Goal: Transaction & Acquisition: Purchase product/service

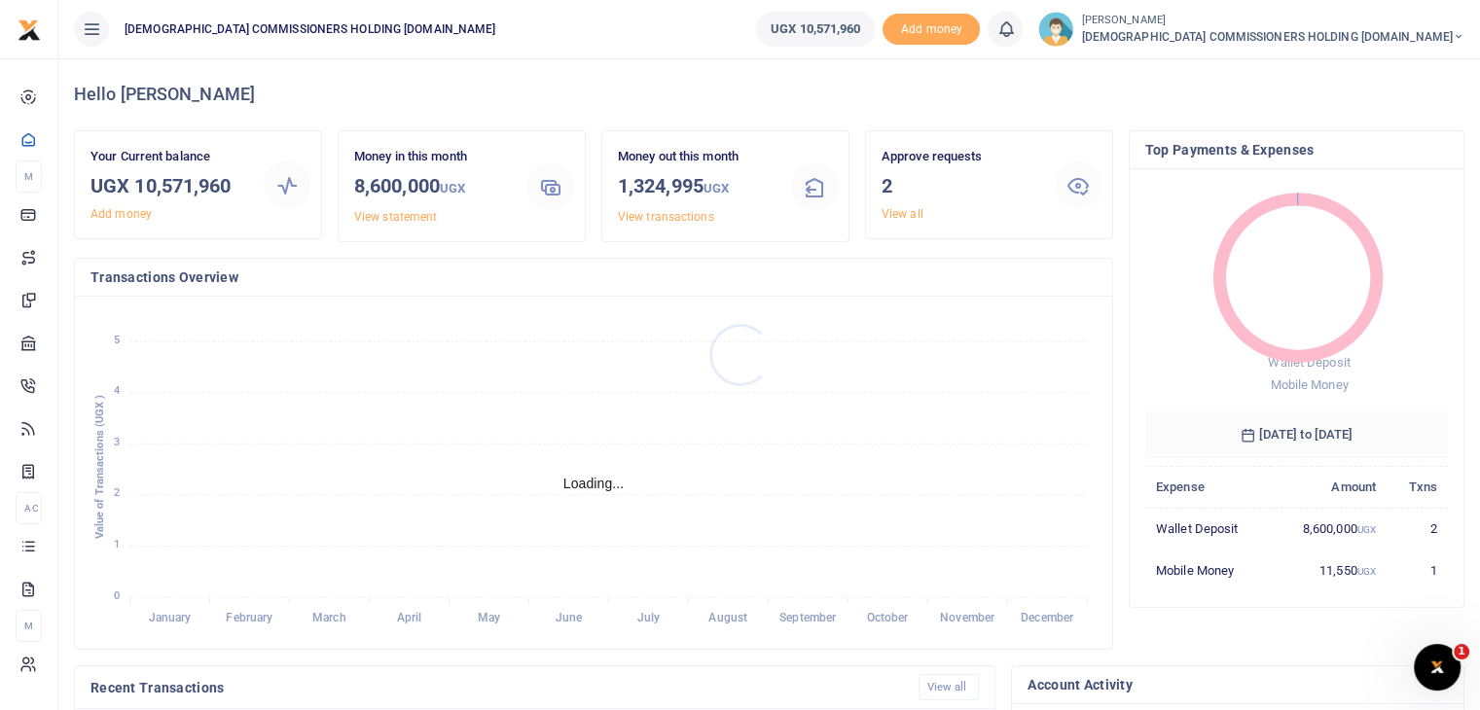
scroll to position [16, 16]
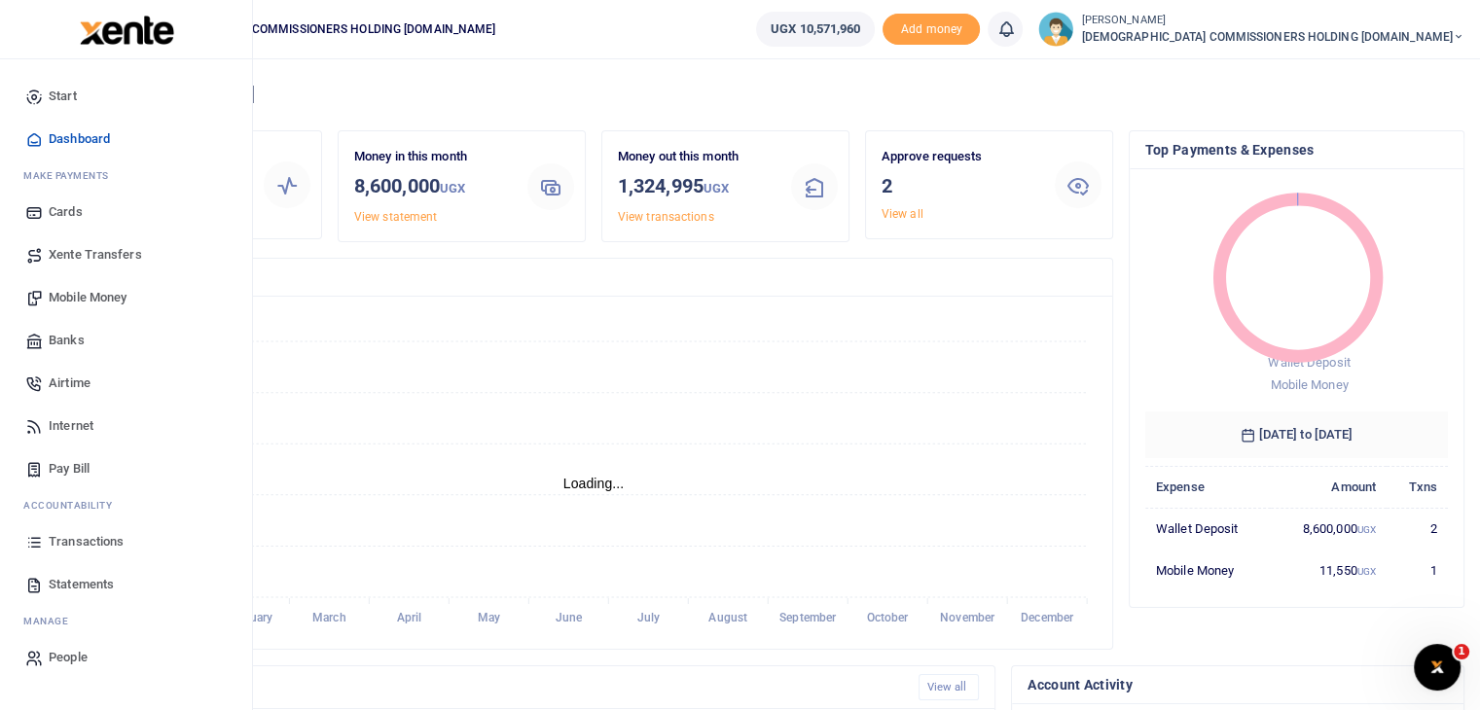
click at [89, 292] on span "Mobile Money" at bounding box center [88, 297] width 78 height 19
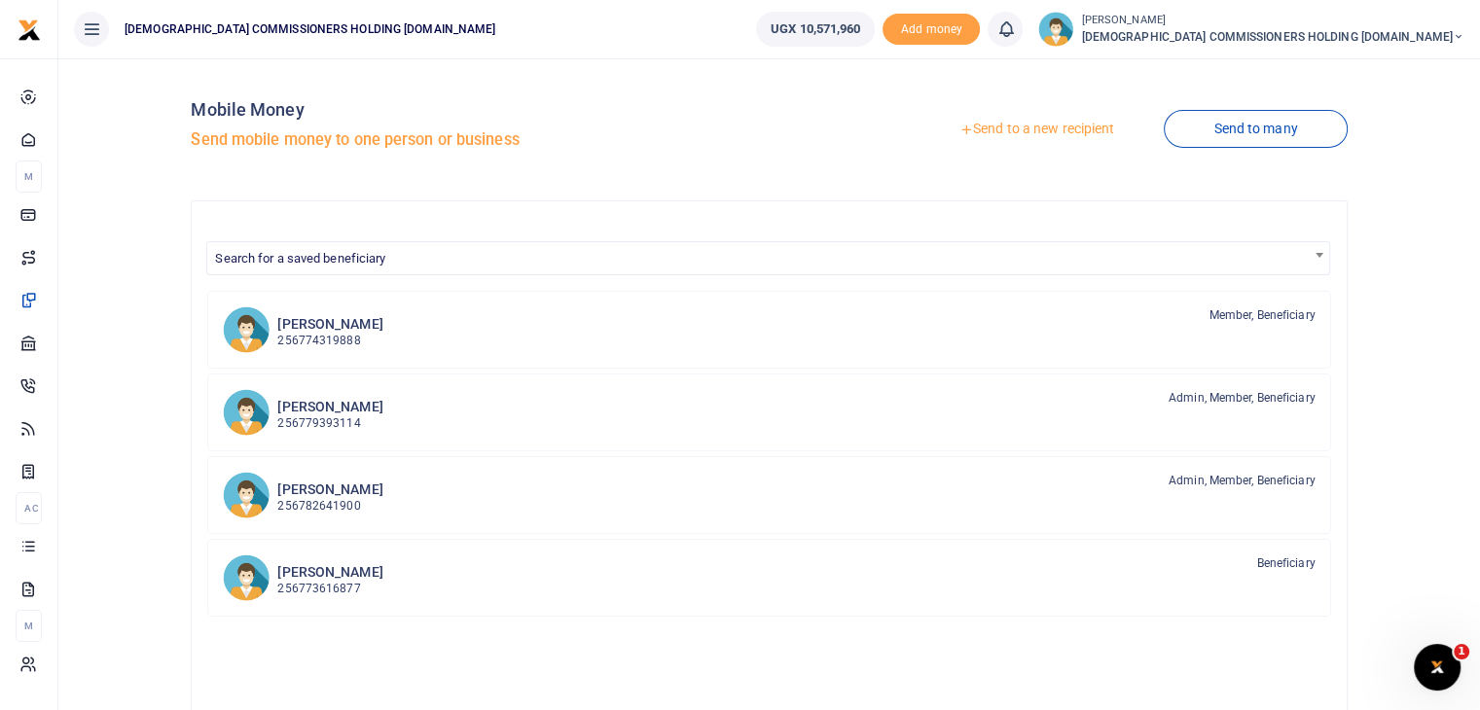
click at [1060, 129] on link "Send to a new recipient" at bounding box center [1037, 129] width 254 height 35
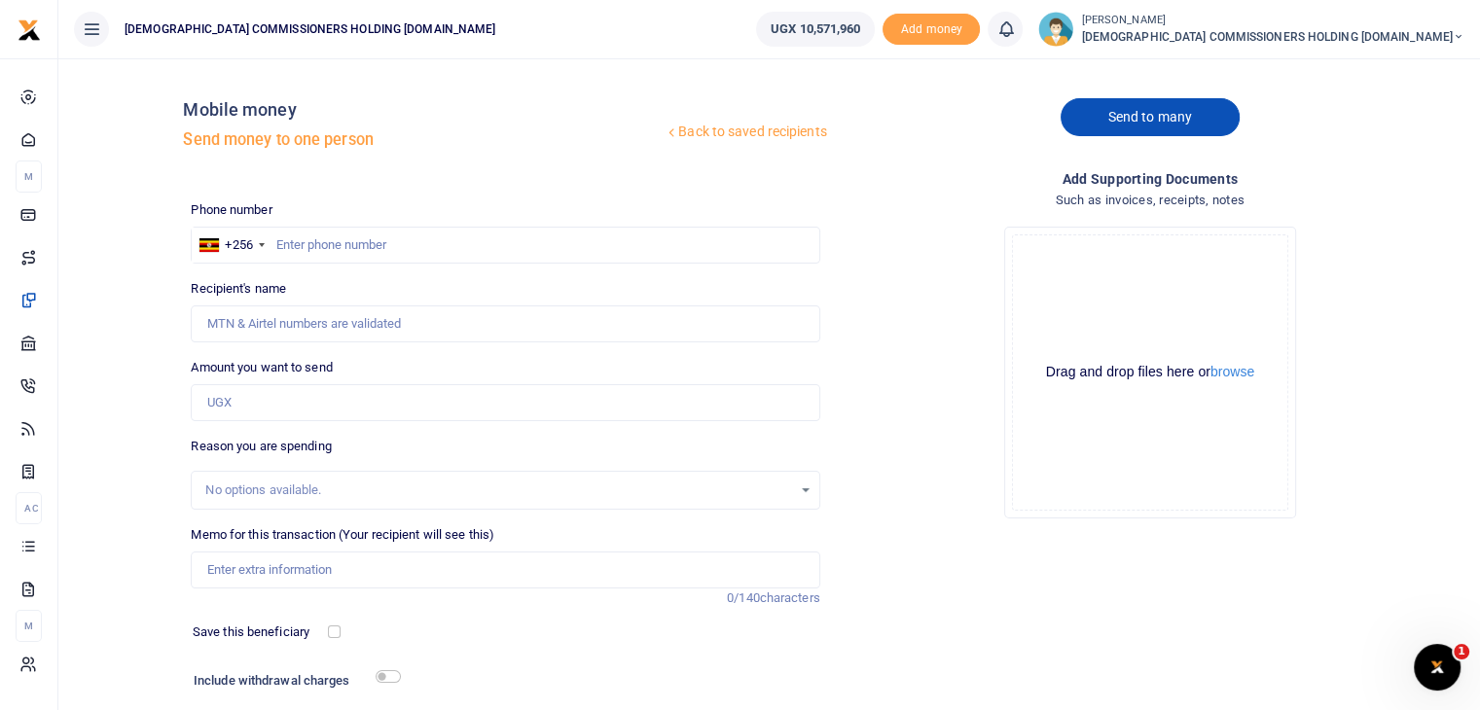
click at [1128, 114] on link "Send to many" at bounding box center [1150, 117] width 179 height 38
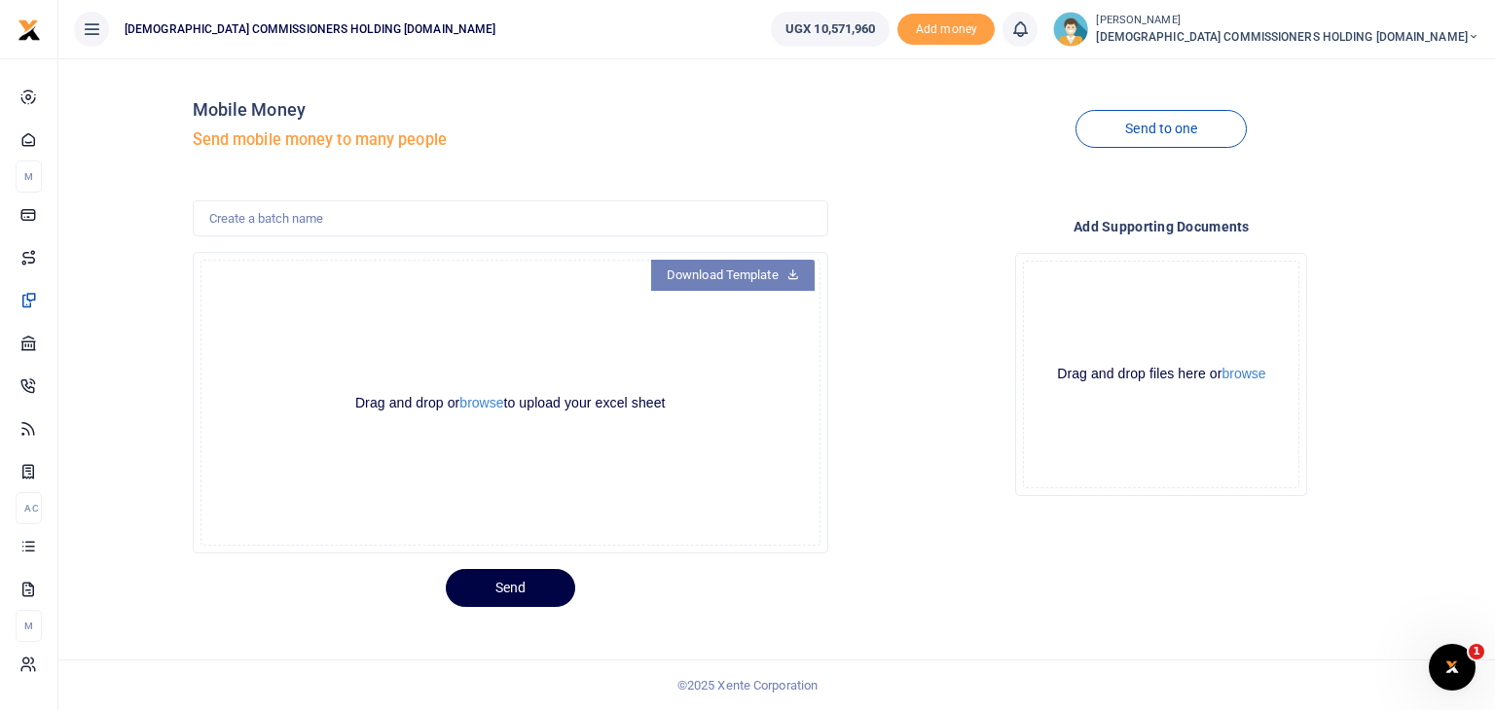
click at [749, 277] on link "Download Template" at bounding box center [732, 275] width 163 height 31
click at [469, 406] on button "browse" at bounding box center [481, 403] width 44 height 15
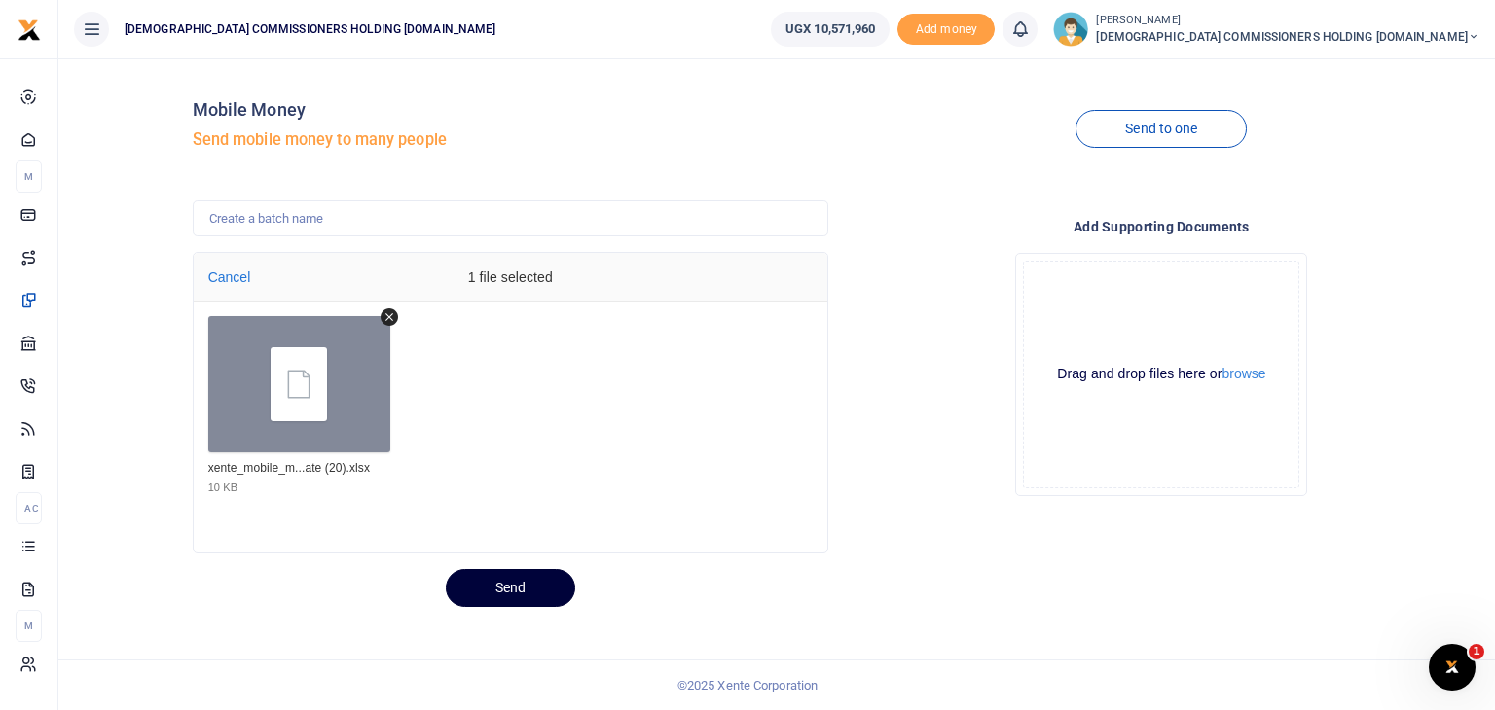
click at [506, 582] on button "Send" at bounding box center [510, 588] width 129 height 38
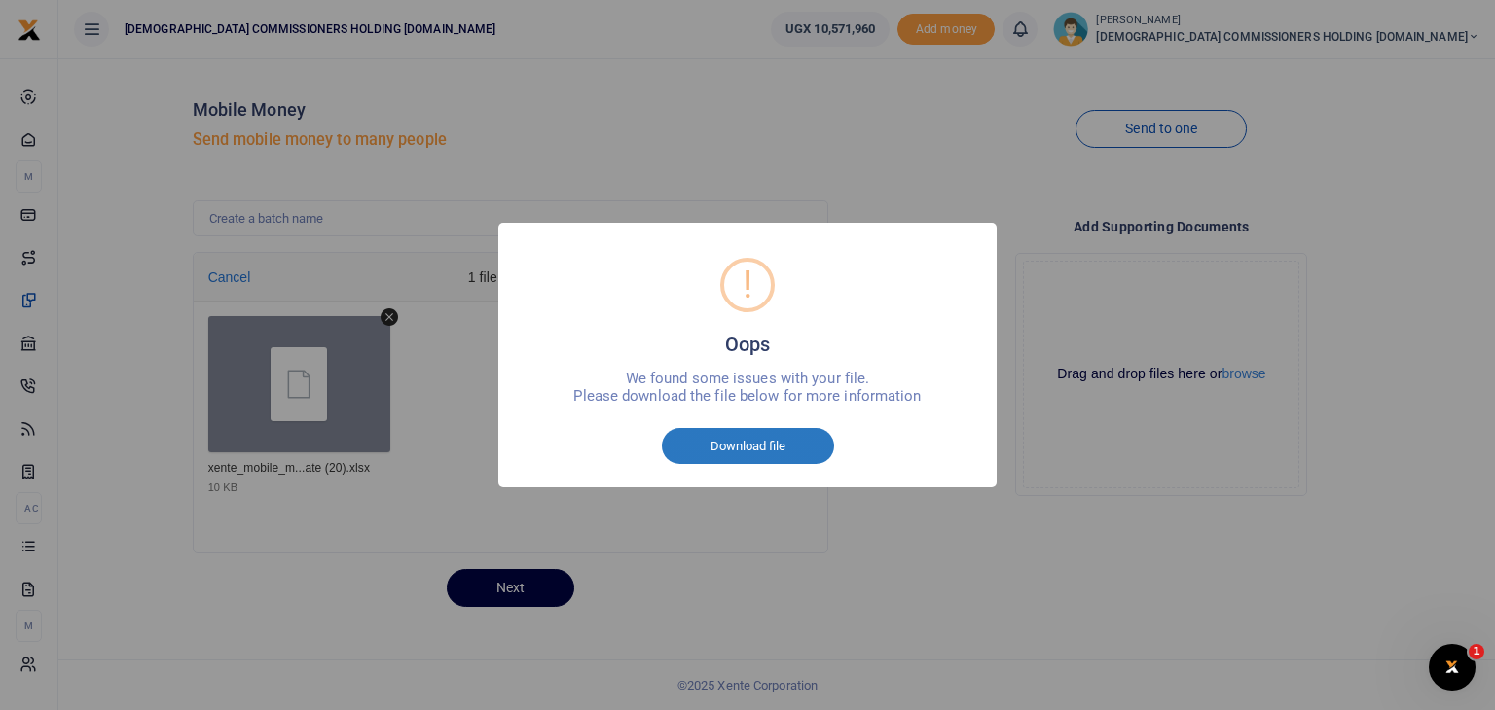
click at [737, 445] on button "Download file" at bounding box center [748, 446] width 172 height 37
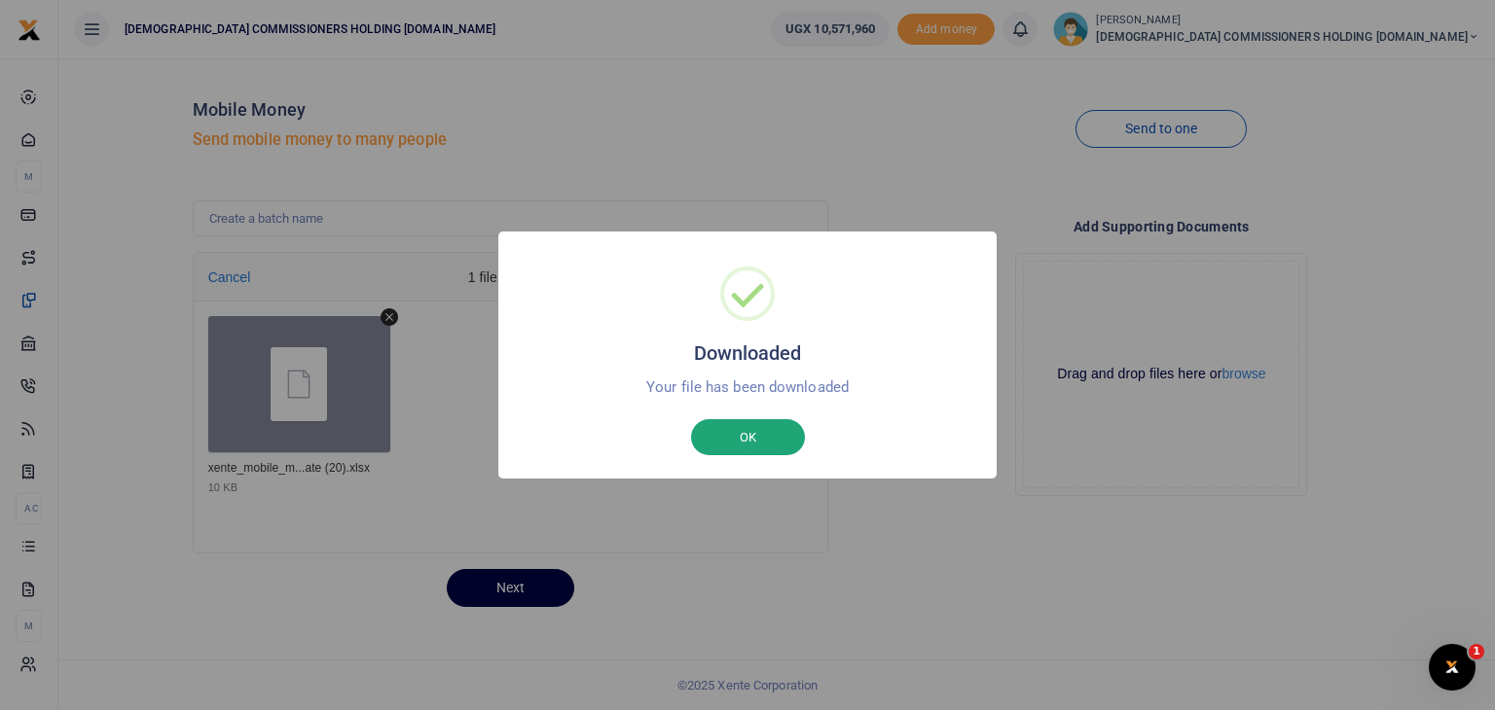
click at [737, 445] on button "OK" at bounding box center [748, 437] width 114 height 37
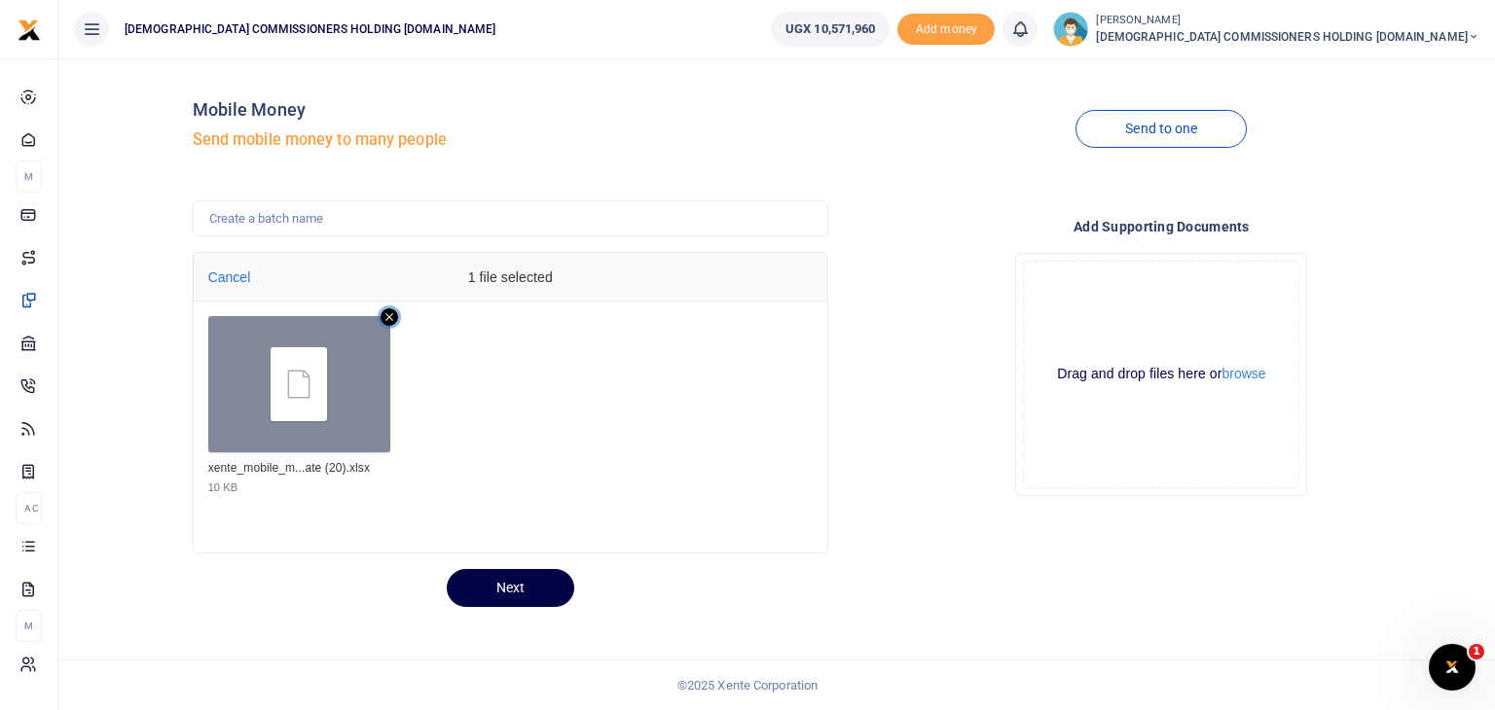
click at [389, 316] on icon "Remove file" at bounding box center [389, 317] width 8 height 8
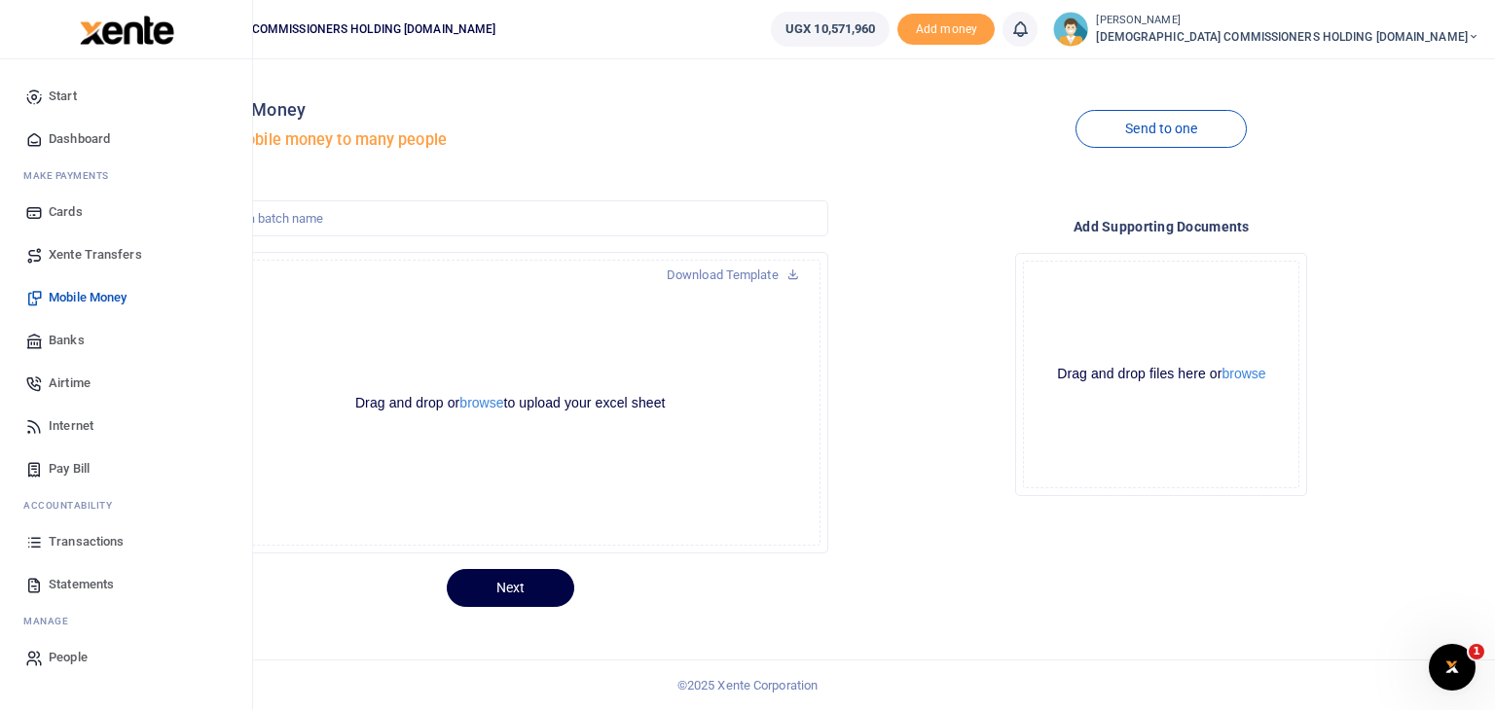
click at [79, 298] on span "Mobile Money" at bounding box center [88, 297] width 78 height 19
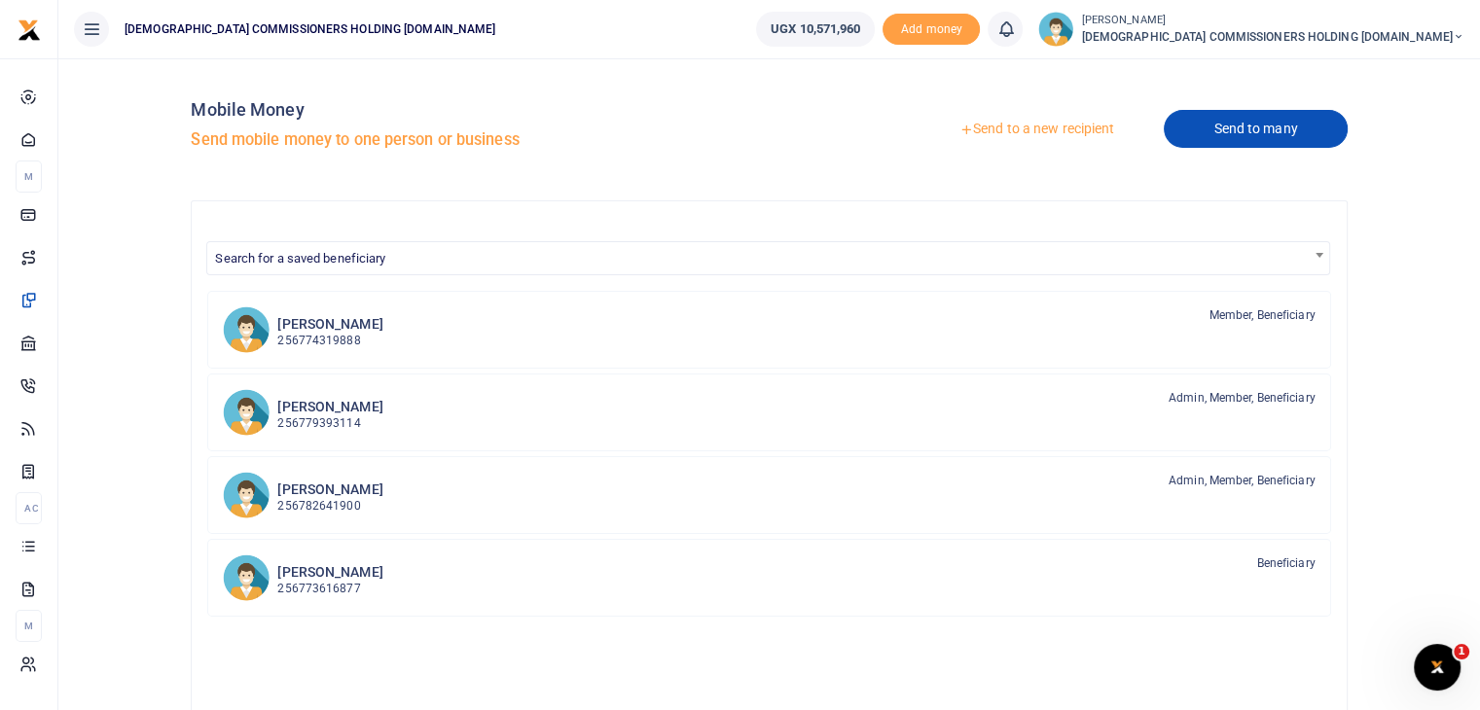
click at [1229, 123] on link "Send to many" at bounding box center [1255, 129] width 183 height 38
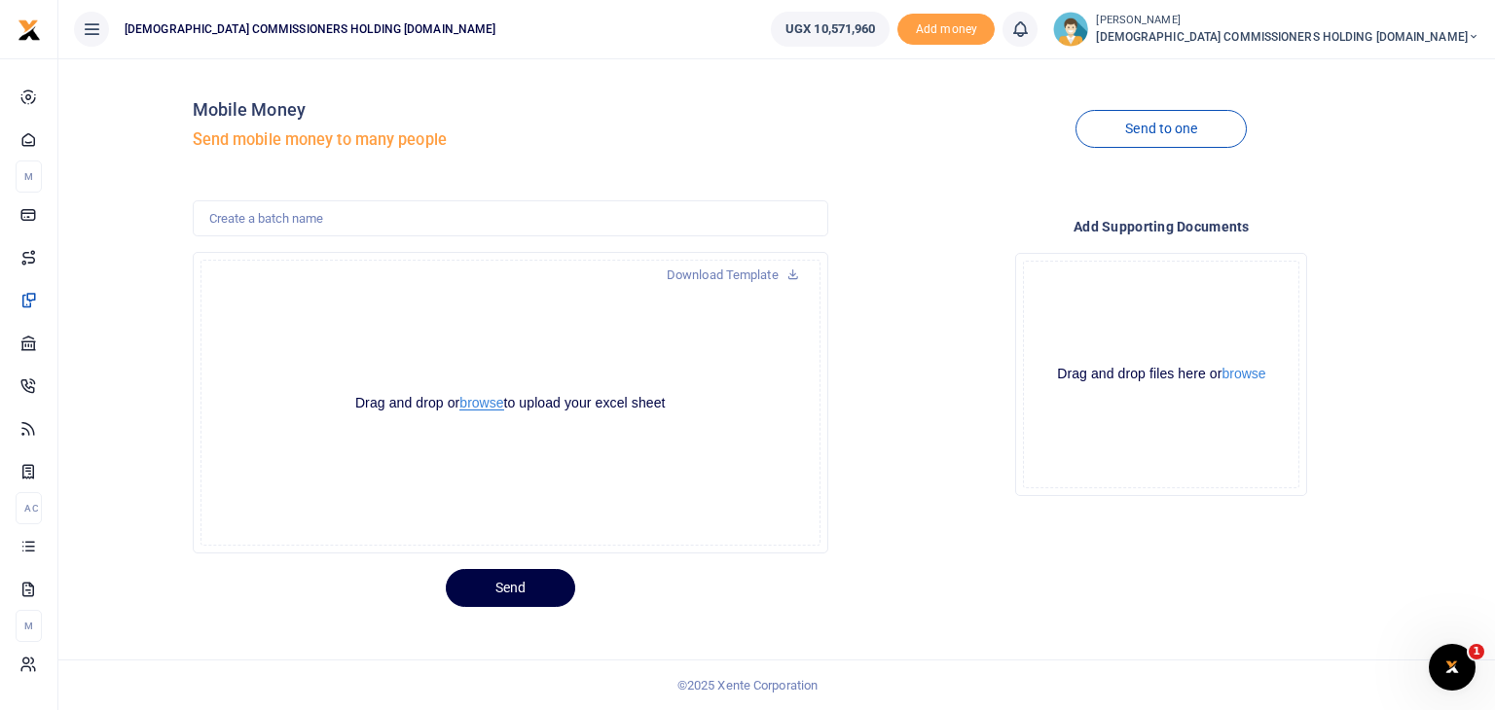
click at [485, 405] on button "browse" at bounding box center [481, 403] width 44 height 15
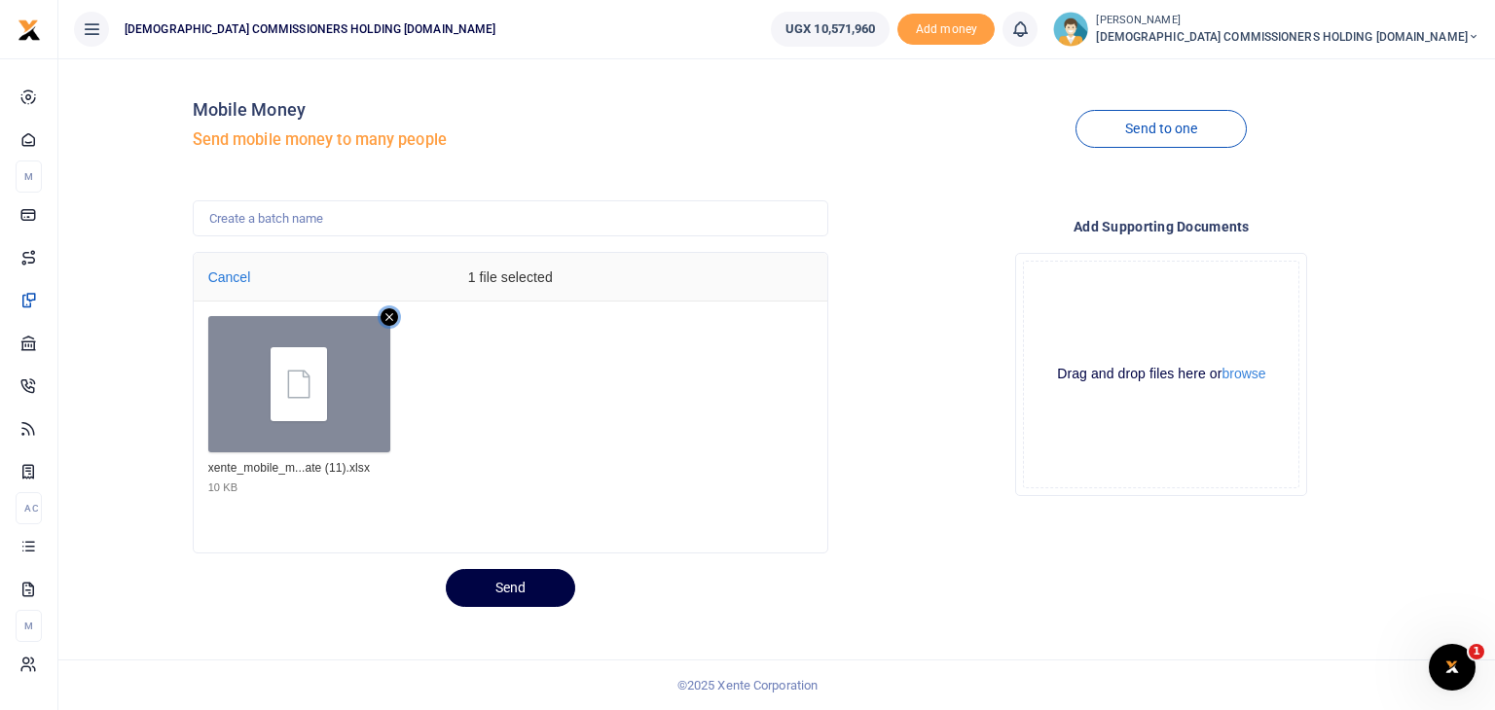
click at [387, 313] on icon "Remove file" at bounding box center [389, 317] width 18 height 18
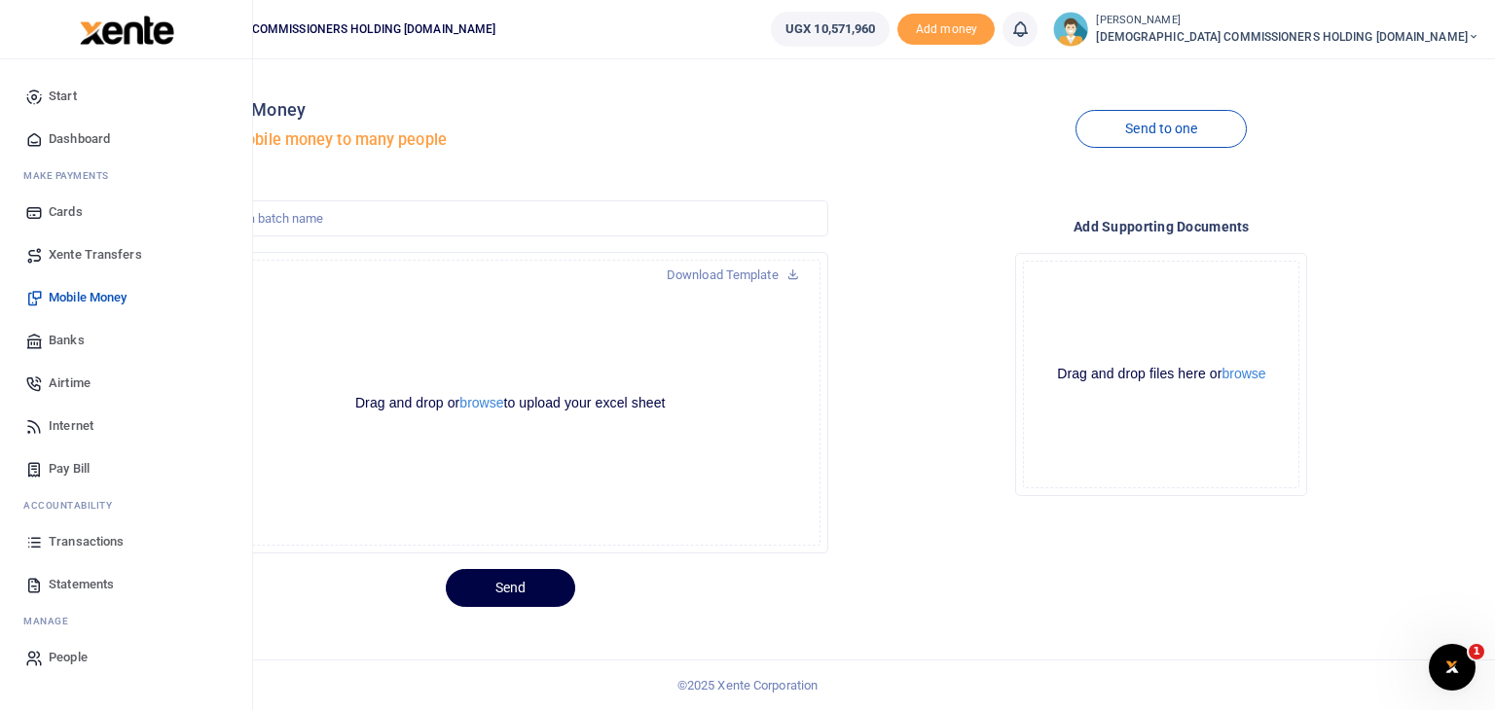
click at [90, 295] on span "Mobile Money" at bounding box center [88, 297] width 78 height 19
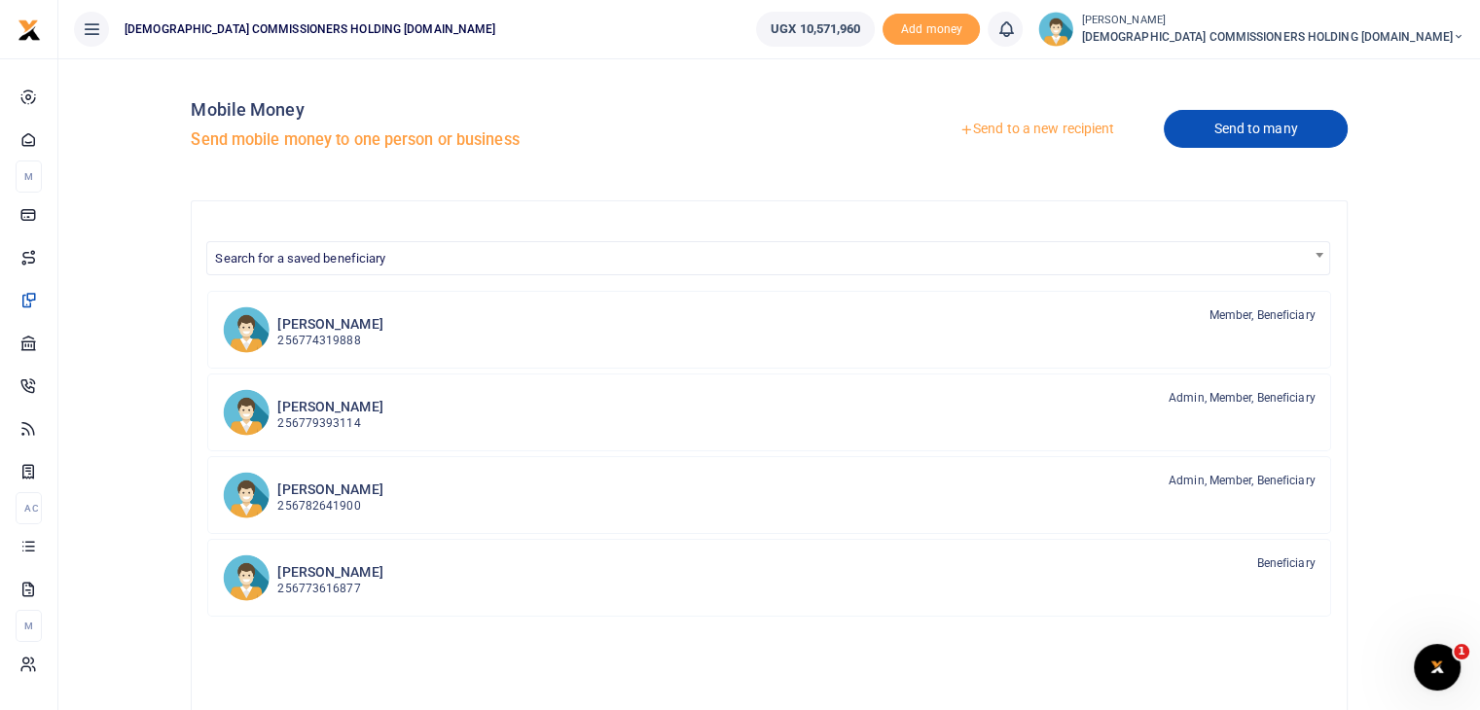
click at [1243, 127] on link "Send to many" at bounding box center [1255, 129] width 183 height 38
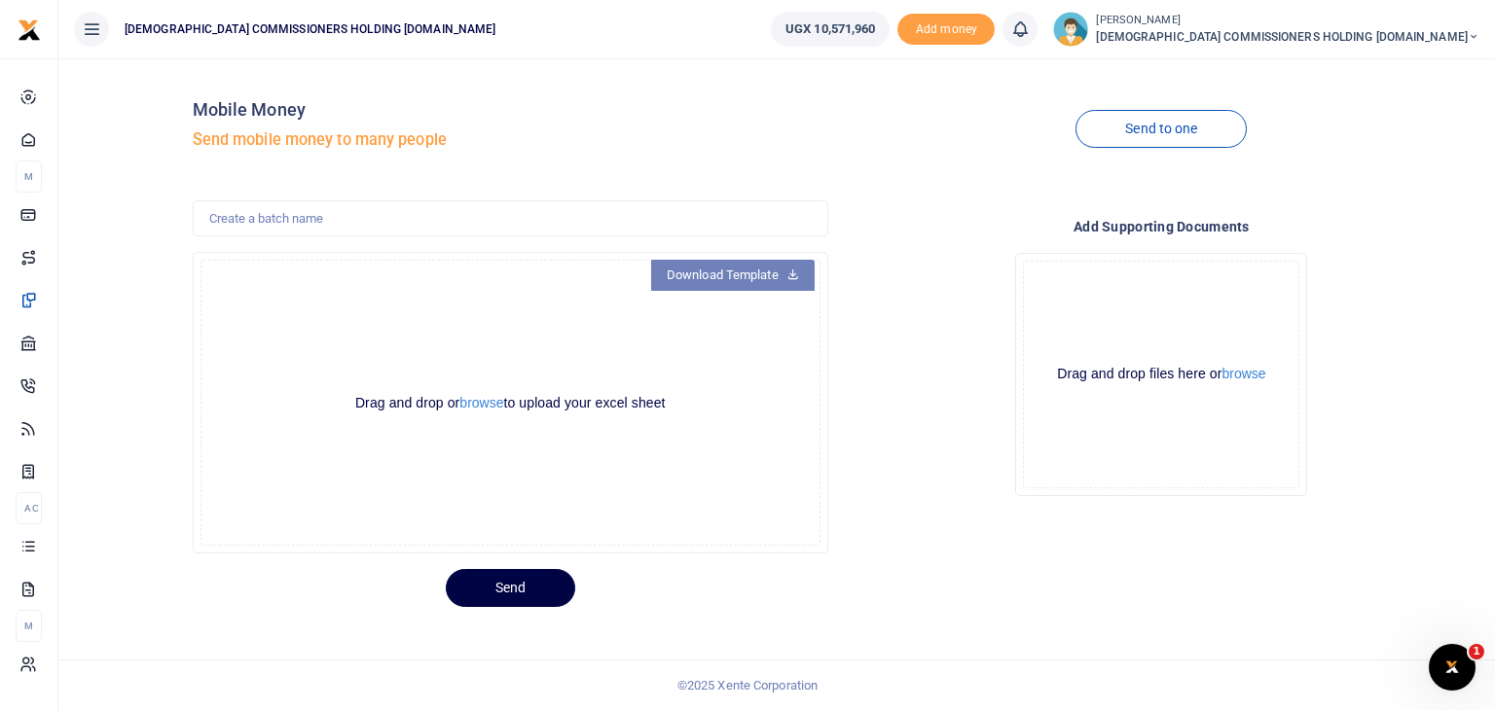
click at [753, 273] on link "Download Template" at bounding box center [732, 275] width 163 height 31
click at [490, 403] on button "browse" at bounding box center [481, 403] width 44 height 15
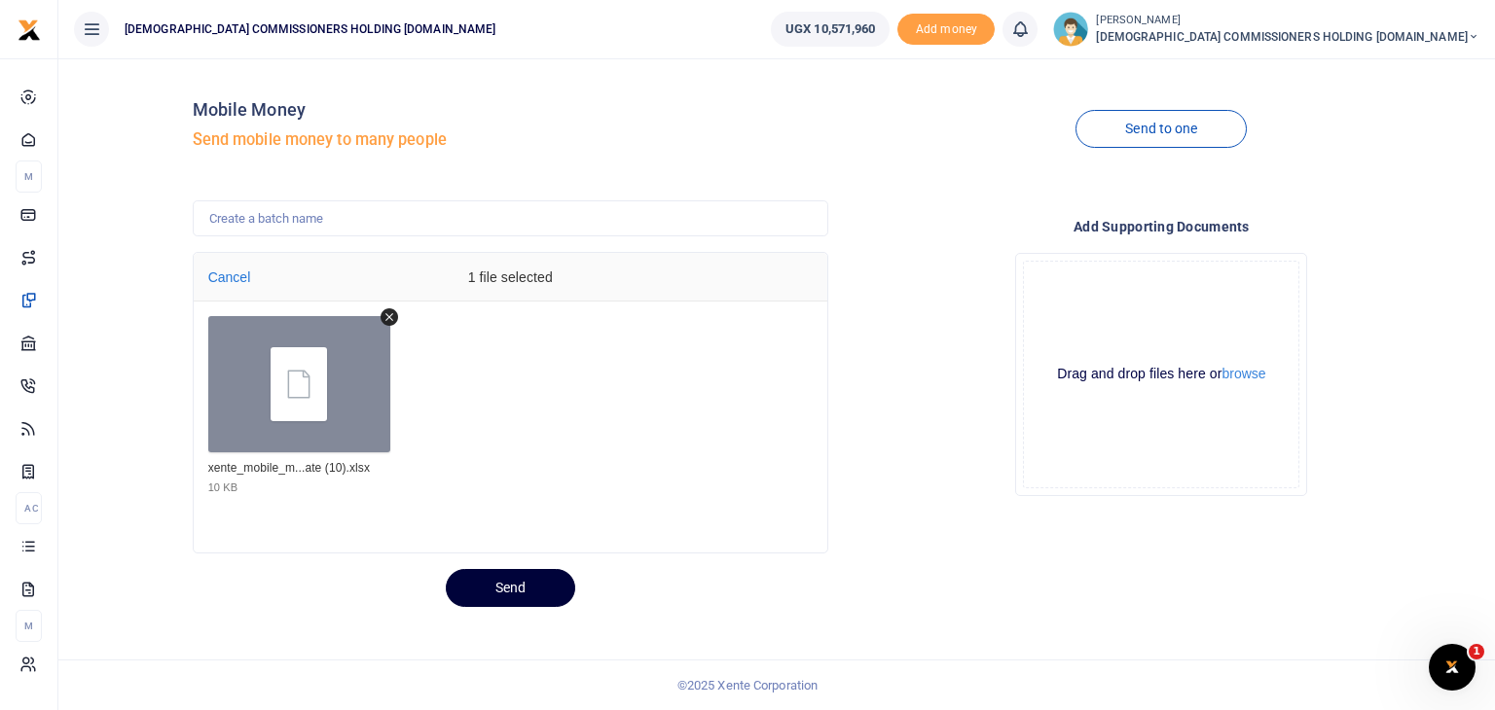
click at [510, 581] on button "Send" at bounding box center [510, 588] width 129 height 38
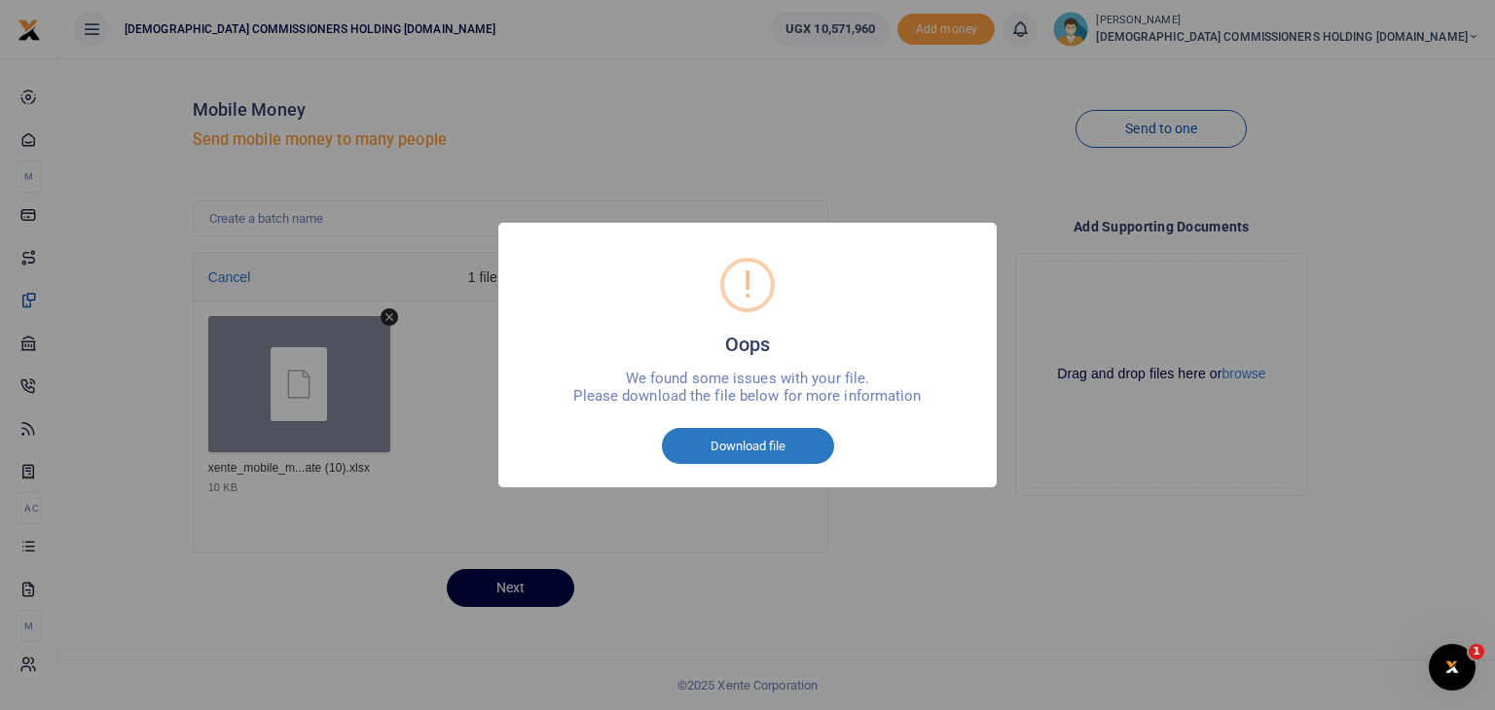
click at [735, 440] on button "Download file" at bounding box center [748, 446] width 172 height 37
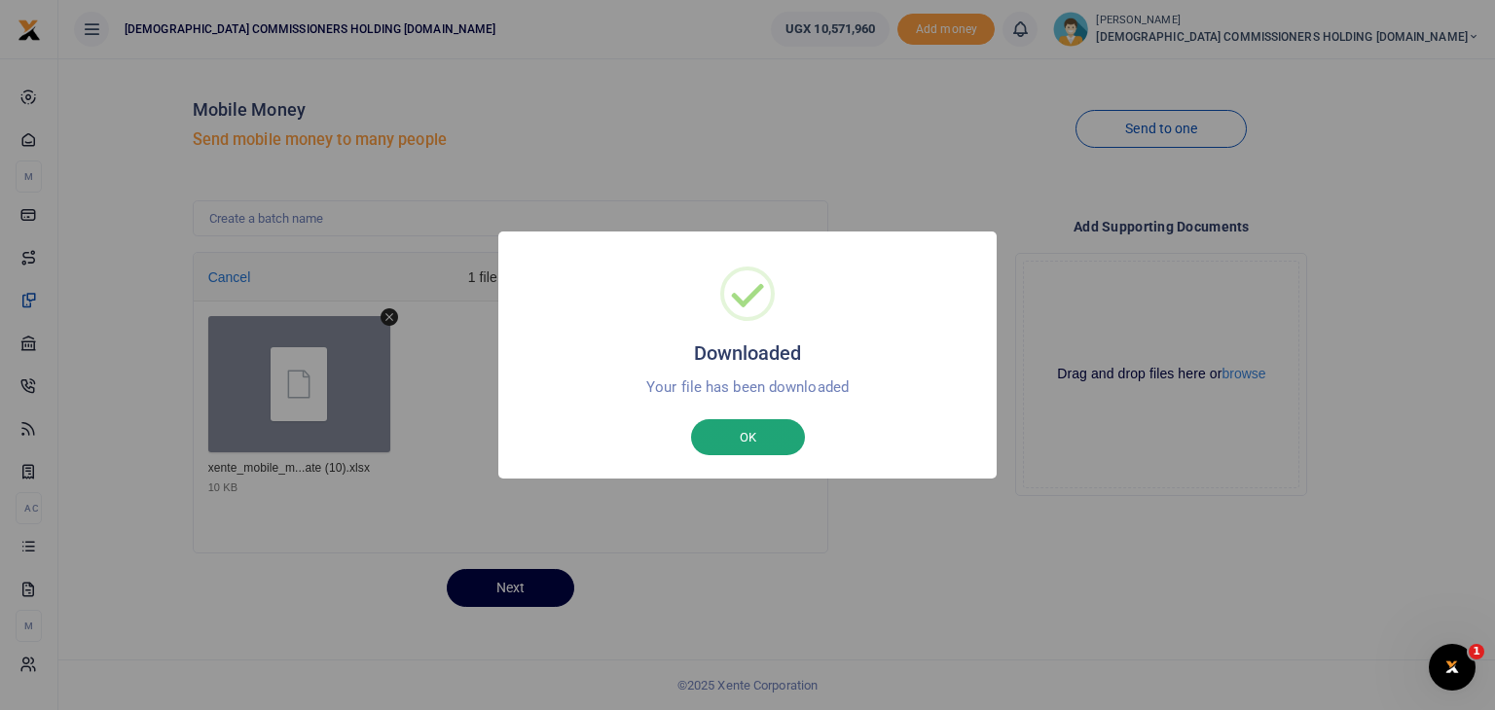
click at [755, 437] on button "OK" at bounding box center [748, 437] width 114 height 37
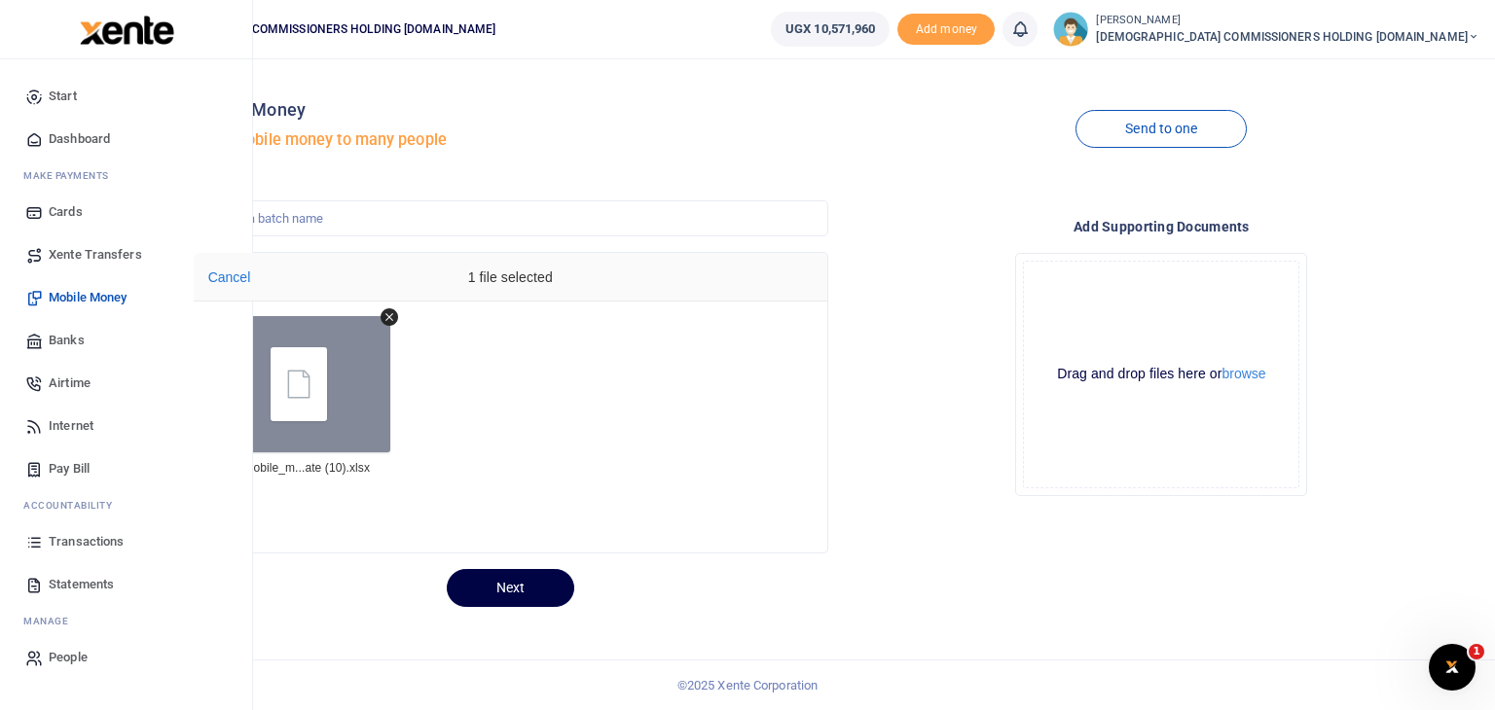
click at [81, 289] on span "Mobile Money" at bounding box center [88, 297] width 78 height 19
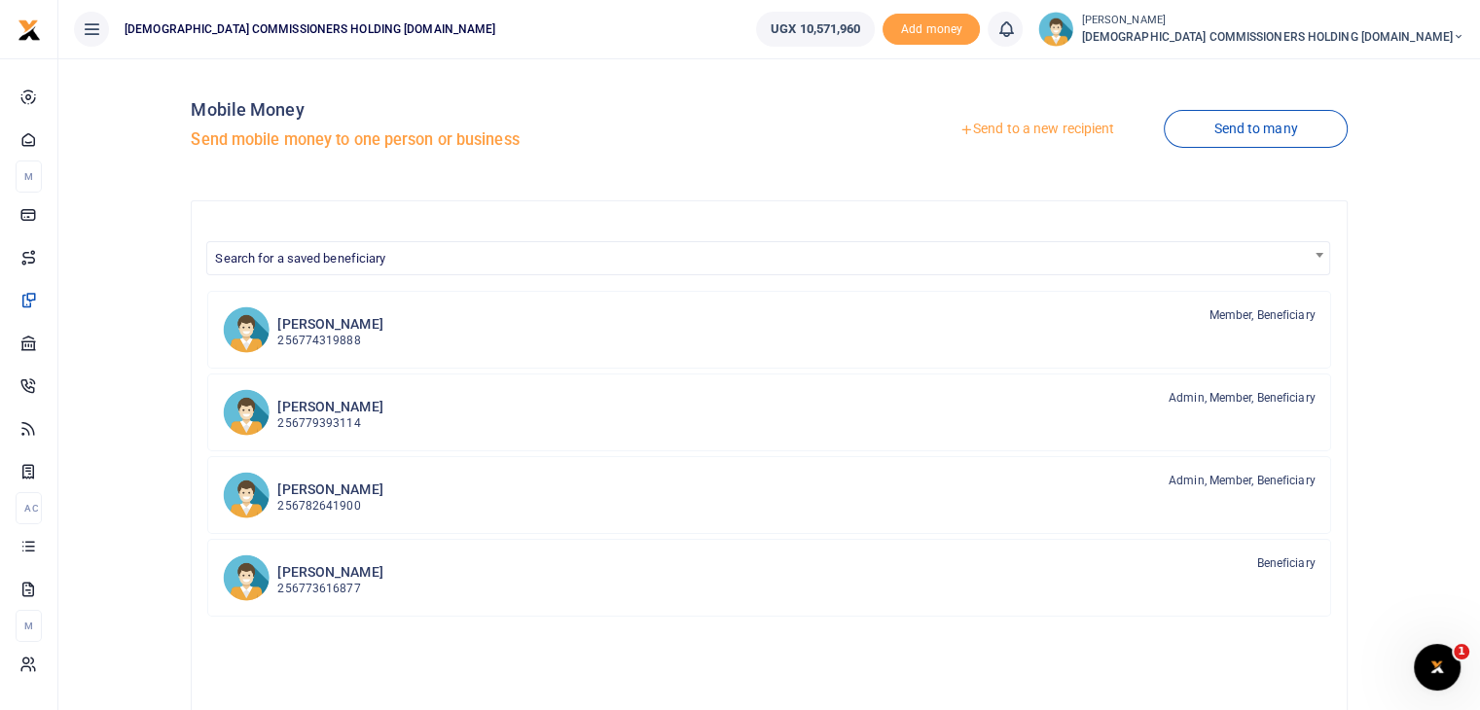
click at [1031, 124] on link "Send to a new recipient" at bounding box center [1037, 129] width 254 height 35
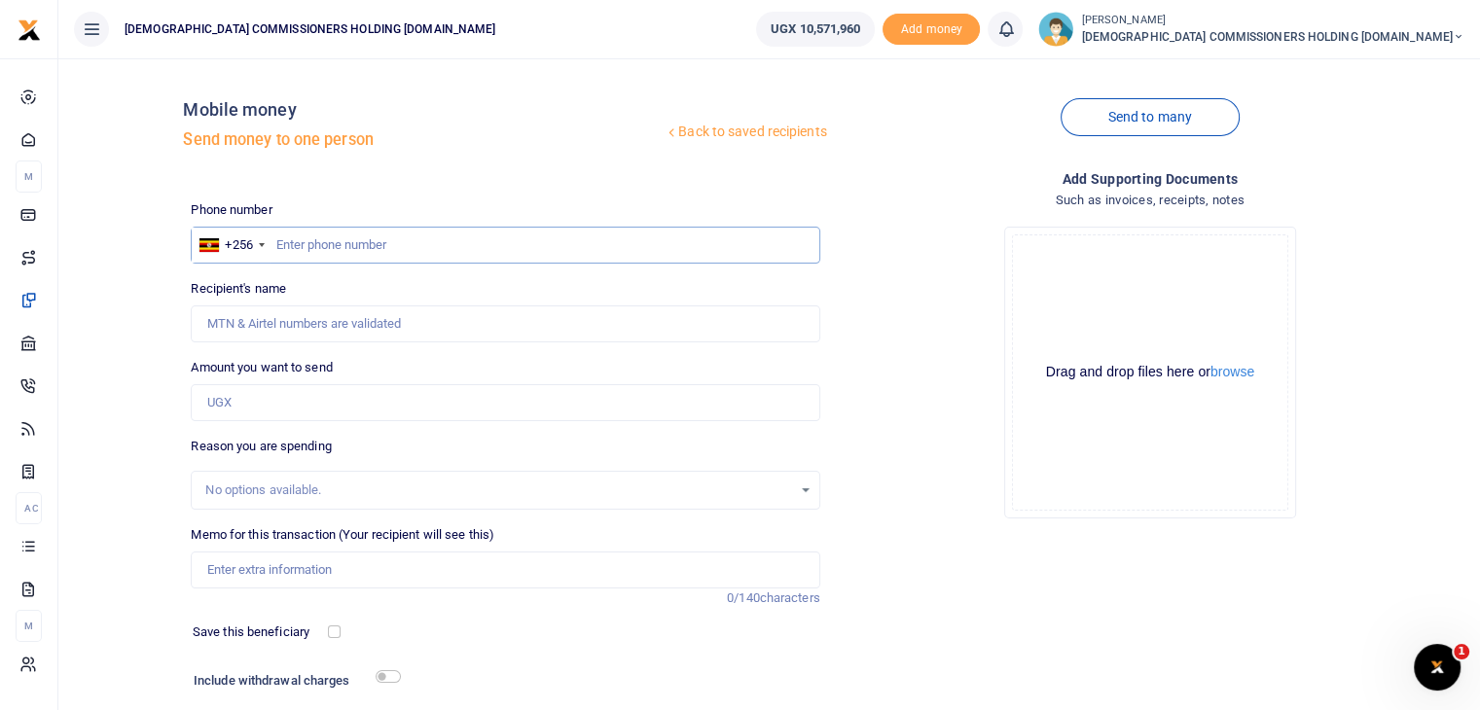
click at [346, 238] on input "text" at bounding box center [505, 245] width 629 height 37
type input "772450019"
type input "George Bagamuhunda"
type input "772450019"
click at [283, 402] on input "Amount you want to send" at bounding box center [505, 402] width 629 height 37
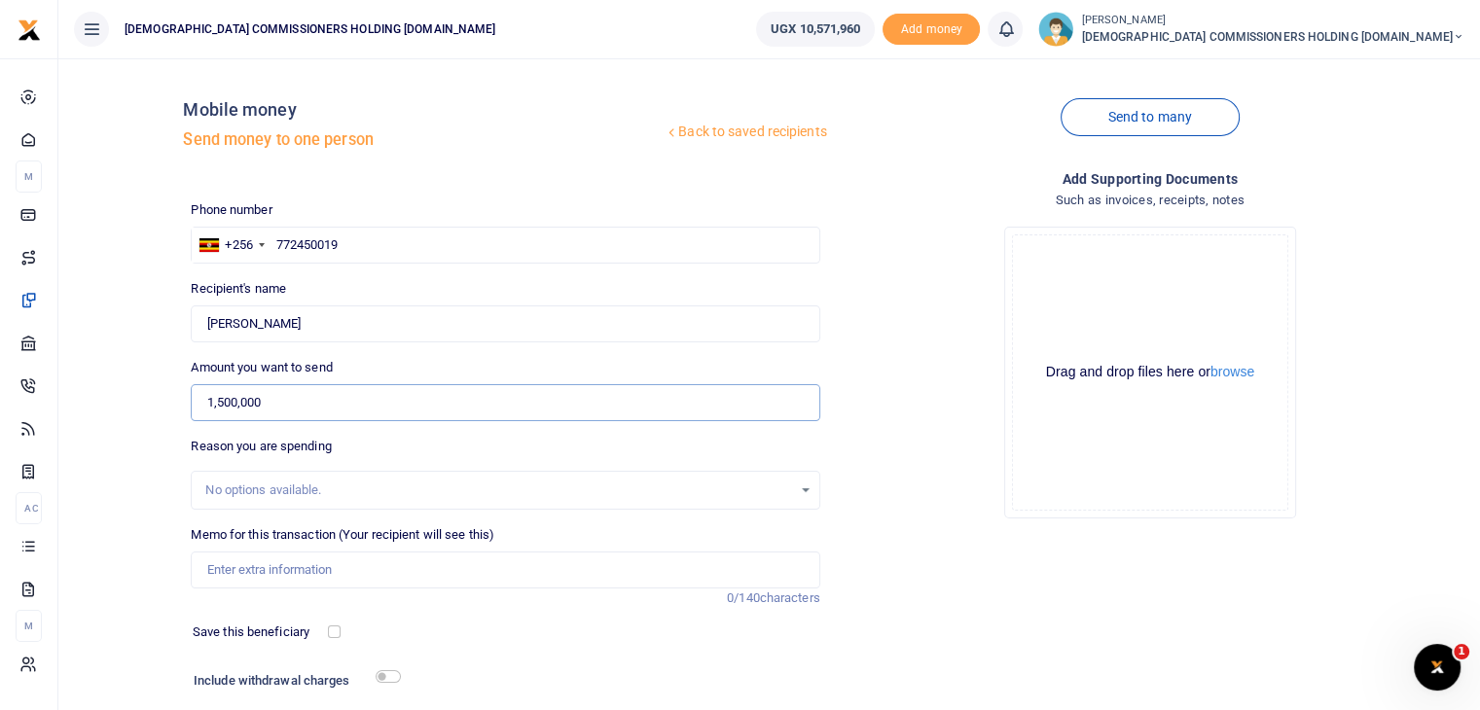
type input "1,500,000"
click at [261, 569] on input "Memo for this transaction (Your recipient will see this)" at bounding box center [505, 570] width 629 height 37
drag, startPoint x: 206, startPoint y: 574, endPoint x: 457, endPoint y: 565, distance: 251.2
click at [457, 565] on input "Fuel refund for the BOD meeting held on 3rd Oct 2025" at bounding box center [505, 570] width 629 height 37
click at [416, 575] on input "Fuel refund for the BOD meeting held on 3rd Oct 2025" at bounding box center [505, 570] width 629 height 37
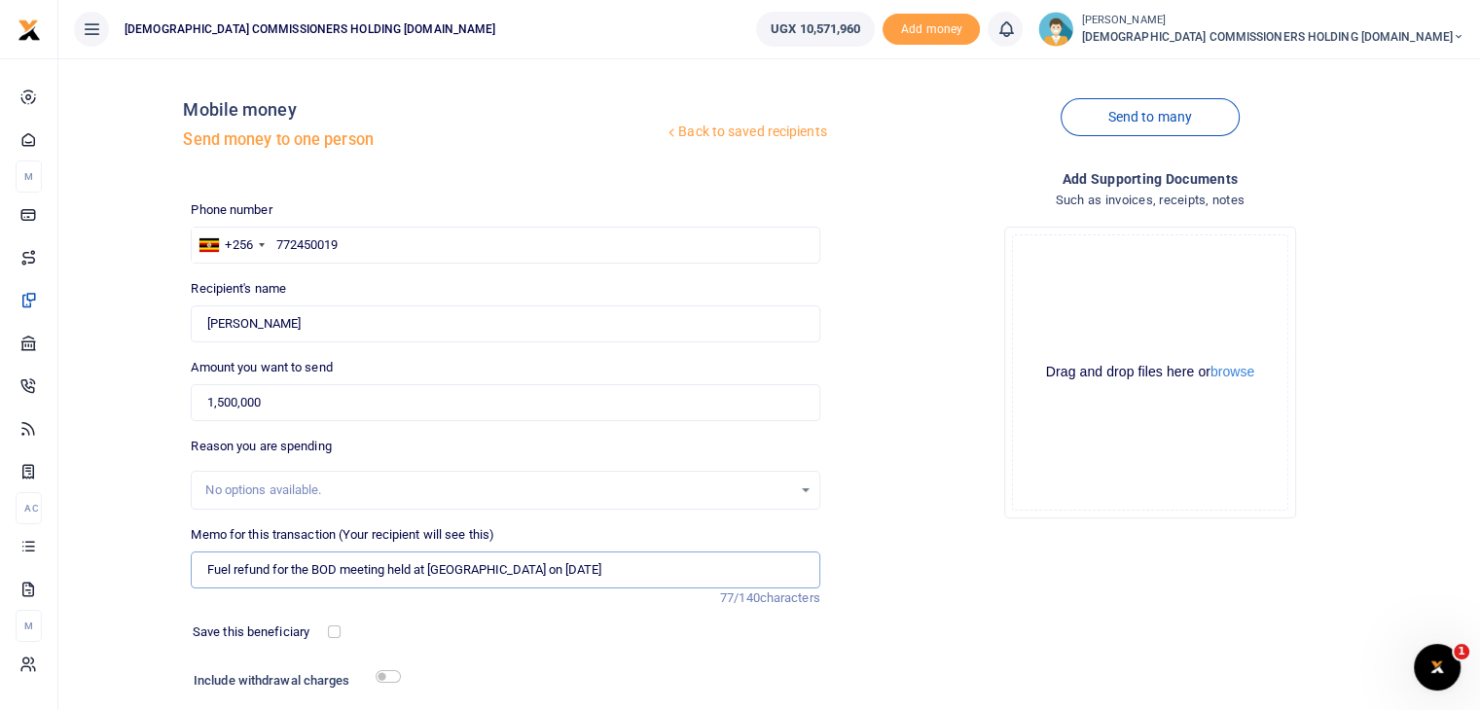
drag, startPoint x: 208, startPoint y: 570, endPoint x: 676, endPoint y: 573, distance: 468.0
click at [676, 573] on input "Fuel refund for the BOD meeting held at [GEOGRAPHIC_DATA] on [DATE]" at bounding box center [505, 570] width 629 height 37
type input "Fuel refund for the BOD meeting held at [GEOGRAPHIC_DATA] on [DATE]"
click at [616, 609] on div "Phone number +256 Uganda +256 772450019 Phone is required. Recipient's name Fou…" at bounding box center [505, 488] width 644 height 577
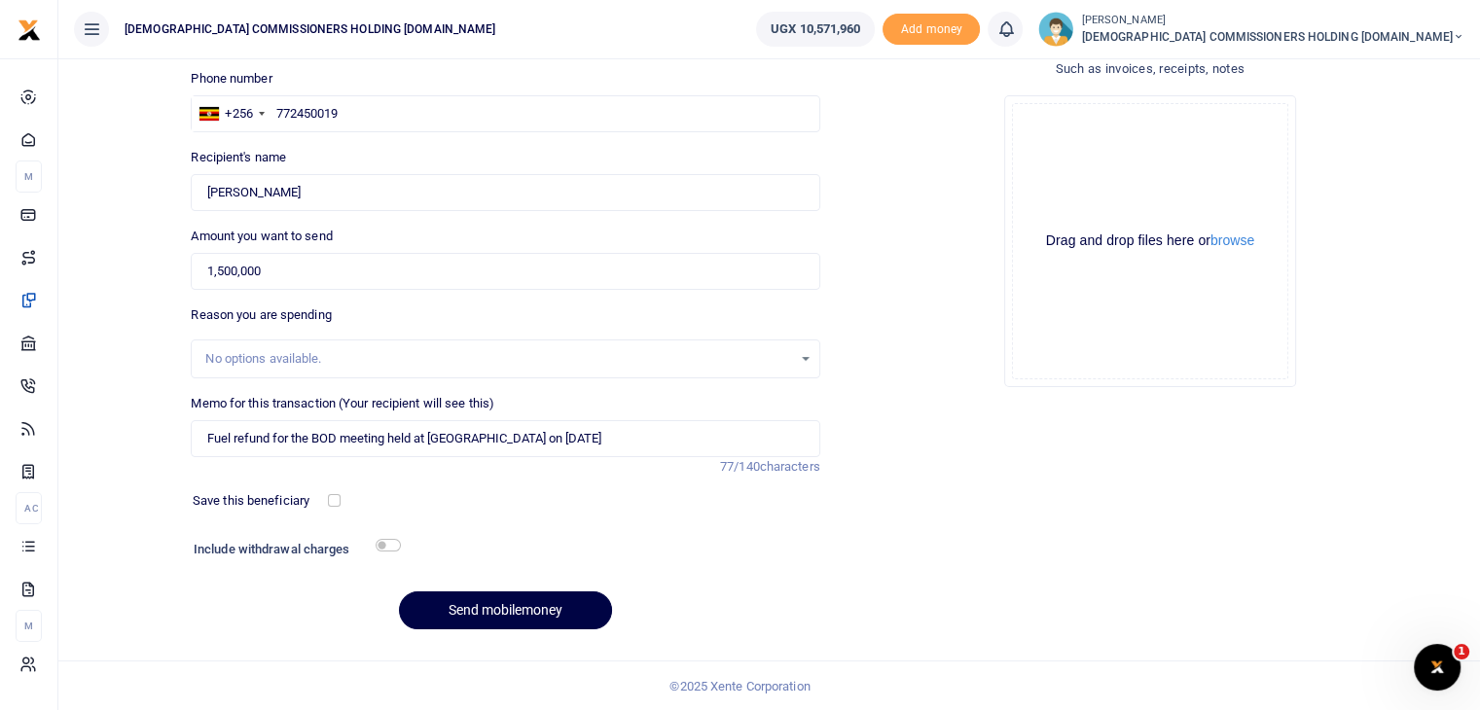
scroll to position [132, 0]
click at [526, 605] on button "Send mobilemoney" at bounding box center [505, 610] width 213 height 38
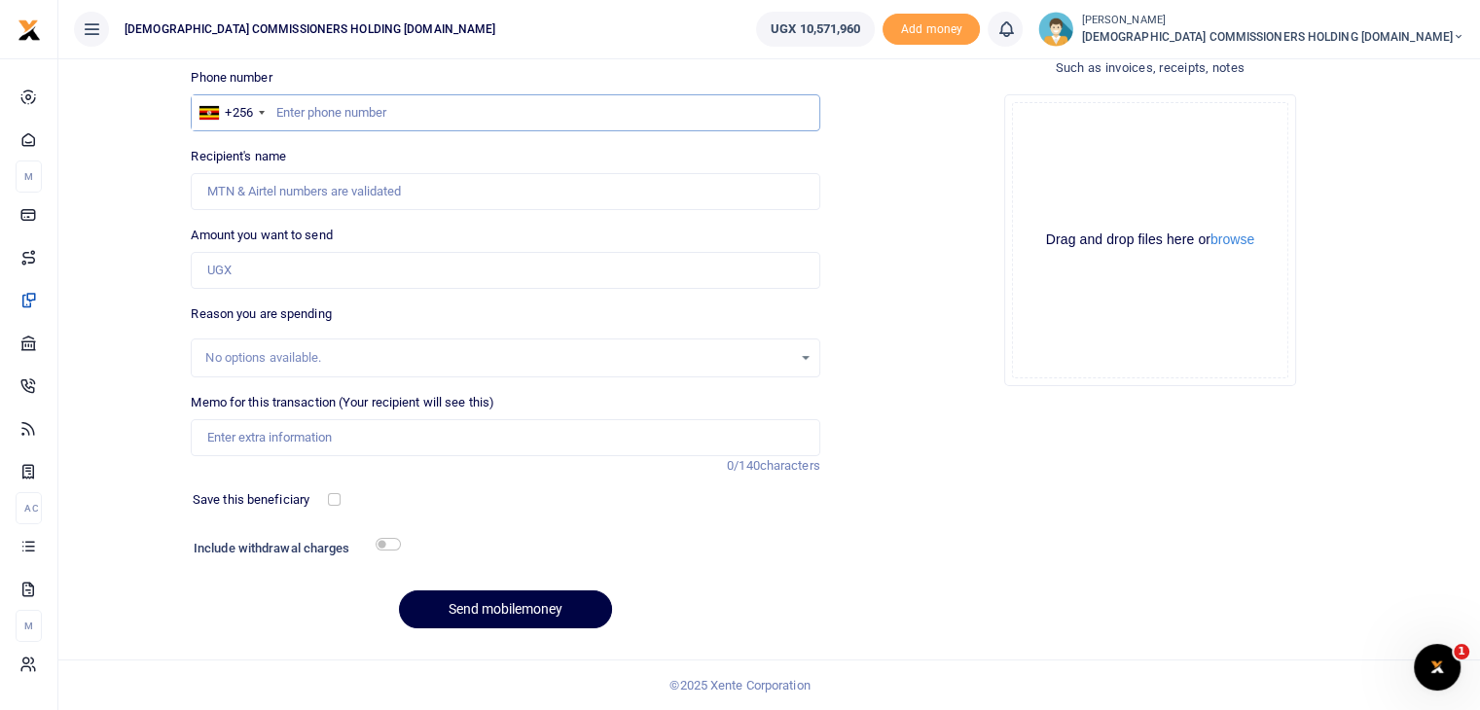
click at [362, 113] on input "text" at bounding box center [505, 112] width 629 height 37
type input "759255106"
type input "Awinjo Ozelle"
type input "759255106"
click at [261, 266] on input "Amount you want to send" at bounding box center [505, 270] width 629 height 37
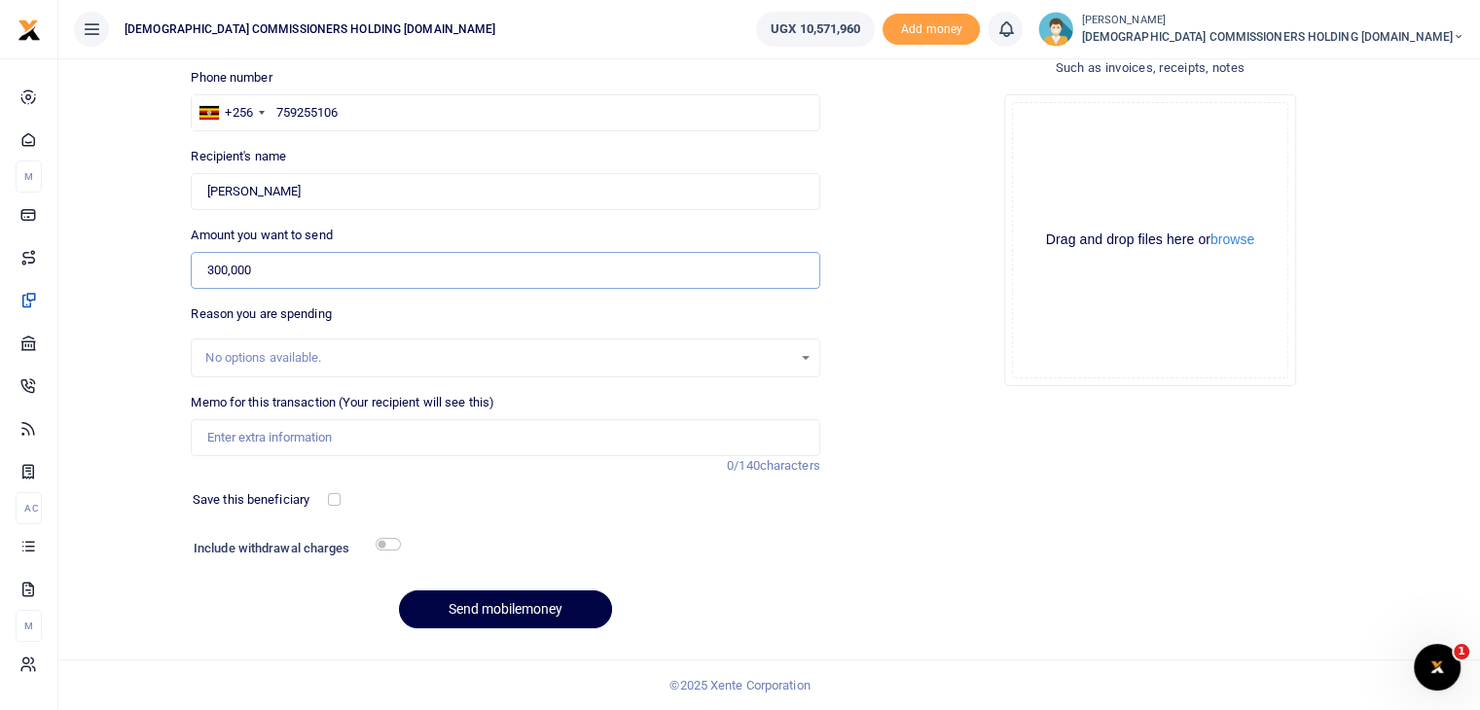
type input "300,000"
click at [257, 438] on input "Memo for this transaction (Your recipient will see this)" at bounding box center [505, 437] width 629 height 37
paste input "Fuel refund for the BOD meeting held at [GEOGRAPHIC_DATA] on [DATE]"
click at [234, 441] on input "Fuel refund for the BOD meeting held at [GEOGRAPHIC_DATA] on [DATE]" at bounding box center [505, 437] width 629 height 37
type input "Airtime refund for the BOD meeting held at Namirembe Guest House on 3rd Oct 2025"
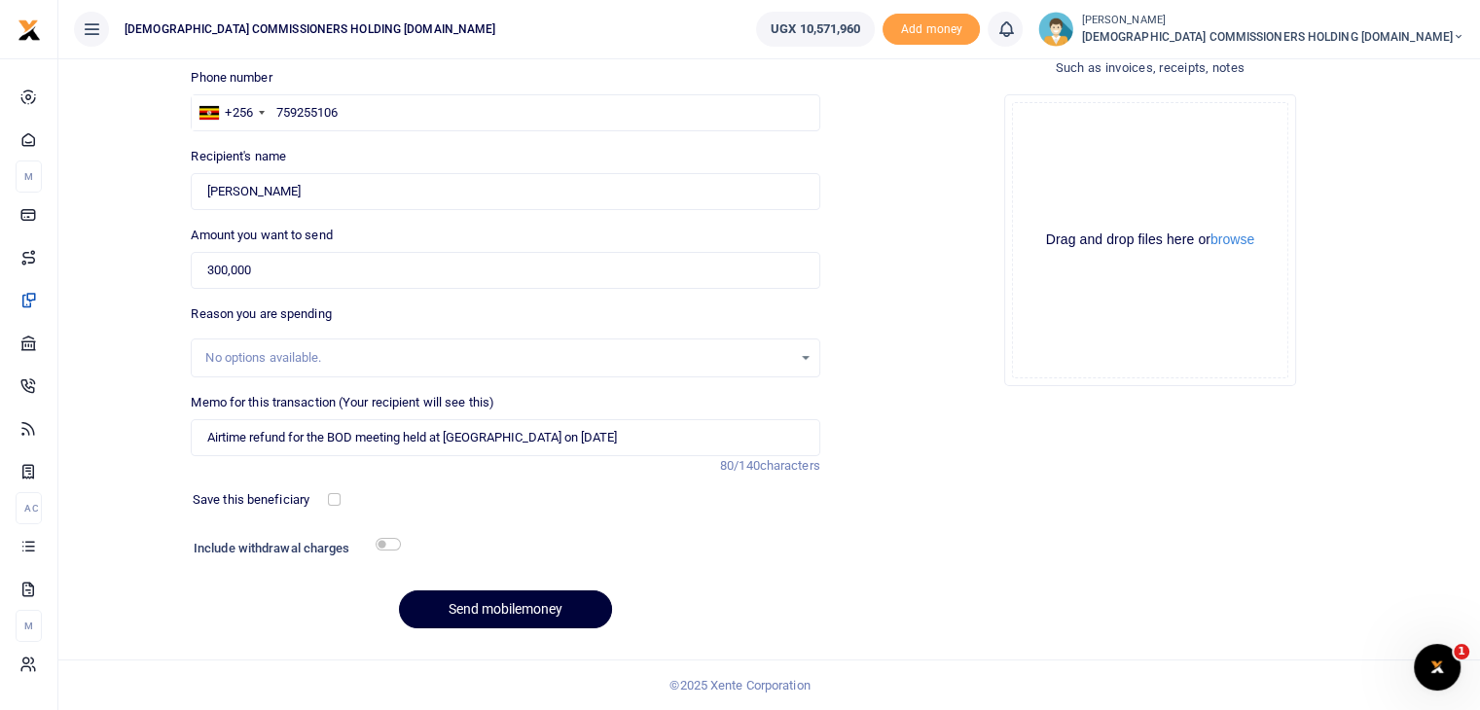
click at [476, 606] on button "Send mobilemoney" at bounding box center [505, 610] width 213 height 38
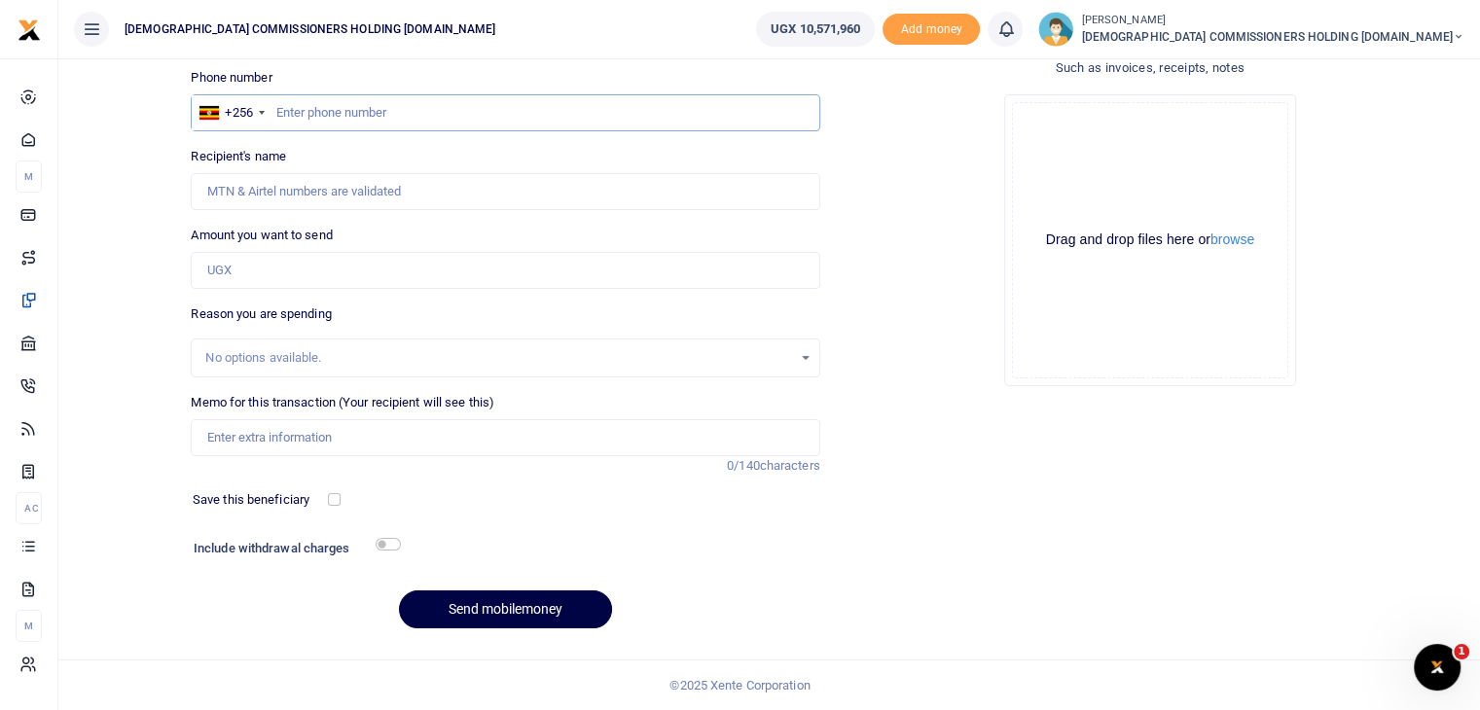
click at [312, 114] on input "text" at bounding box center [505, 112] width 629 height 37
type input "772449737"
type input "[PERSON_NAME]"
type input "772449737"
click at [270, 265] on input "Amount you want to send" at bounding box center [505, 270] width 629 height 37
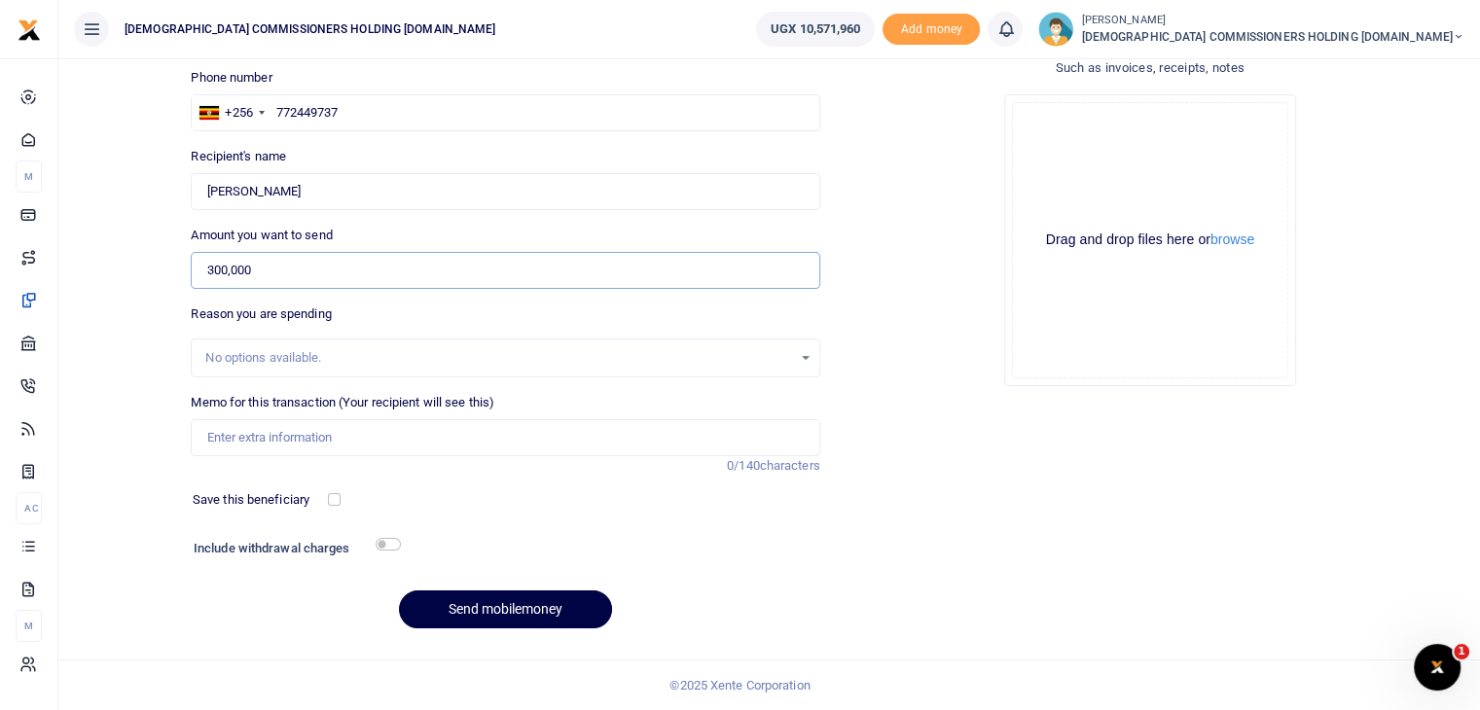
type input "300,000"
click at [399, 591] on button "Send mobilemoney" at bounding box center [505, 610] width 213 height 38
paste input "Fuel refund for the BOD meeting held at [GEOGRAPHIC_DATA] on [DATE]"
type input "Fuel refund for the BOD meeting held at [GEOGRAPHIC_DATA] on [DATE]"
click at [480, 612] on button "Send mobilemoney" at bounding box center [505, 610] width 213 height 38
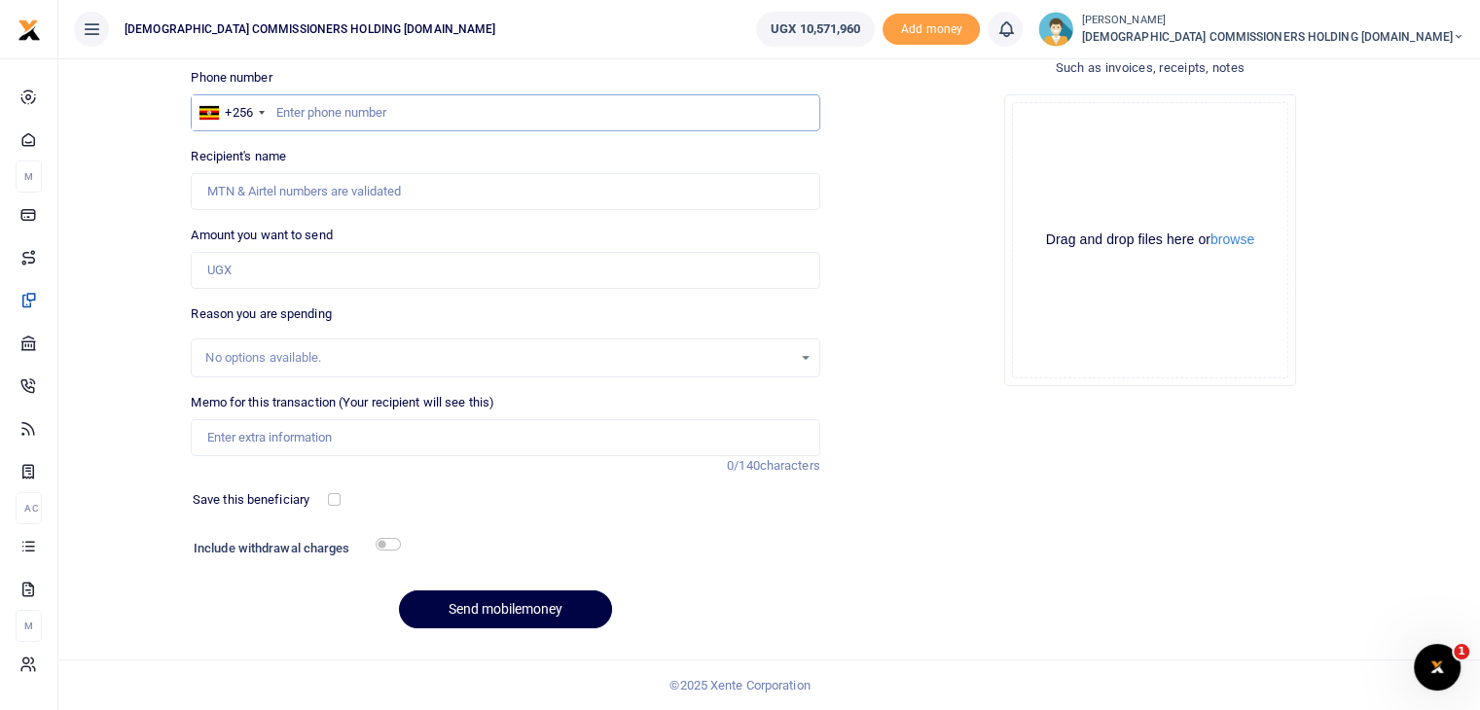
click at [344, 117] on input "text" at bounding box center [505, 112] width 629 height 37
type input "772592144"
type input "Henry Tumwijukye"
type input "772592144"
click at [286, 272] on input "Amount you want to send" at bounding box center [505, 270] width 629 height 37
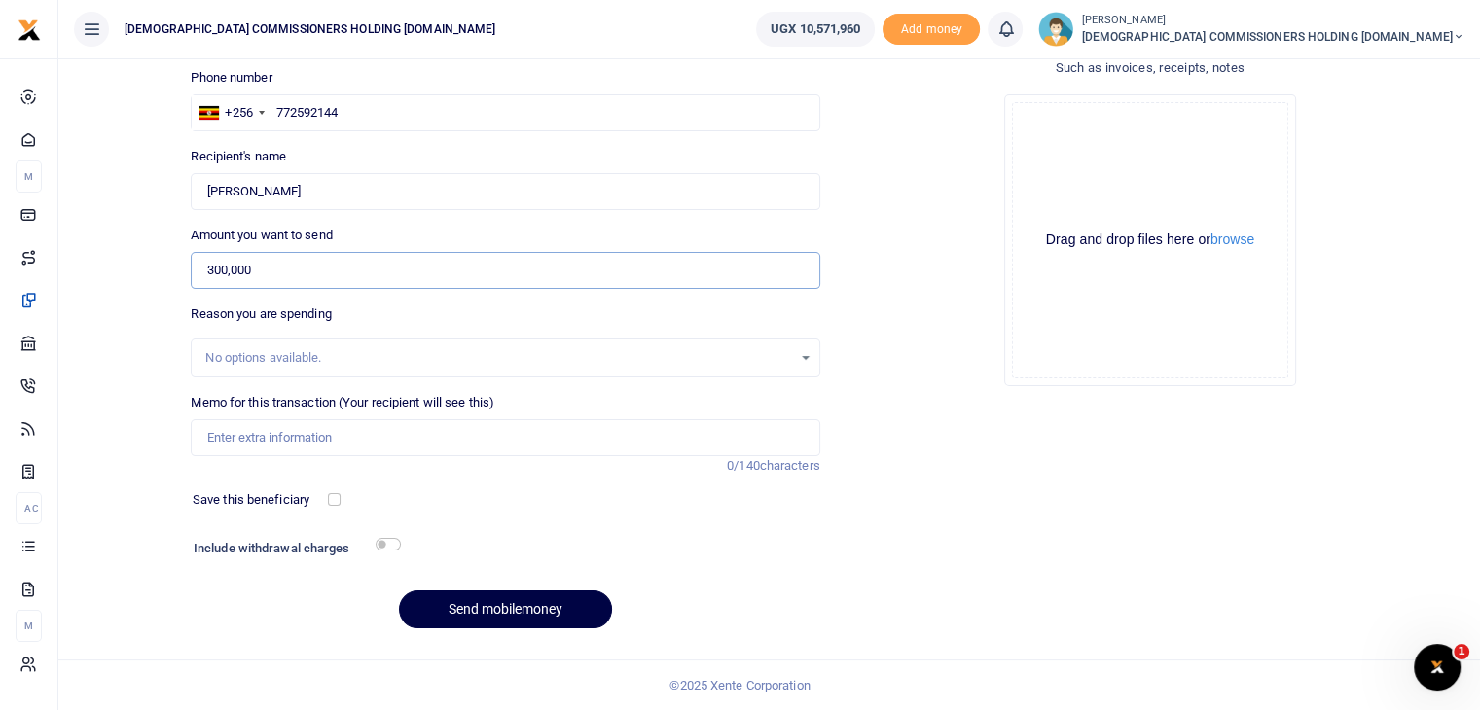
type input "300,000"
click at [253, 444] on input "Memo for this transaction (Your recipient will see this)" at bounding box center [505, 437] width 629 height 37
paste input "Fuel refund for the BOD meeting held at Namirembe Guest House on 3rd Oct 2025"
type input "Fuel refund for the BOD meeting held at Namirembe Guest House on 3rd Oct 2025"
click at [494, 612] on button "Send mobilemoney" at bounding box center [505, 610] width 213 height 38
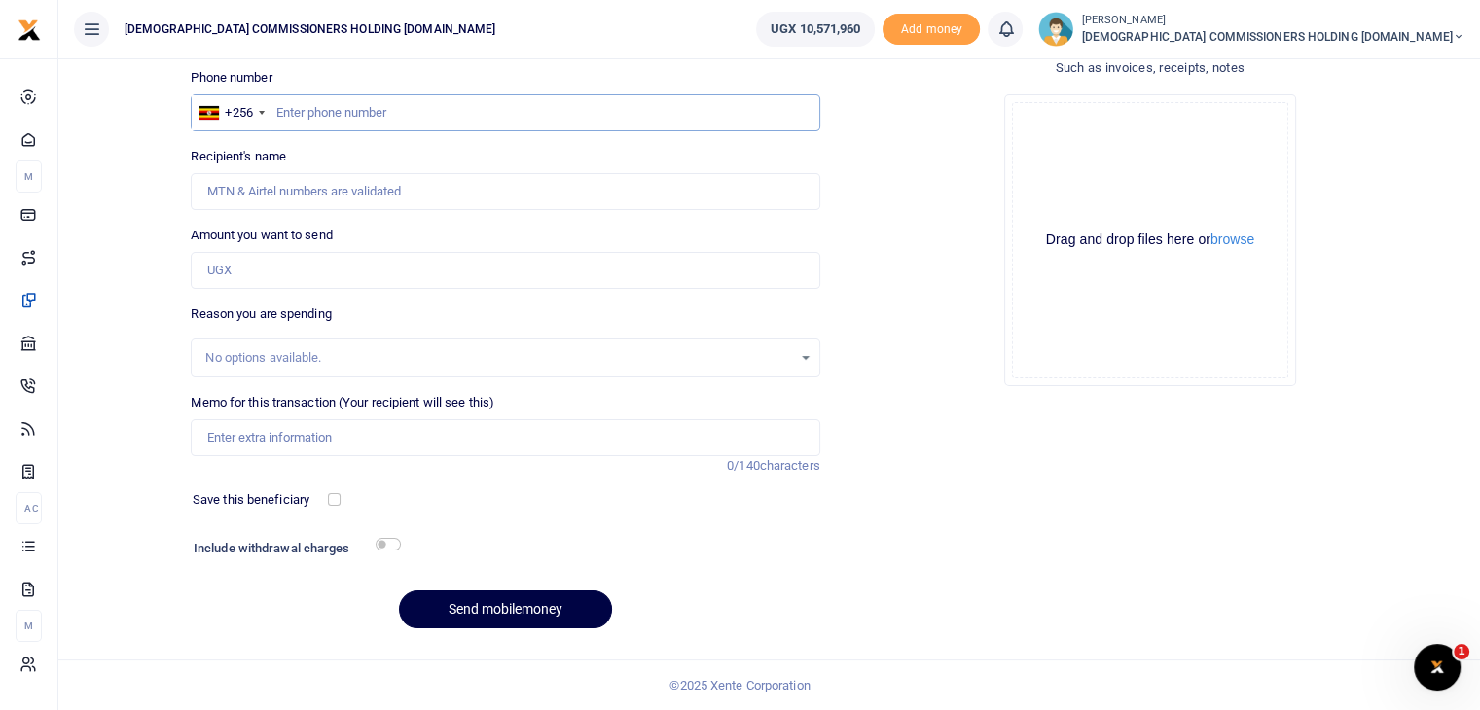
click at [321, 114] on input "text" at bounding box center [505, 112] width 629 height 37
type input "783022733"
type input "[PERSON_NAME]"
type input "783022733"
click at [273, 265] on input "Amount you want to send" at bounding box center [505, 270] width 629 height 37
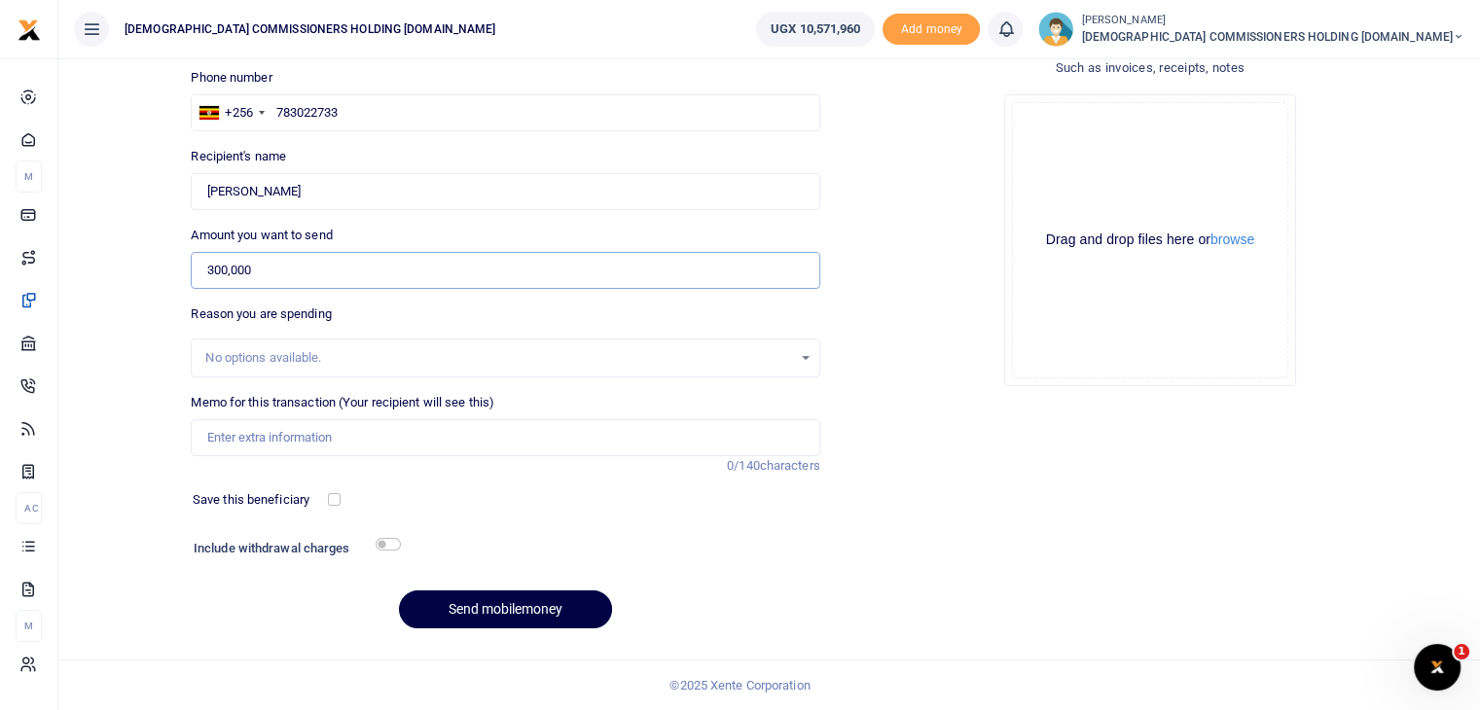
type input "300,000"
click at [261, 425] on input "Memo for this transaction (Your recipient will see this)" at bounding box center [505, 437] width 629 height 37
paste input "Fuel refund for the BOD meeting held at [GEOGRAPHIC_DATA] on [DATE]"
click at [230, 441] on input "Fuel refund for the BOD meeting held at [GEOGRAPHIC_DATA] on [DATE]" at bounding box center [505, 437] width 629 height 37
type input "Airtime refund for the BOD meeting held at [GEOGRAPHIC_DATA] on [DATE]"
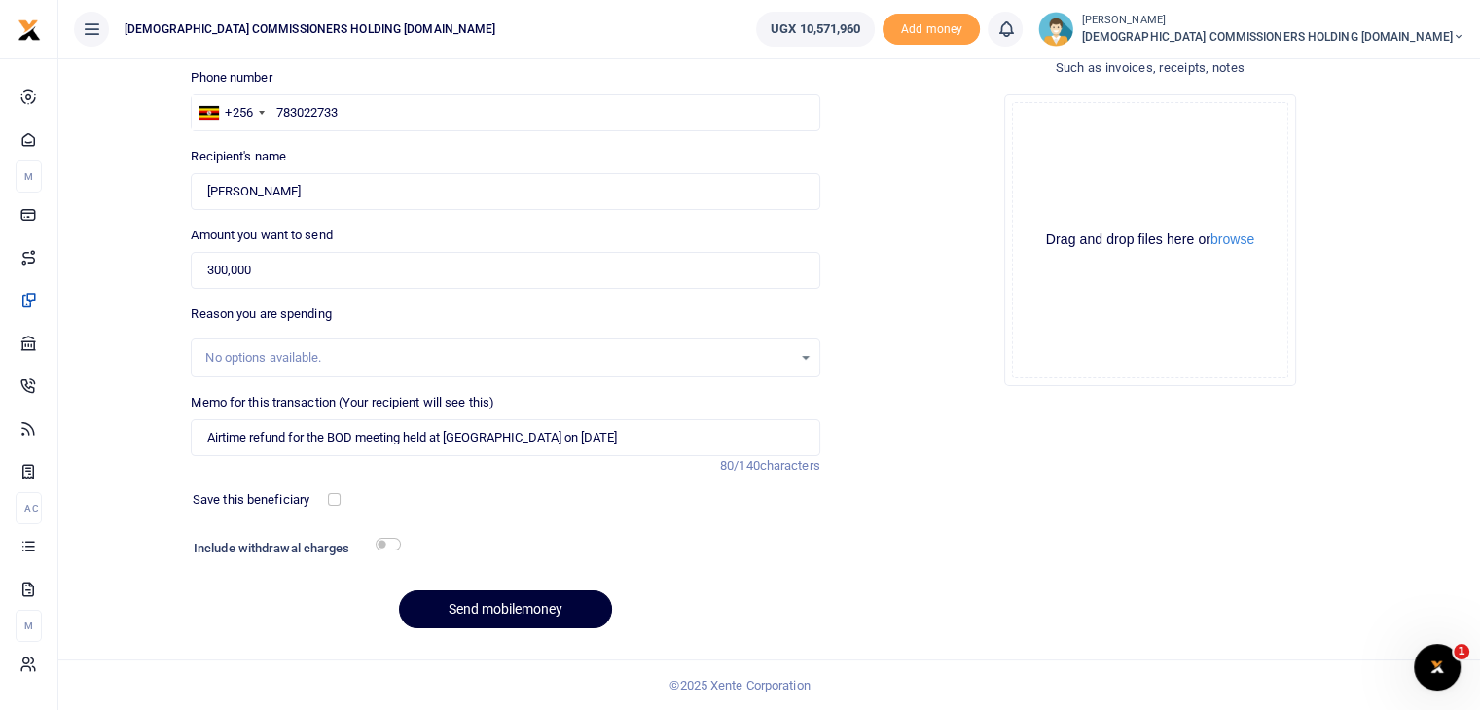
click at [483, 604] on button "Send mobilemoney" at bounding box center [505, 610] width 213 height 38
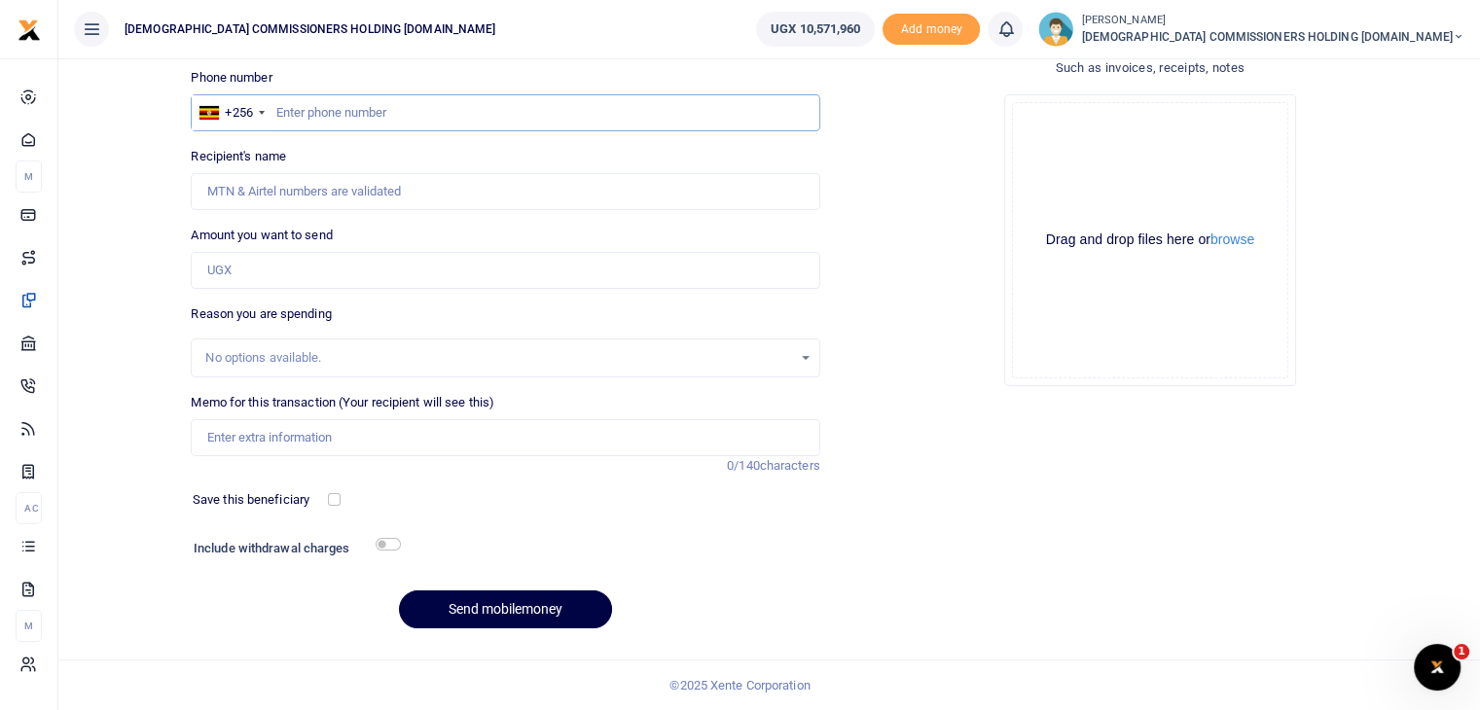
click at [304, 114] on input "text" at bounding box center [505, 112] width 629 height 37
type input "772491617"
type input "Balaam Muheebwa"
type input "772491617"
click at [273, 268] on input "Amount you want to send" at bounding box center [505, 270] width 629 height 37
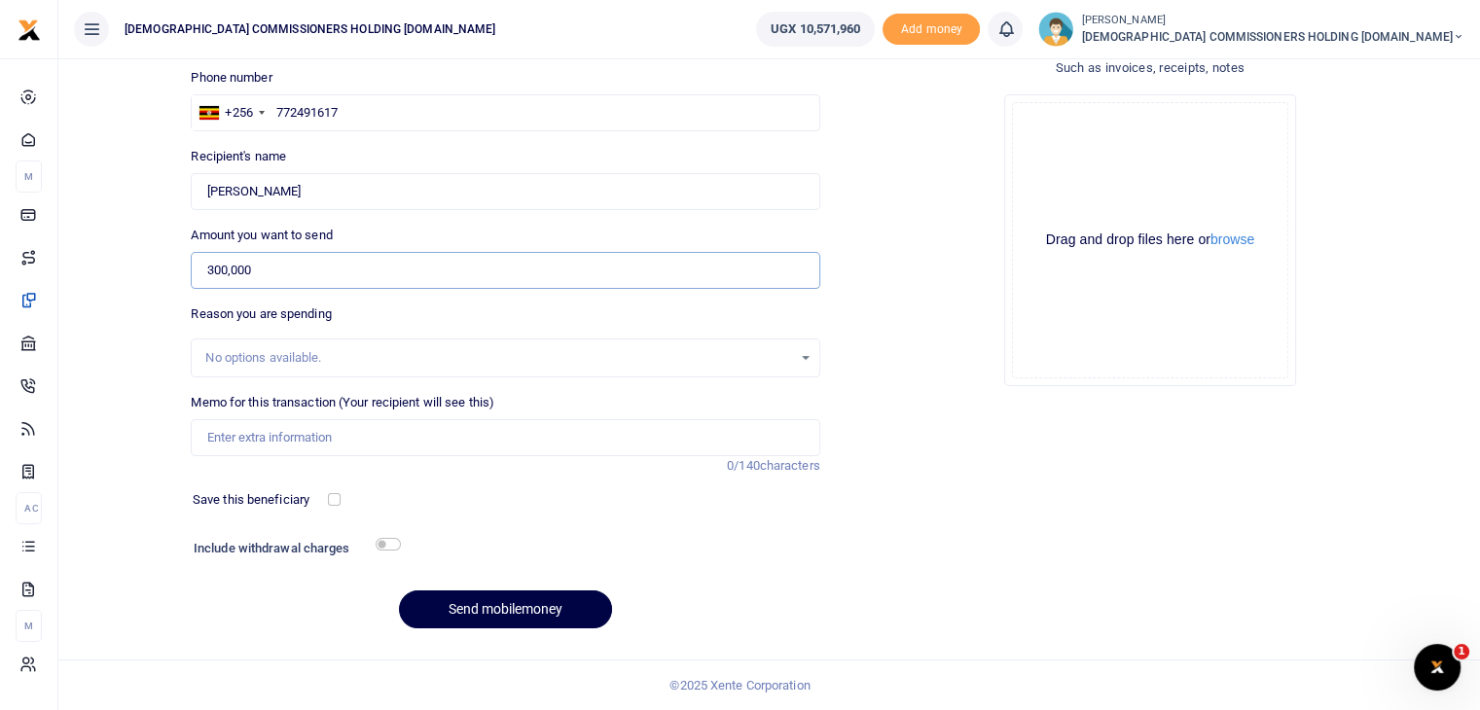
type input "300,000"
click at [261, 432] on input "Memo for this transaction (Your recipient will see this)" at bounding box center [505, 437] width 629 height 37
paste input "Fuel refund for the BOD meeting held at Namirembe Guest House on 3rd Oct 2025"
type input "Fuel refund for the BOD meeting held at Namirembe Guest House on 3rd Oct 2025"
click at [477, 600] on button "Send mobilemoney" at bounding box center [505, 610] width 213 height 38
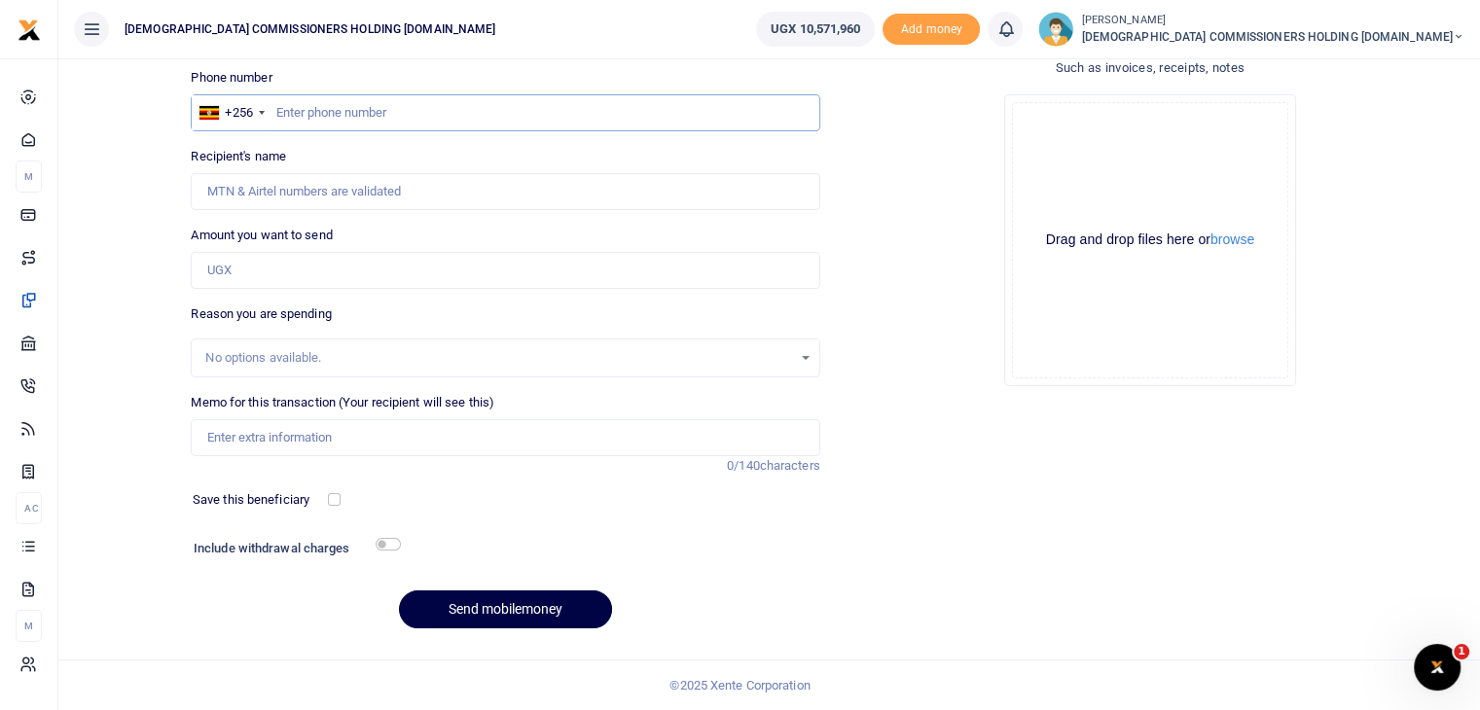
click at [323, 106] on input "text" at bounding box center [505, 112] width 629 height 37
type input "782441929"
type input "[PERSON_NAME]"
type input "782441929"
click at [276, 263] on input "Amount you want to send" at bounding box center [505, 270] width 629 height 37
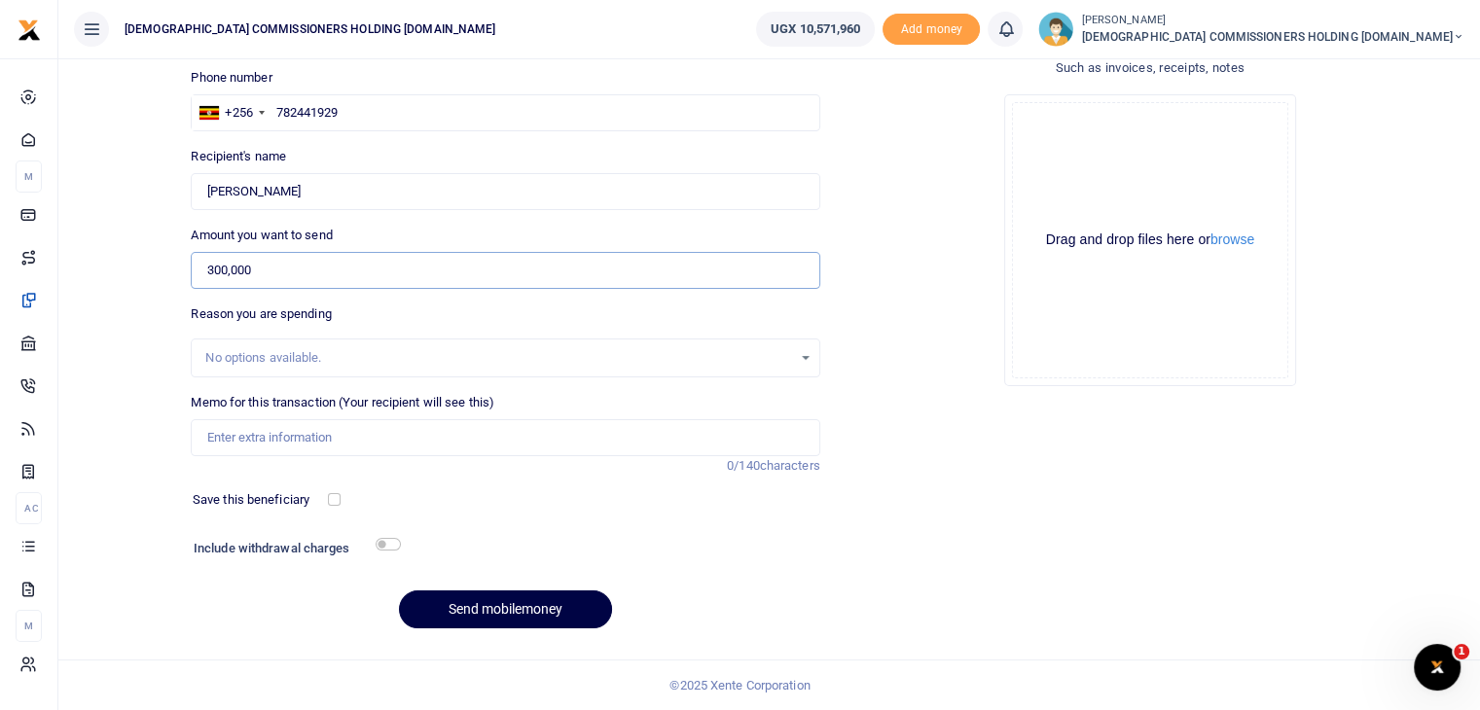
type input "300,000"
click at [280, 439] on input "Memo for this transaction (Your recipient will see this)" at bounding box center [505, 437] width 629 height 37
paste input "Fuel refund for the BOD meeting held at [GEOGRAPHIC_DATA] on [DATE]"
type input "Fuel refund for the BOD meeting held at [GEOGRAPHIC_DATA] on [DATE]"
click at [470, 604] on button "Send mobilemoney" at bounding box center [505, 610] width 213 height 38
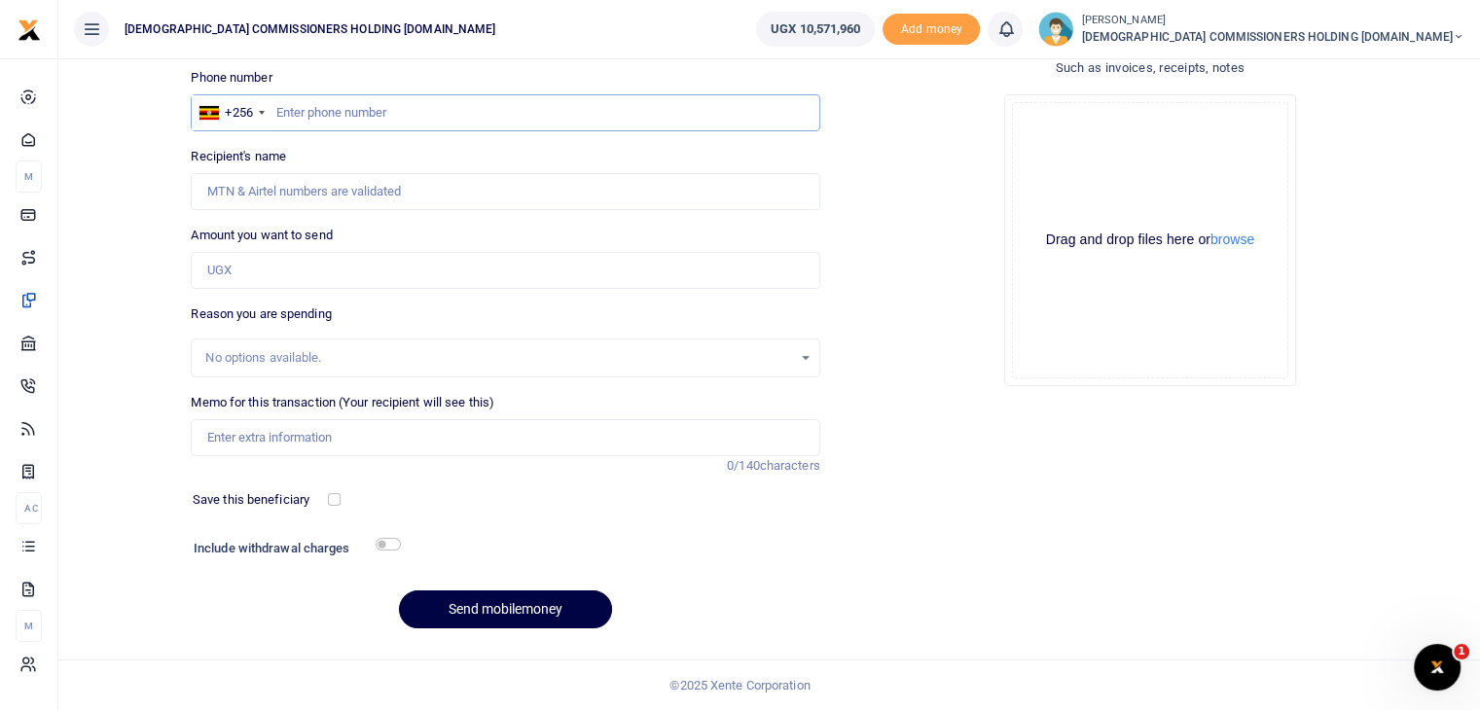
click at [319, 118] on input "text" at bounding box center [505, 112] width 629 height 37
type input "782441929"
type input "Jane Kigundu Namuddu"
type input "782441929"
click at [279, 270] on input "Amount you want to send" at bounding box center [505, 270] width 629 height 37
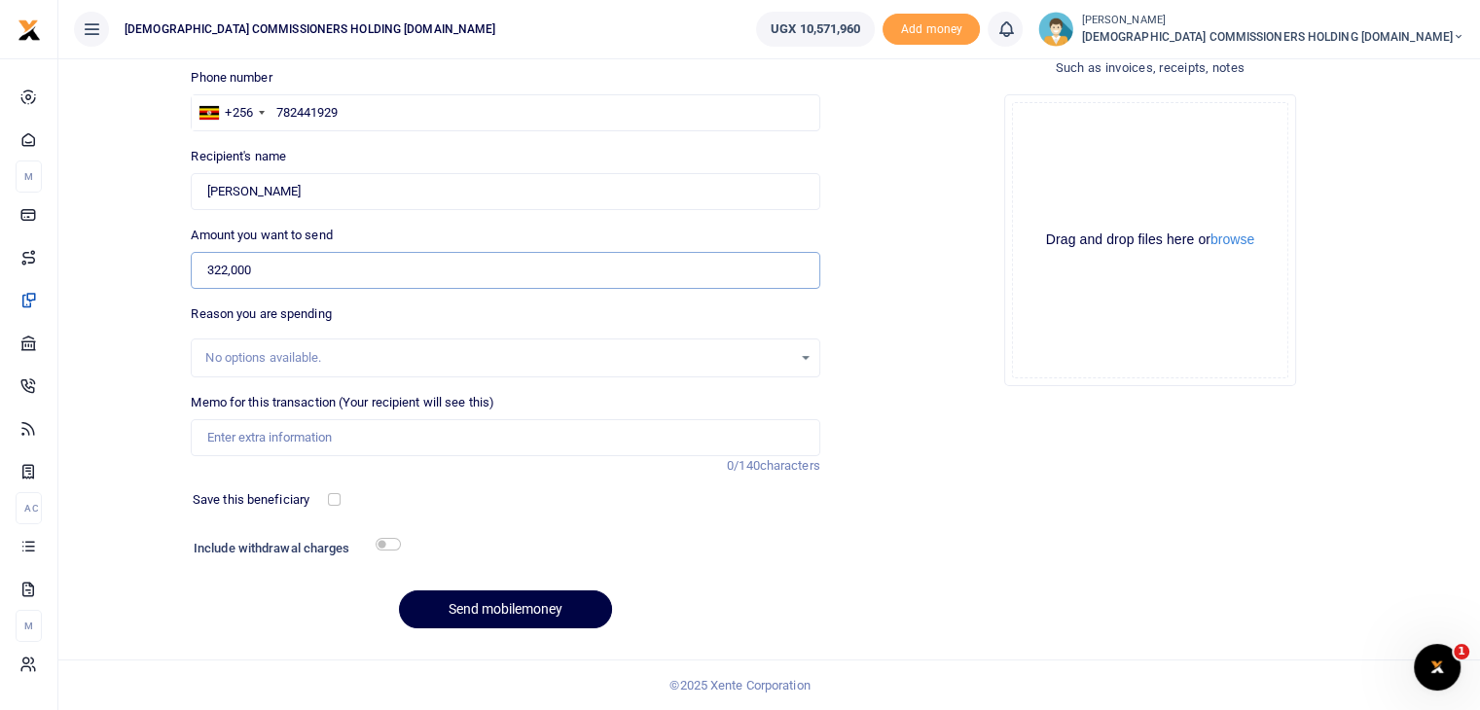
type input "322,000"
click at [255, 436] on input "Memo for this transaction (Your recipient will see this)" at bounding box center [505, 437] width 629 height 37
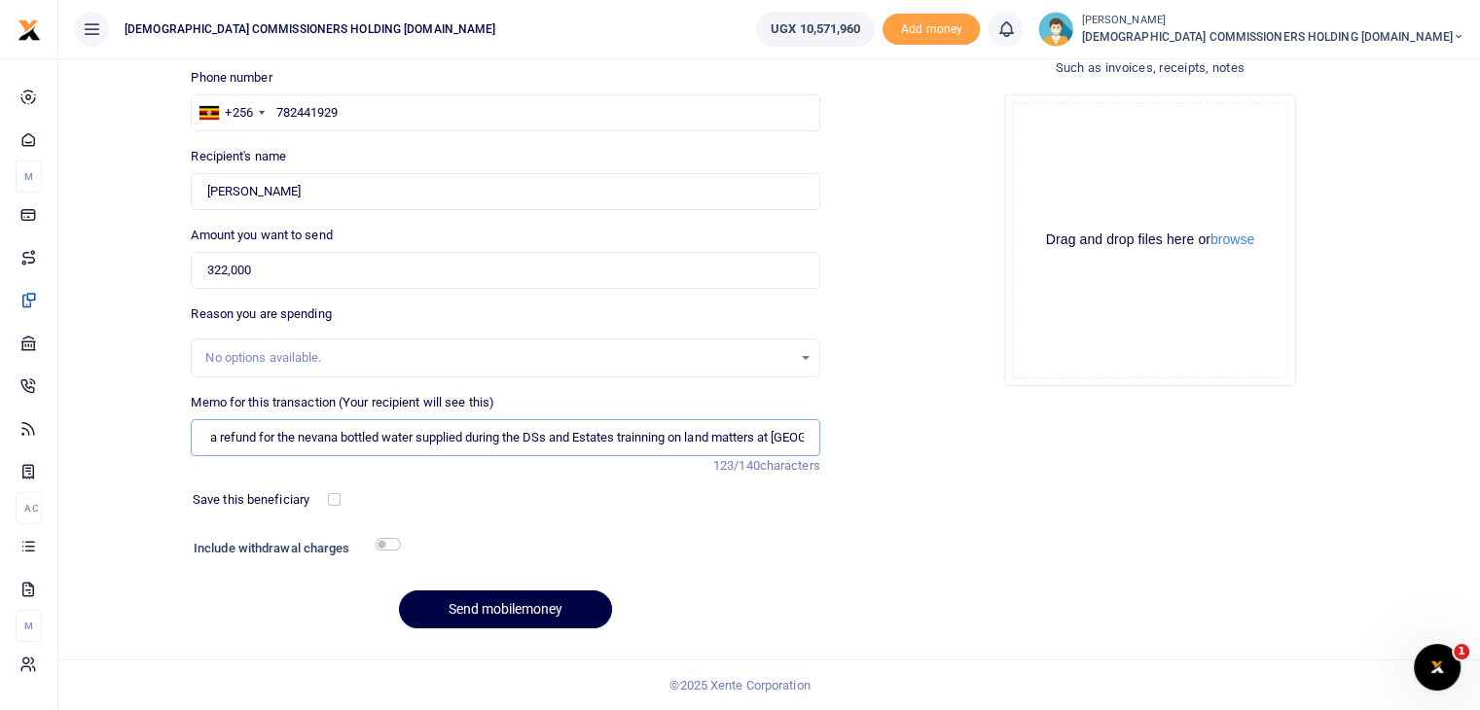
scroll to position [0, 107]
click at [247, 436] on input "Being payment as a refund for the nevana bottled water supplied during the DSs …" at bounding box center [505, 437] width 629 height 37
type input "Being payment as a refund for the nevana bottled water supplied during the DSs …"
click at [393, 543] on input "checkbox" at bounding box center [388, 544] width 25 height 13
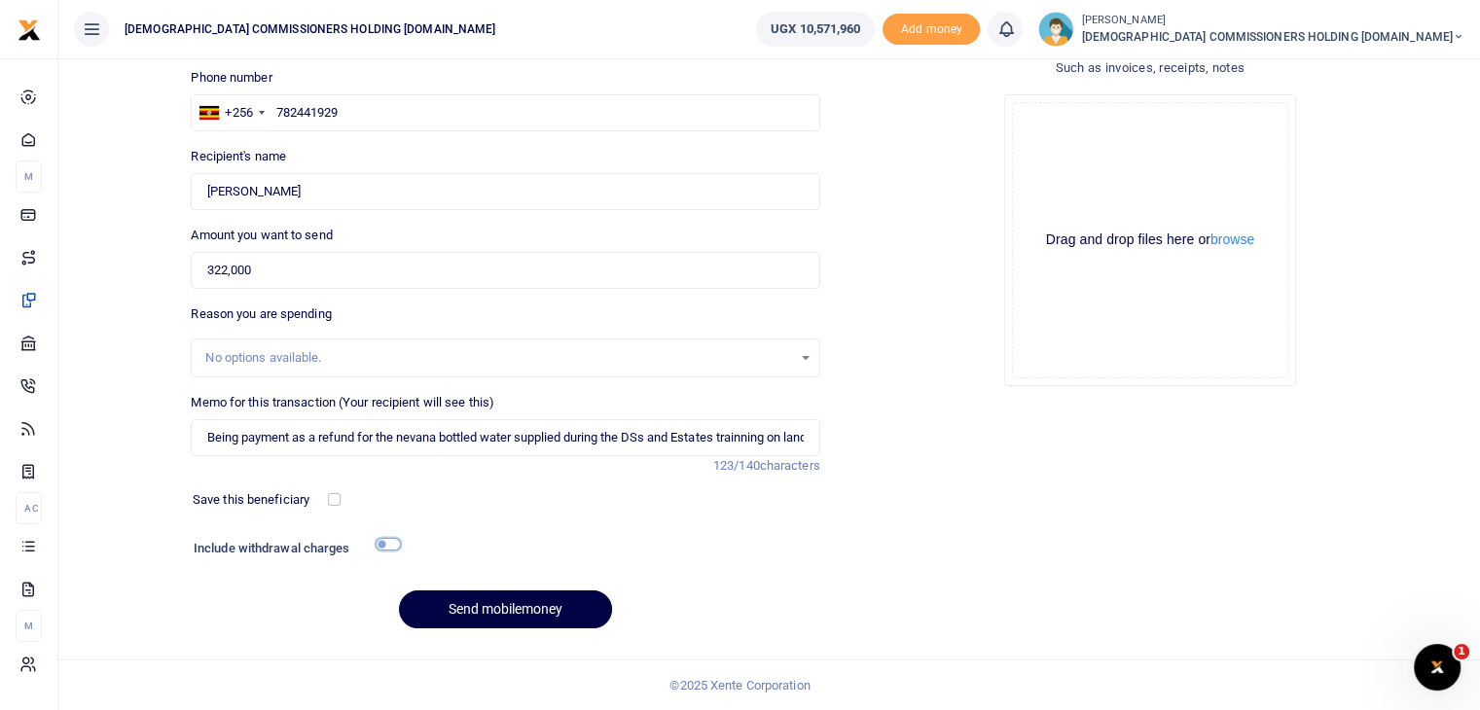
checkbox input "true"
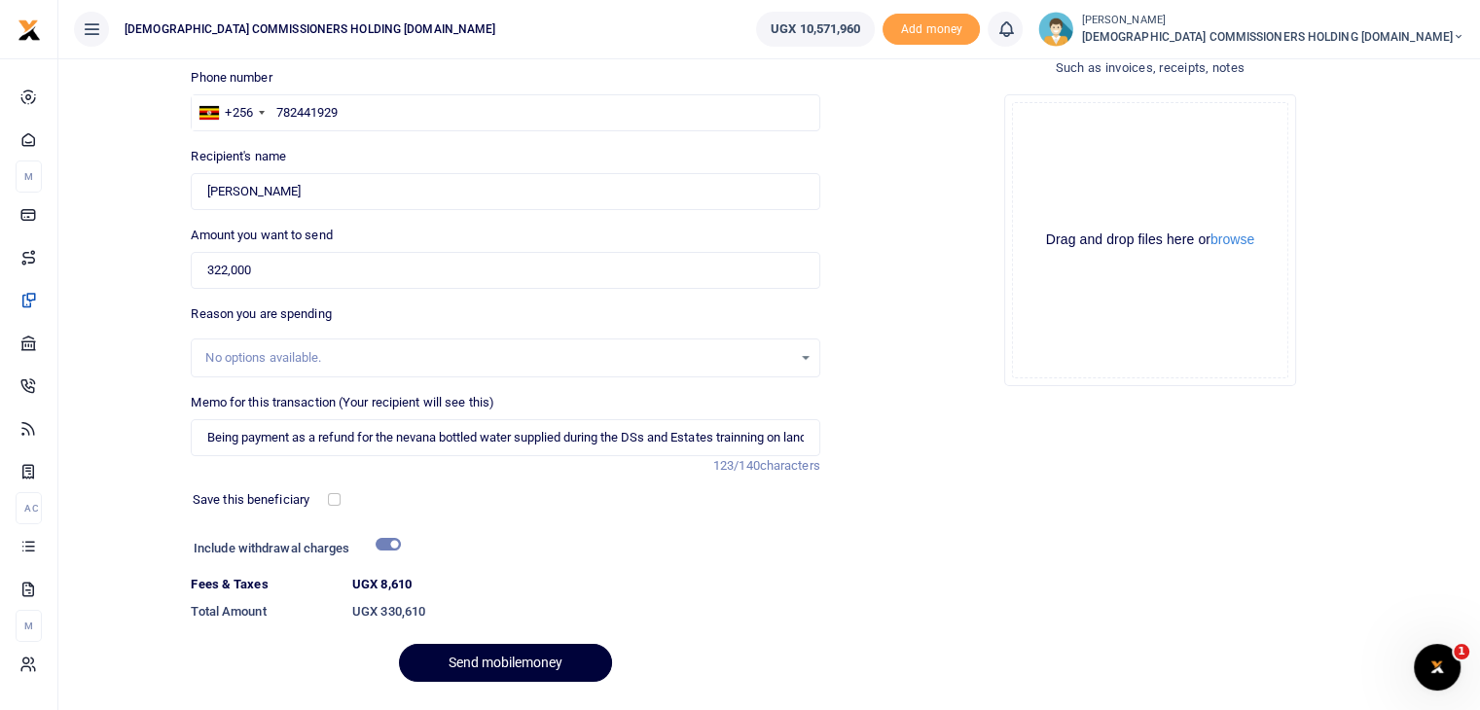
click at [503, 659] on button "Send mobilemoney" at bounding box center [505, 663] width 213 height 38
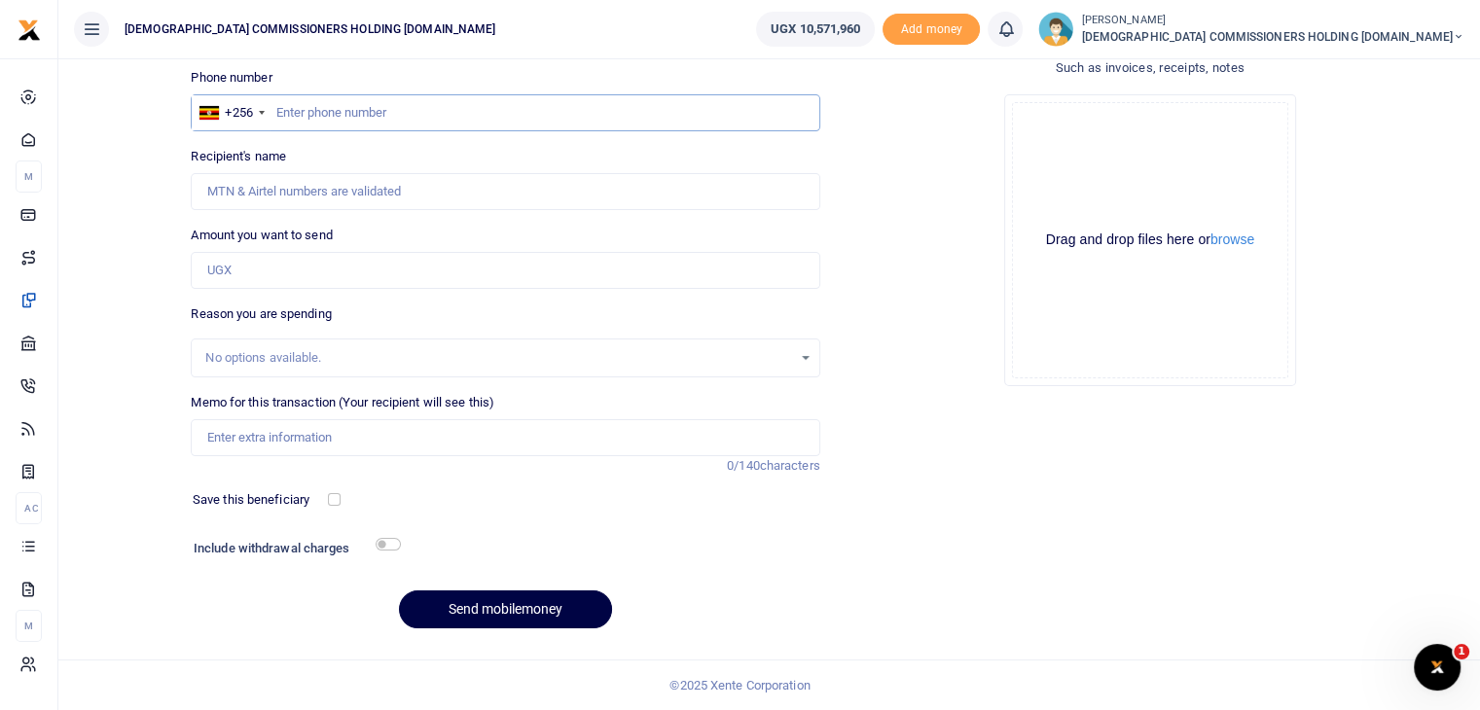
click at [316, 113] on input "text" at bounding box center [505, 112] width 629 height 37
click at [272, 269] on input "Amount you want to send" at bounding box center [505, 270] width 629 height 37
click at [234, 436] on input "Memo for this transaction (Your recipient will see this)" at bounding box center [505, 437] width 629 height 37
click at [214, 273] on input "50,000" at bounding box center [505, 270] width 629 height 37
type input "30,000"
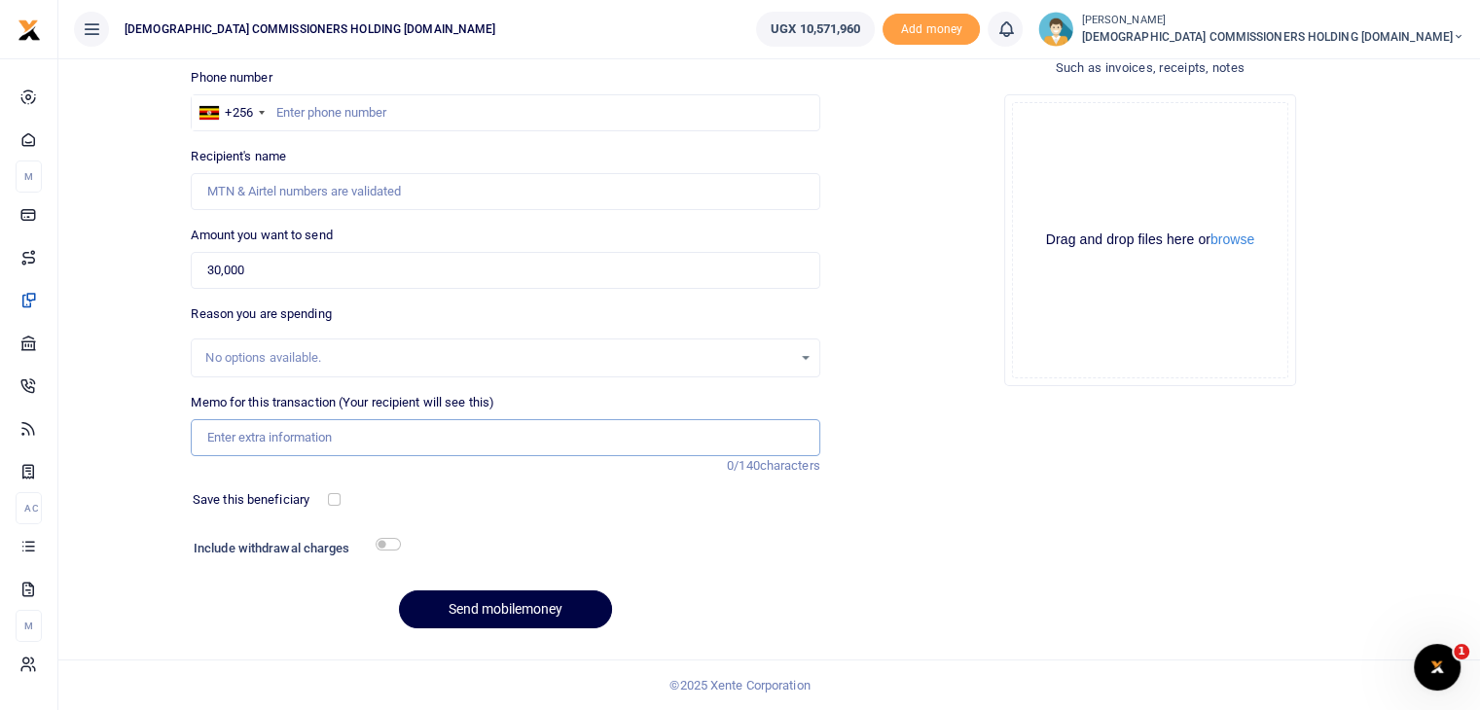
click at [241, 443] on input "Memo for this transaction (Your recipient will see this)" at bounding box center [505, 437] width 629 height 37
type input "Payment for IT support services for during the BOD meeting held on 3rd Oct 2025…"
click at [316, 118] on input "text" at bounding box center [505, 112] width 629 height 37
type input "782775037"
type input "Richard Akugizibwe"
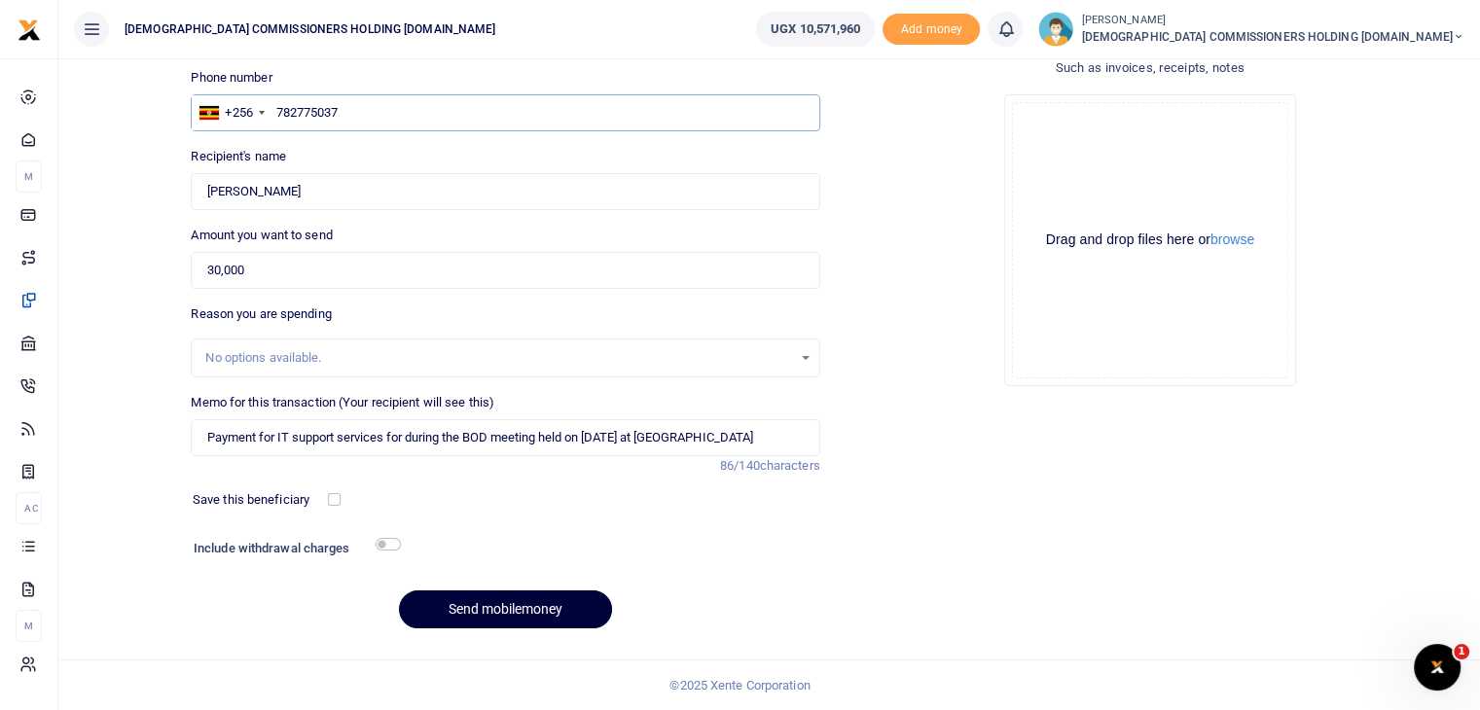
type input "782775037"
click at [504, 608] on button "Send mobilemoney" at bounding box center [505, 610] width 213 height 38
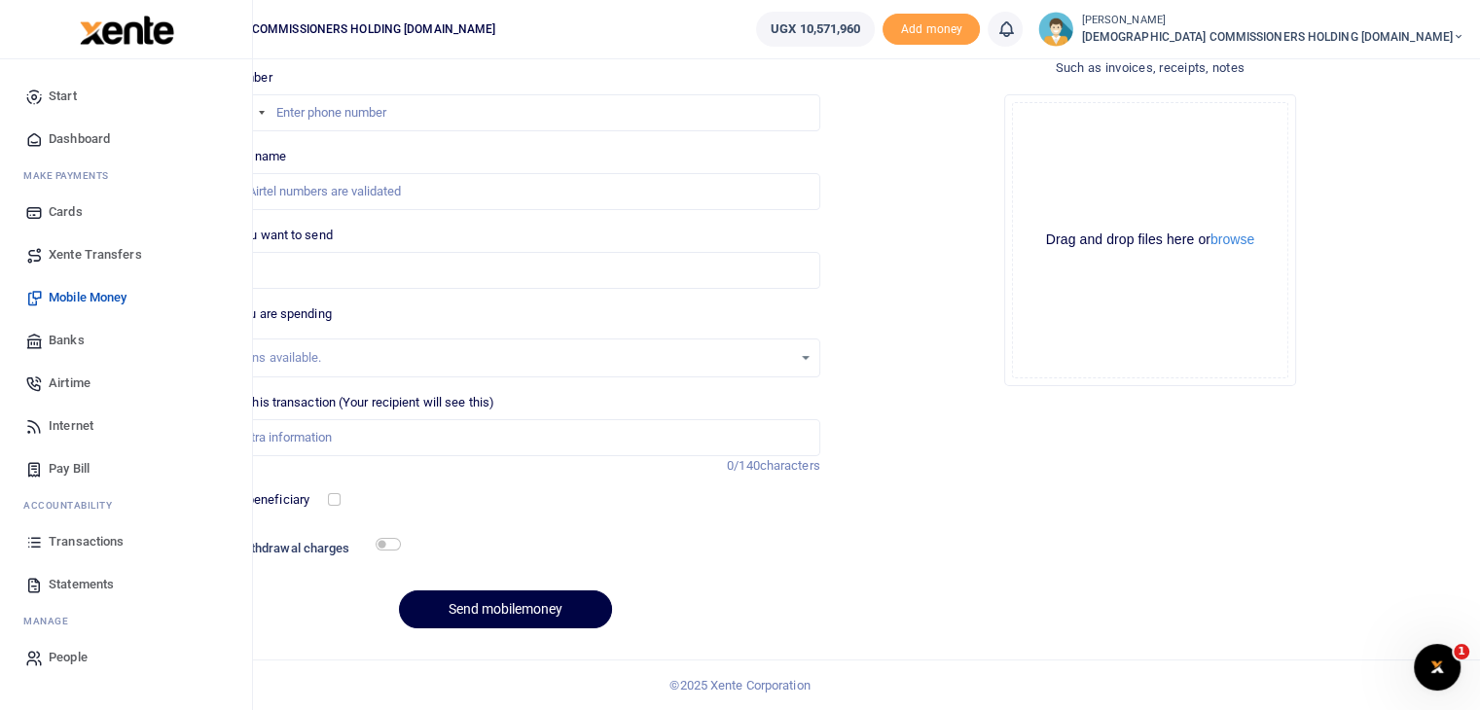
click at [79, 542] on span "Transactions" at bounding box center [86, 541] width 75 height 19
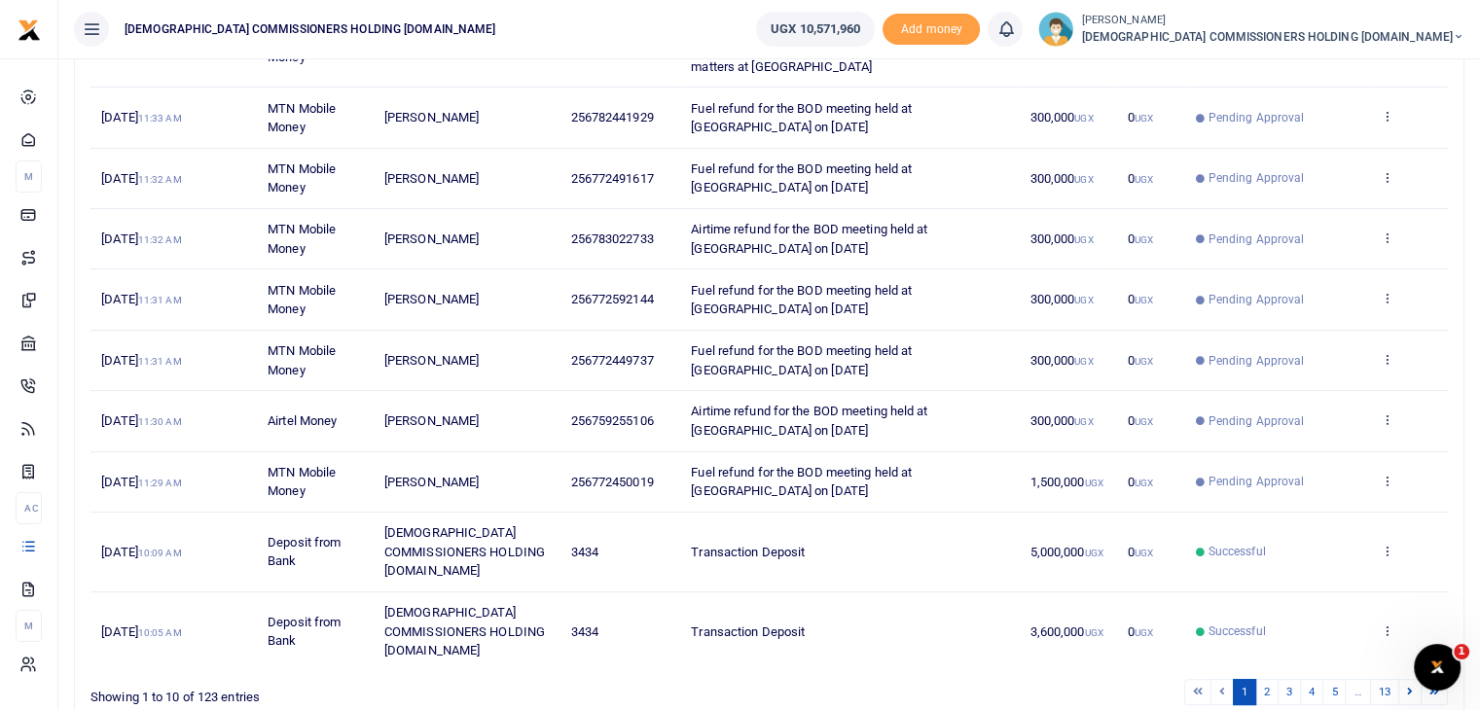
scroll to position [363, 0]
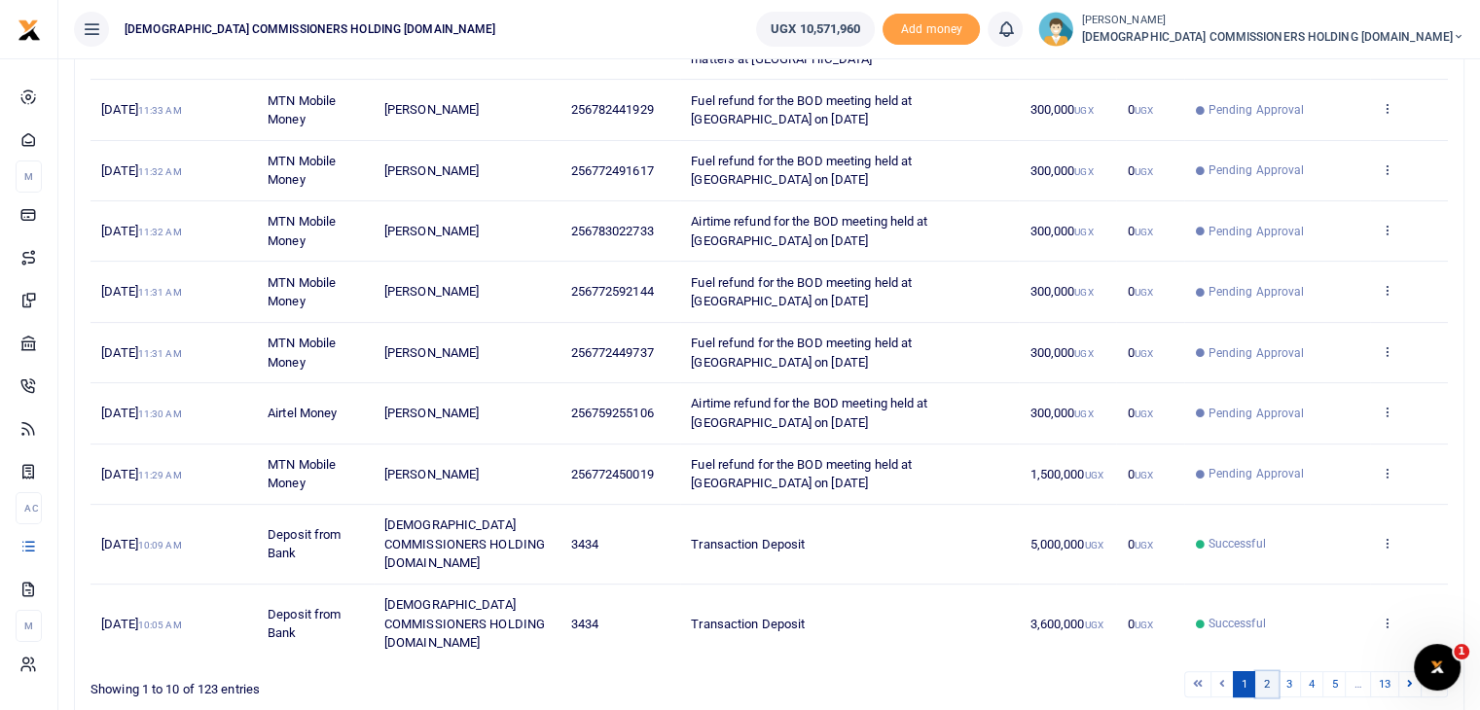
click at [1270, 671] on link "2" at bounding box center [1266, 684] width 23 height 26
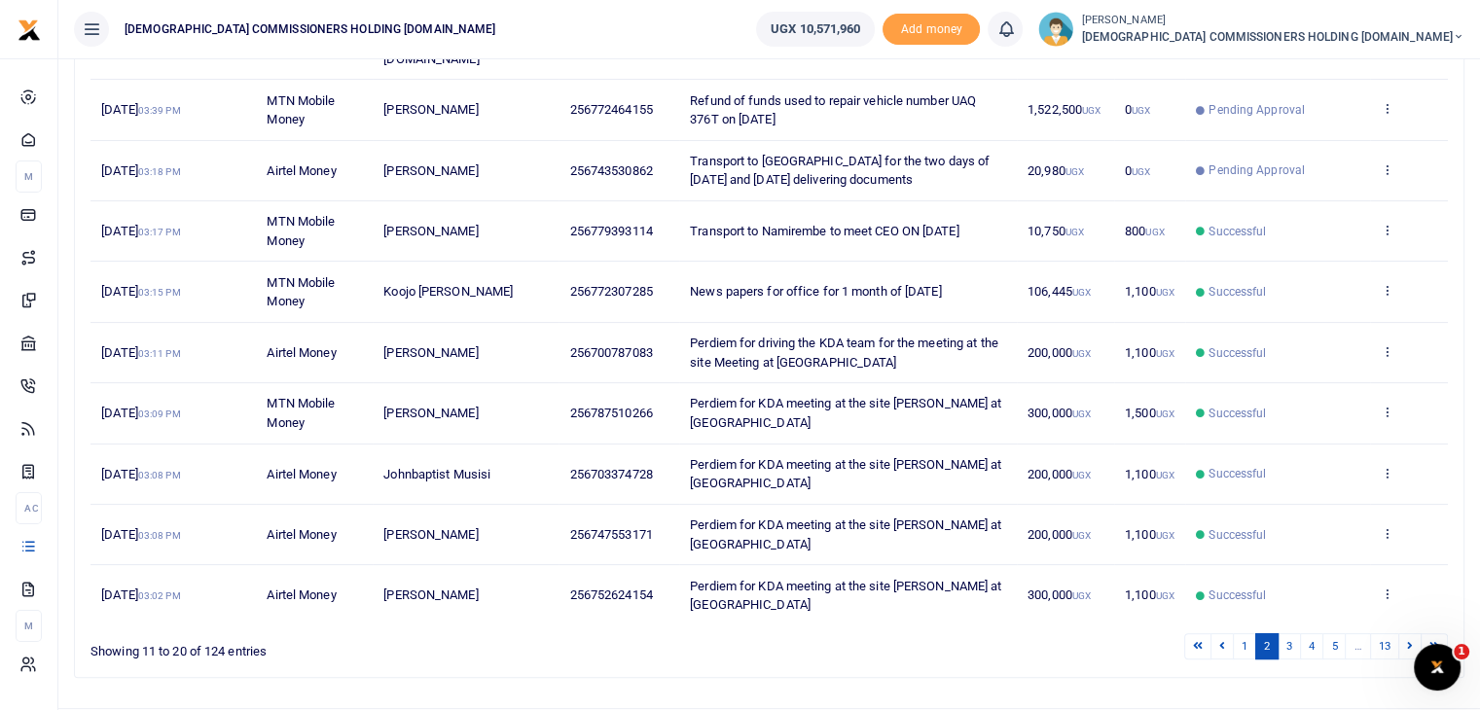
scroll to position [390, 0]
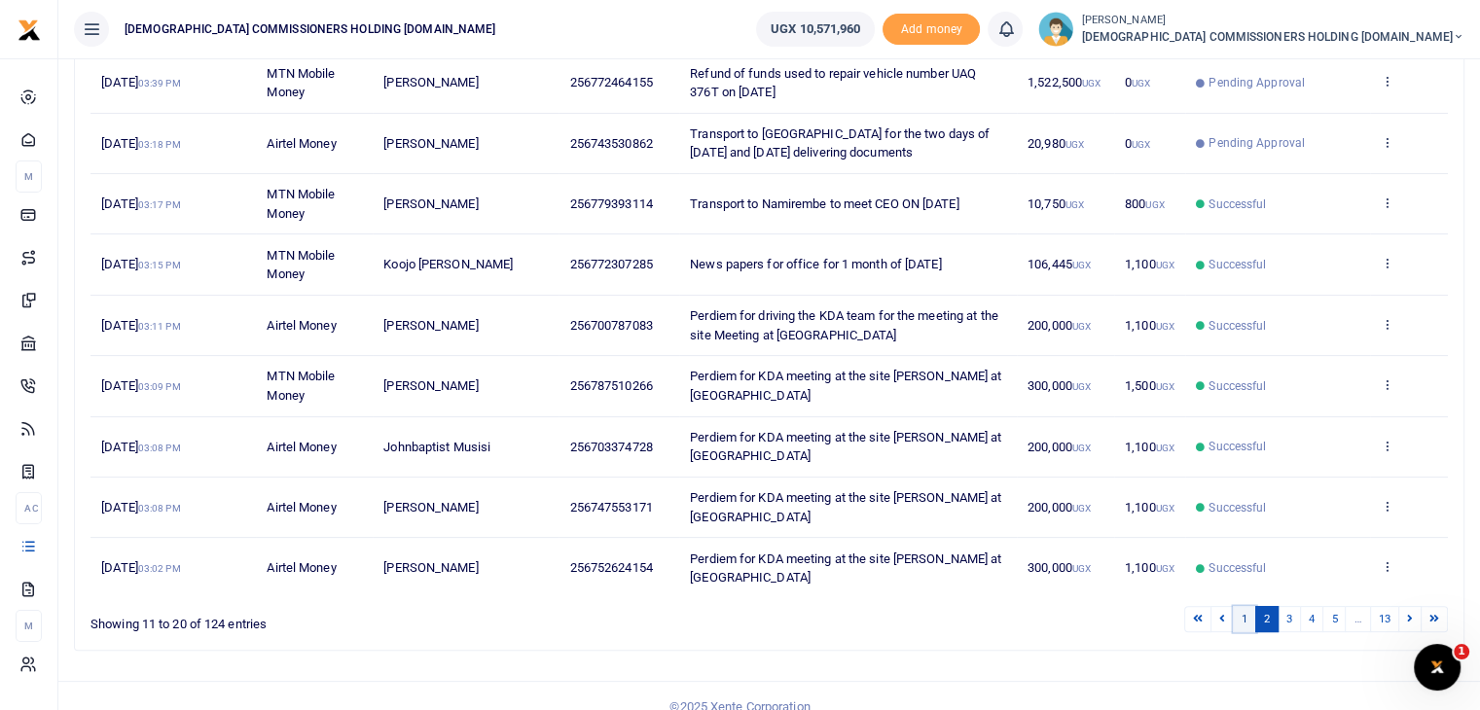
click at [1251, 606] on link "1" at bounding box center [1244, 619] width 23 height 26
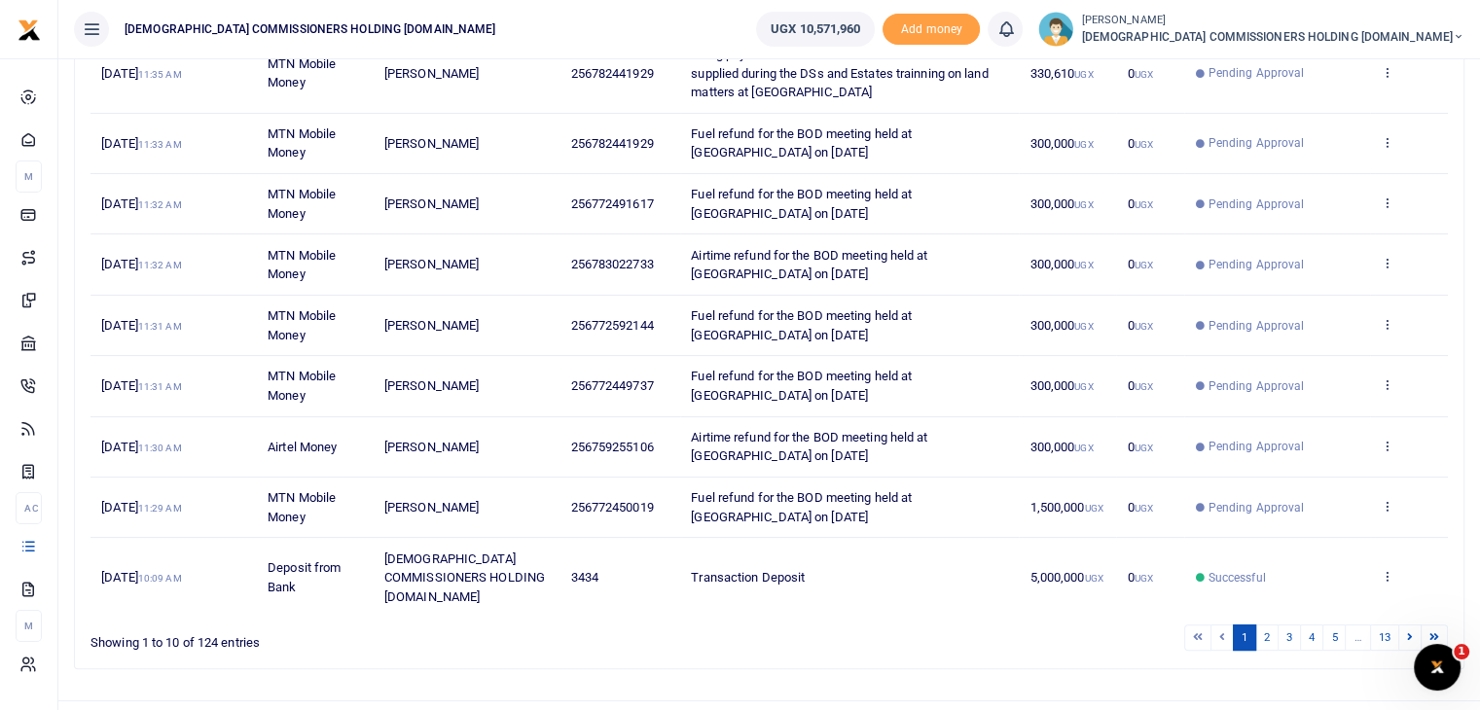
scroll to position [0, 0]
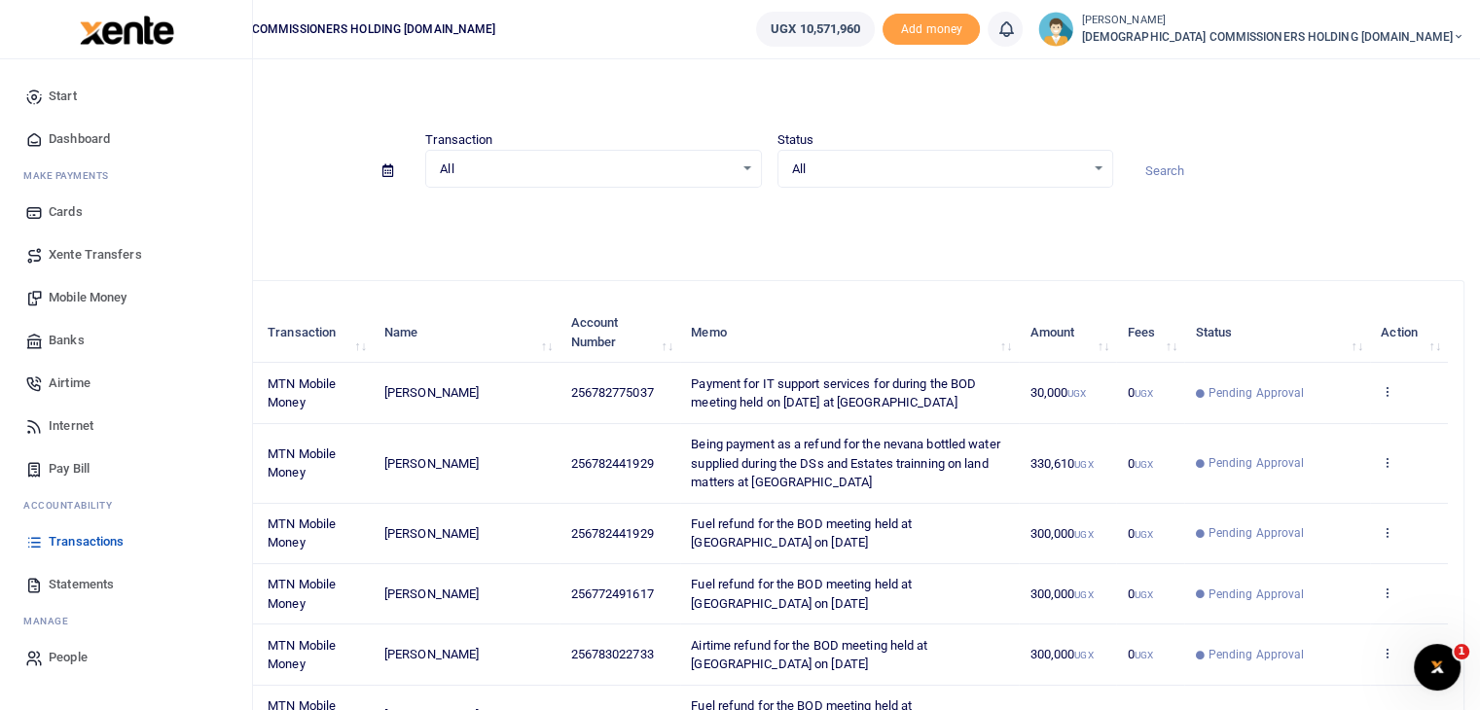
click at [62, 300] on span "Mobile Money" at bounding box center [88, 297] width 78 height 19
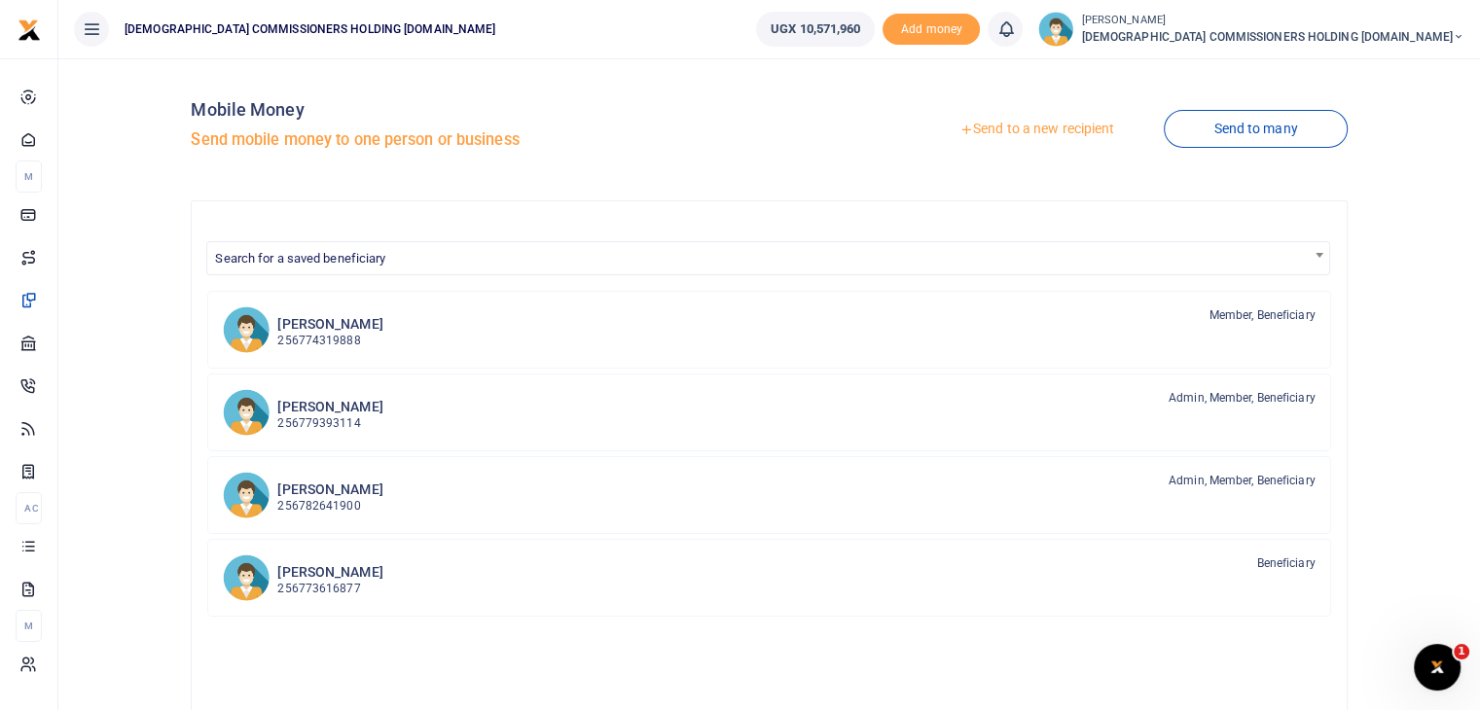
click at [1041, 129] on link "Send to a new recipient" at bounding box center [1037, 129] width 254 height 35
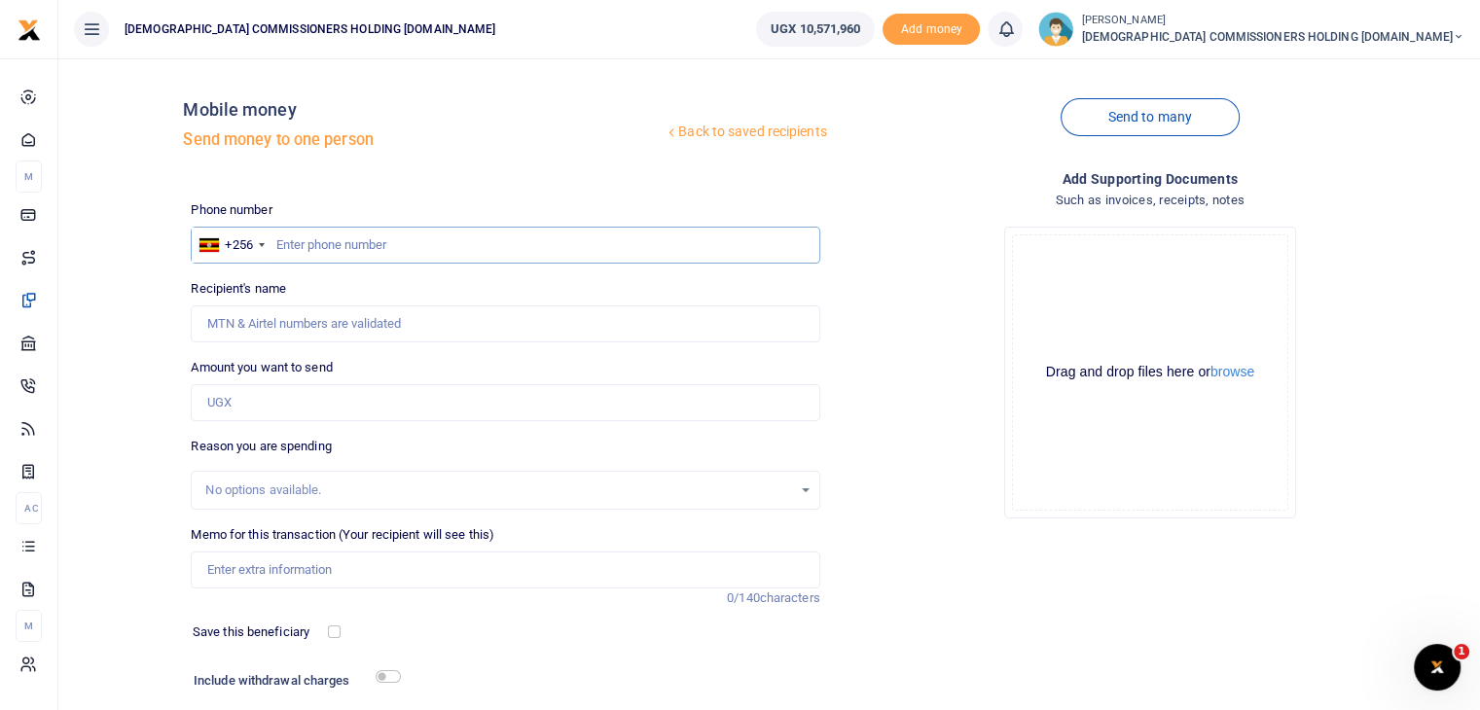
click at [330, 241] on input "text" at bounding box center [505, 245] width 629 height 37
type input "751527737"
type input "[PERSON_NAME]"
type input "751527737"
click at [259, 394] on input "Amount you want to send" at bounding box center [505, 402] width 629 height 37
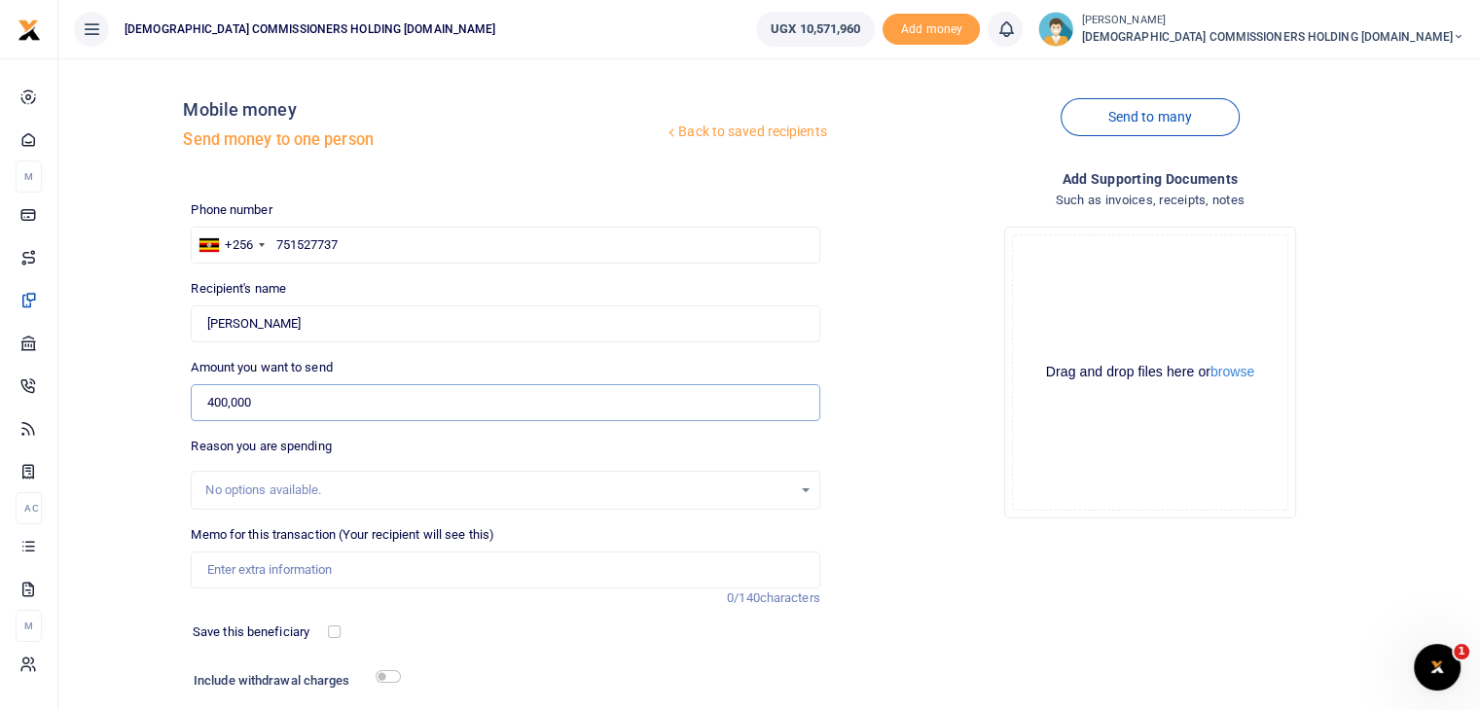
type input "400,000"
click at [240, 563] on input "Memo for this transaction (Your recipient will see this)" at bounding box center [505, 570] width 629 height 37
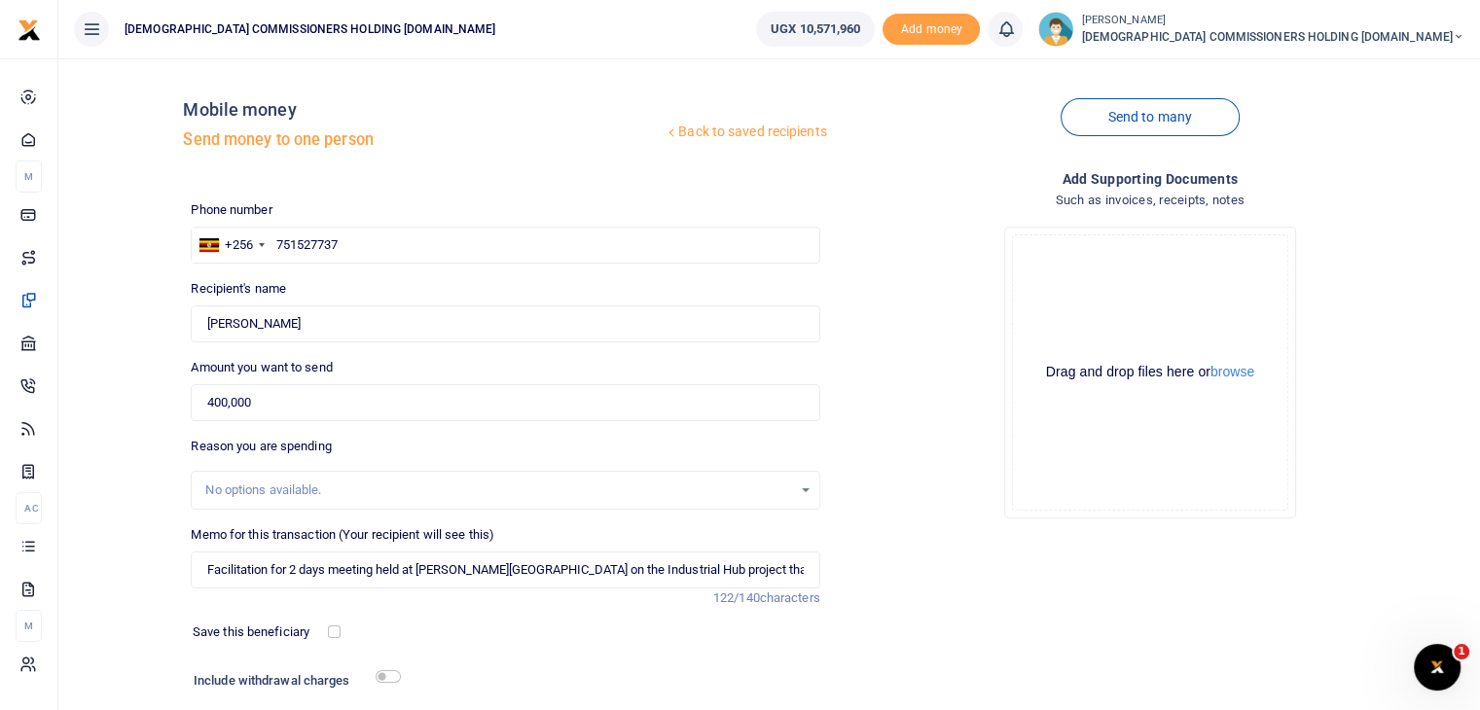
click at [481, 617] on div "Phone number +256 [GEOGRAPHIC_DATA] [PHONE_NUMBER] Phone is required. Recipient…" at bounding box center [505, 488] width 644 height 577
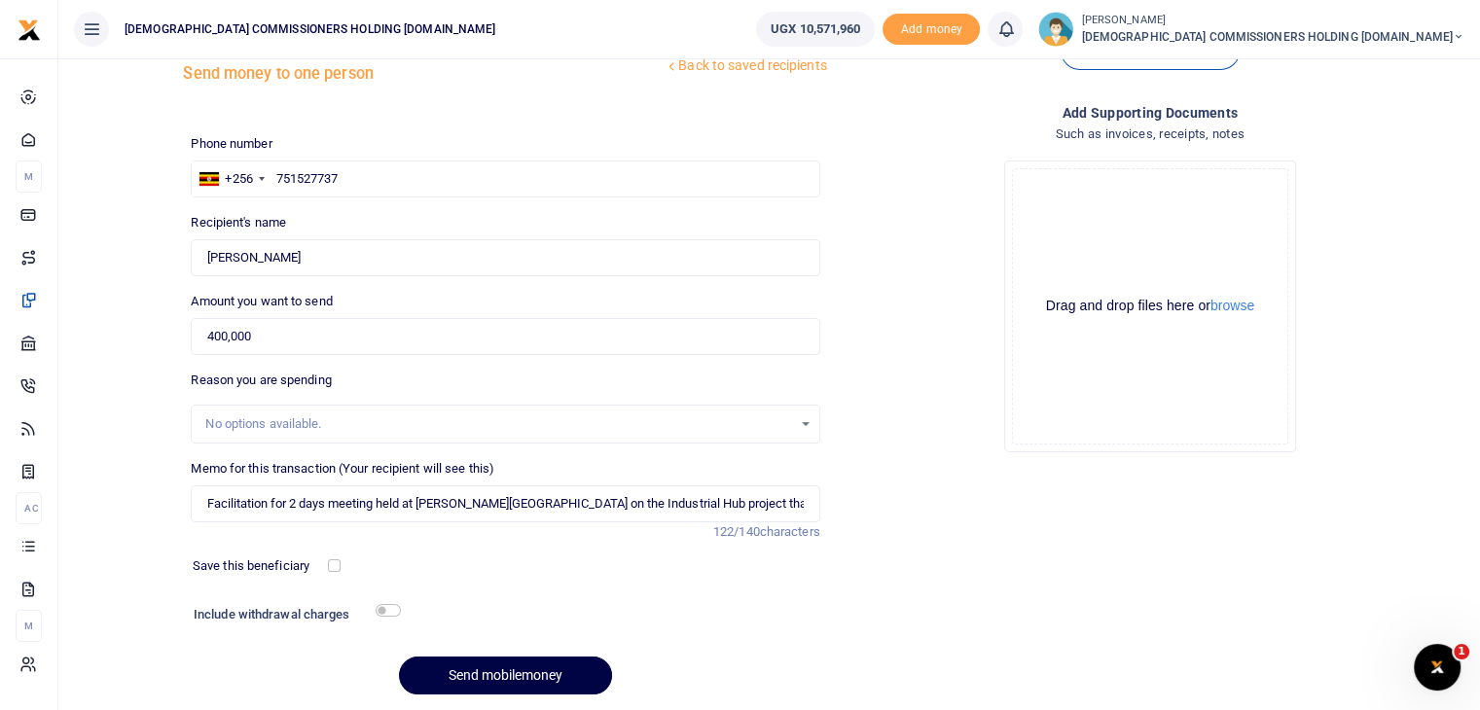
scroll to position [78, 0]
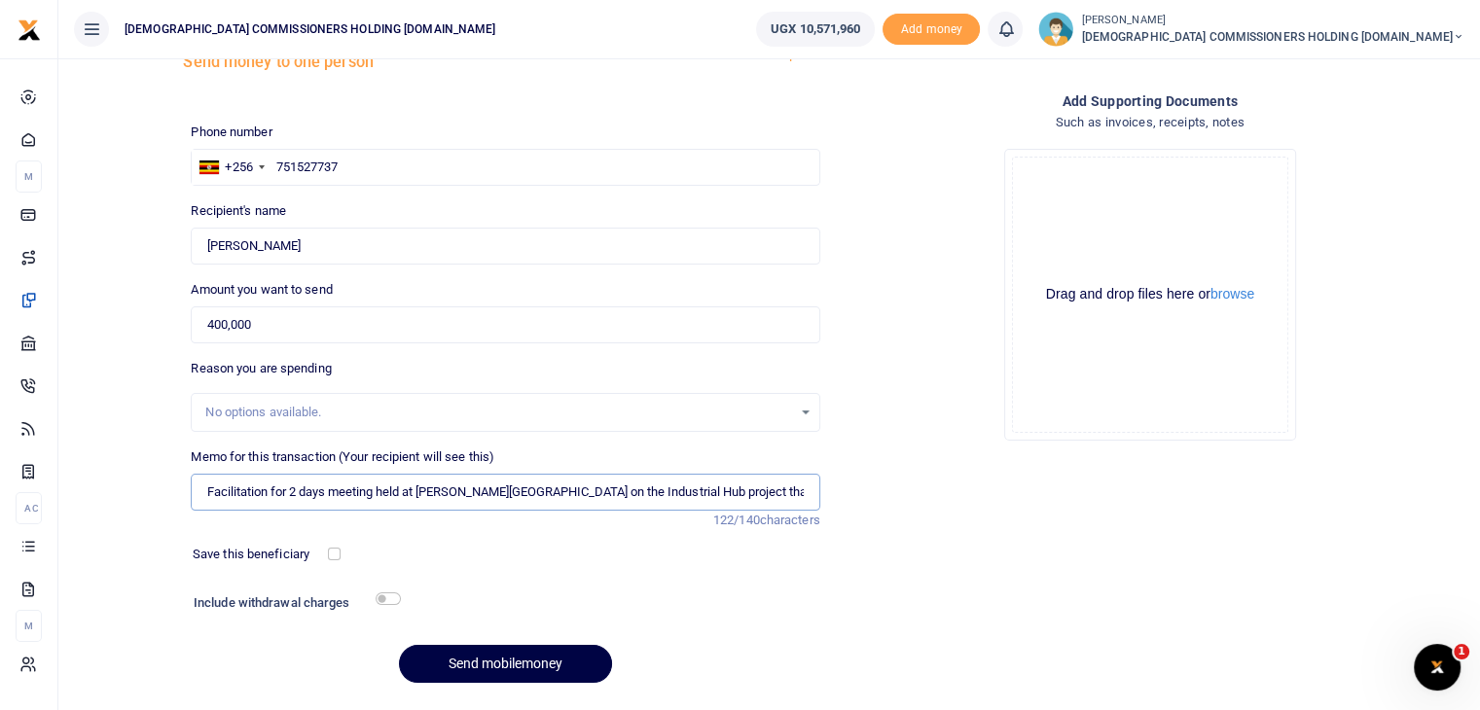
click at [758, 489] on input "Facilitation for 2 days meeting held at Eliana Hotel on the Industrial Hub proj…" at bounding box center [505, 492] width 629 height 37
click at [542, 489] on input "Facilitation for 2 days meeting held at Eliana Hotel on the Industrial Hub proj…" at bounding box center [505, 492] width 629 height 37
click at [805, 489] on input "Facilitation for 2 days meeting held at Eliana Hotel on the Industrial Hub proj…" at bounding box center [505, 492] width 629 height 37
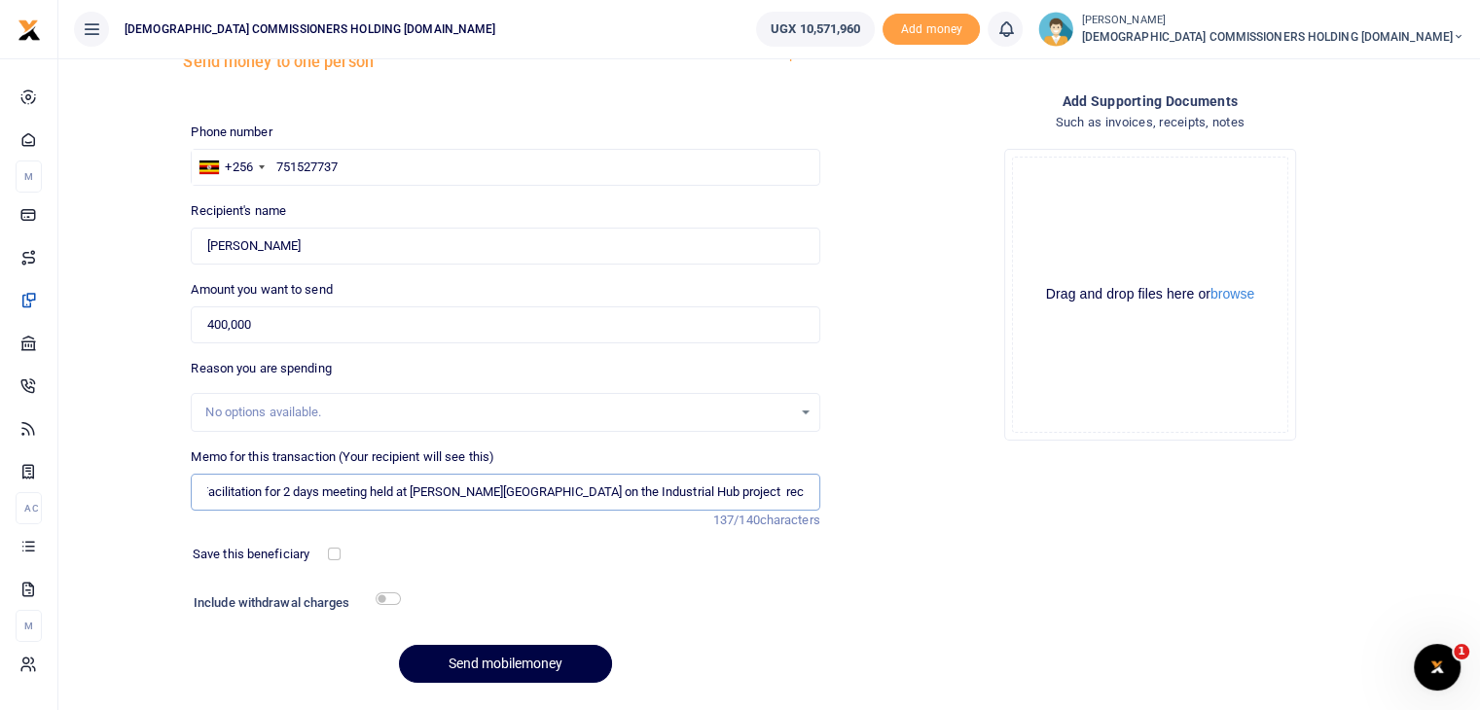
scroll to position [0, 0]
type input "Facilitation for 2 days meeting held at [PERSON_NAME][GEOGRAPHIC_DATA] on the I…"
click at [532, 581] on div "Phone number +256 Uganda +256 751527737 Phone is required. Recipient's name Fou…" at bounding box center [505, 411] width 644 height 577
click at [492, 660] on button "Send mobilemoney" at bounding box center [505, 664] width 213 height 38
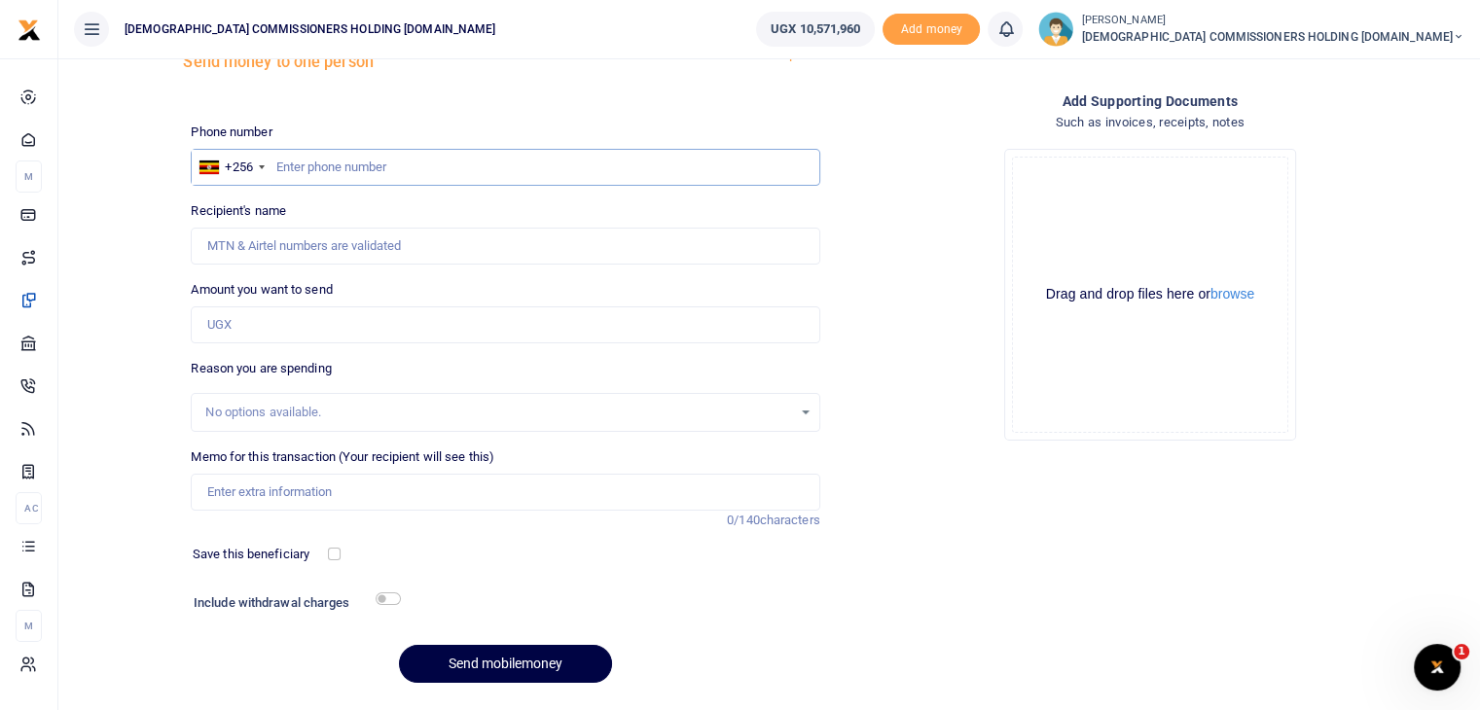
click at [331, 168] on input "text" at bounding box center [505, 167] width 629 height 37
type input "772683561"
type input "[PERSON_NAME]"
type input "772683561"
click at [277, 324] on input "Amount you want to send" at bounding box center [505, 324] width 629 height 37
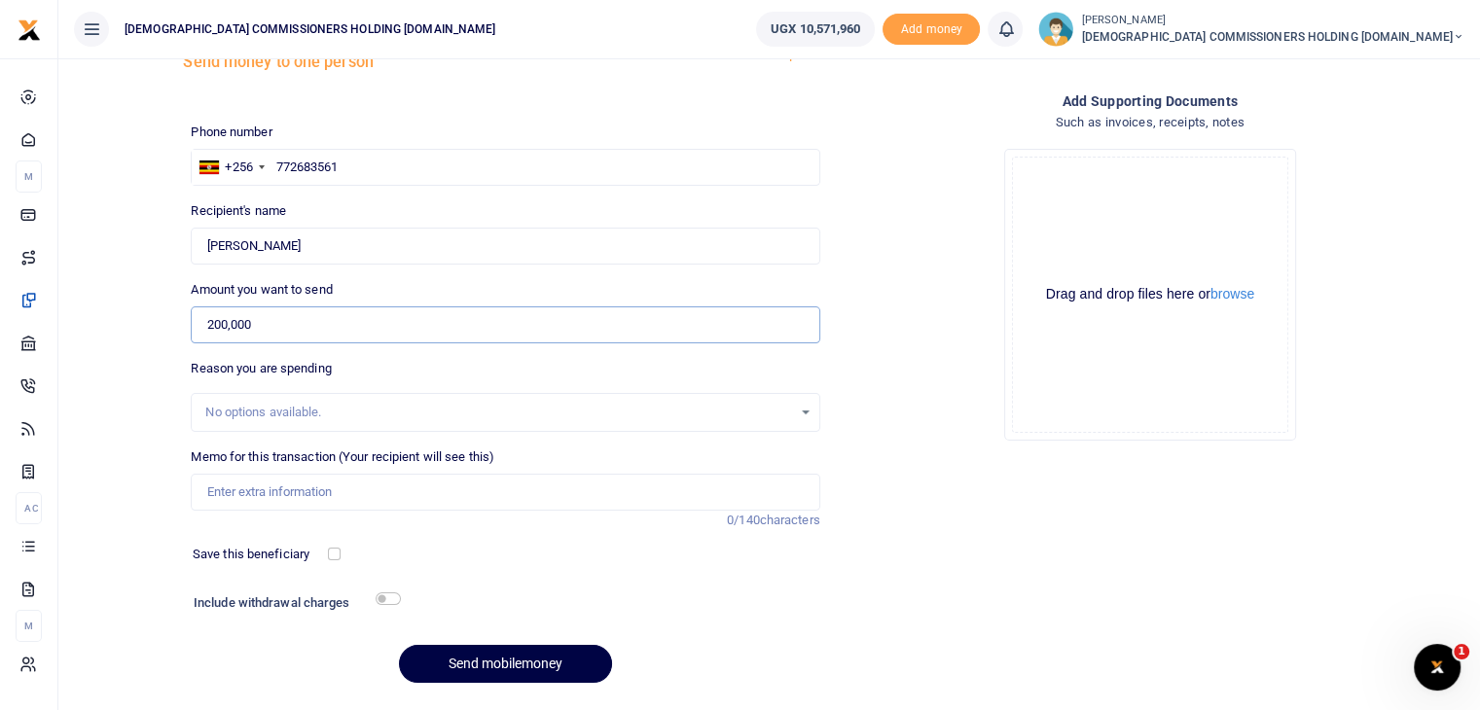
type input "200,000"
click at [257, 494] on input "Memo for this transaction (Your recipient will see this)" at bounding box center [505, 492] width 629 height 37
paste input "Facilitation for 2 days meeting held at [PERSON_NAME][GEOGRAPHIC_DATA] on the I…"
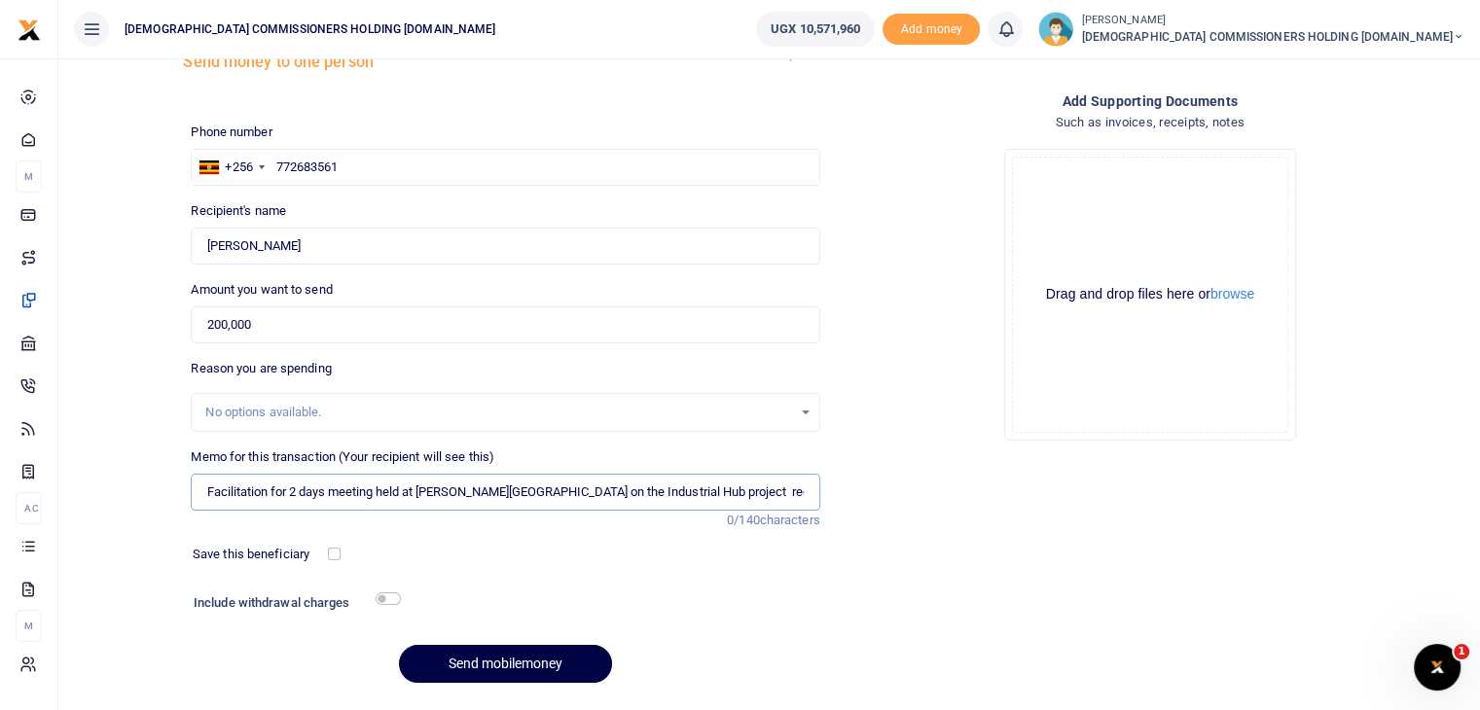
scroll to position [0, 168]
type input "Facilitation for 2 days meeting held at [PERSON_NAME][GEOGRAPHIC_DATA] on the I…"
click at [490, 657] on button "Send mobilemoney" at bounding box center [505, 664] width 213 height 38
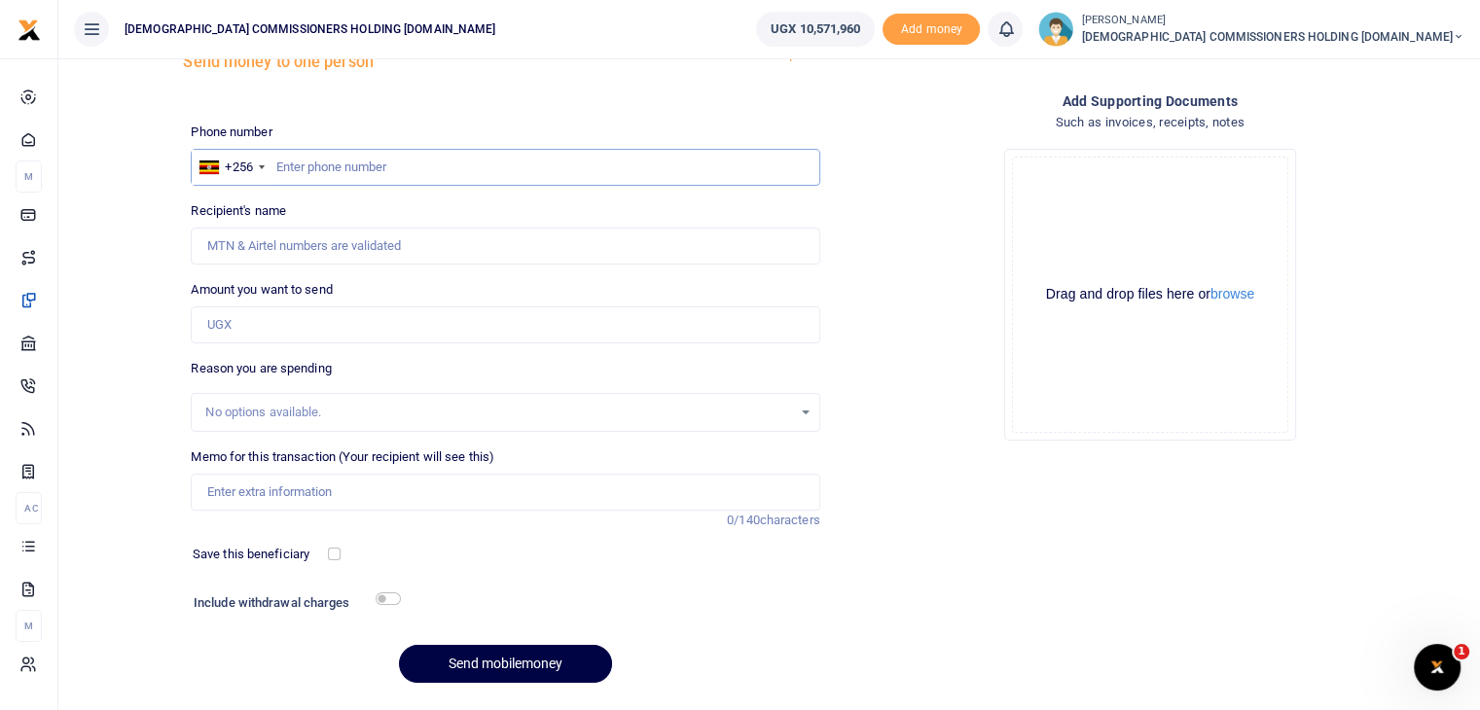
click at [324, 170] on input "text" at bounding box center [505, 167] width 629 height 37
type input "774319888"
type input "Pamela Kalembe"
type input "774319888"
click at [269, 323] on input "Amount you want to send" at bounding box center [505, 324] width 629 height 37
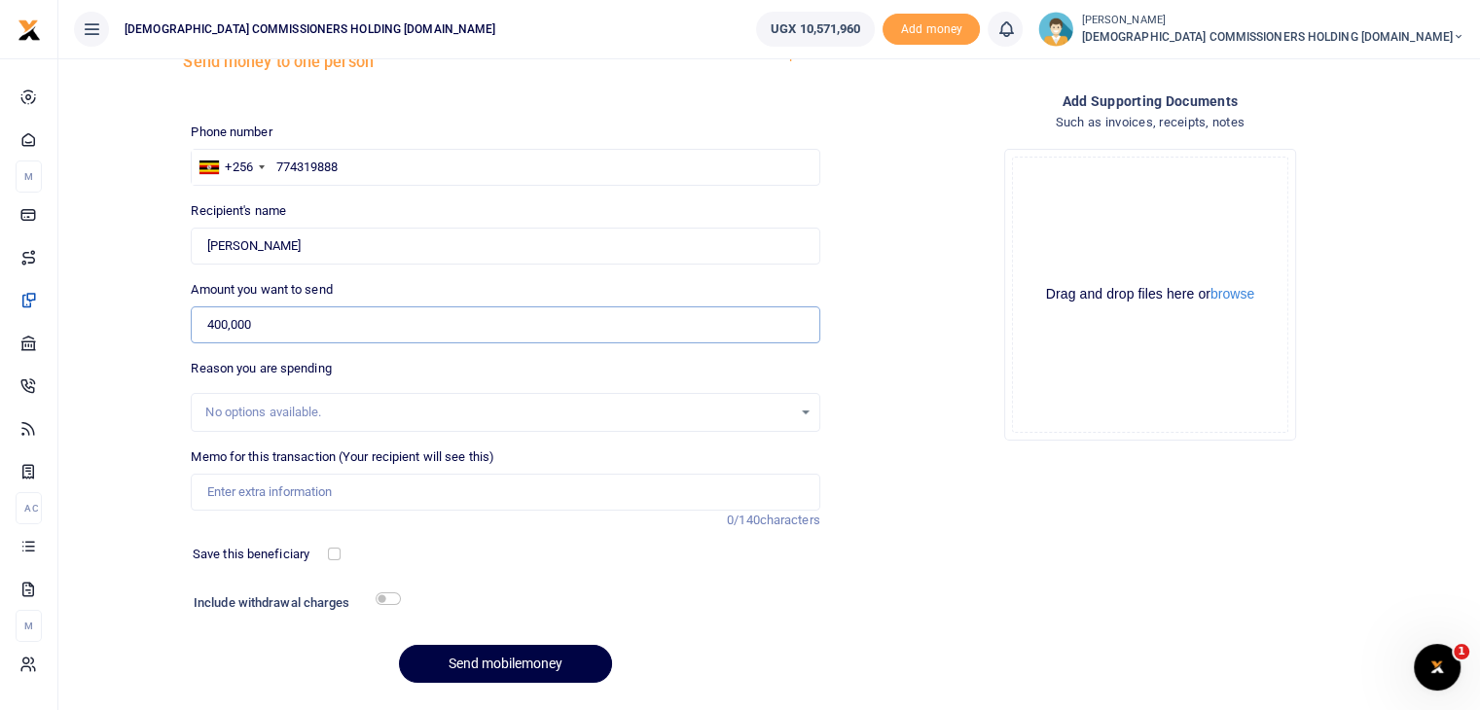
type input "400,000"
click at [272, 490] on input "Memo for this transaction (Your recipient will see this)" at bounding box center [505, 492] width 629 height 37
paste input "Facilitation for 2 days meeting held at [PERSON_NAME][GEOGRAPHIC_DATA] on the I…"
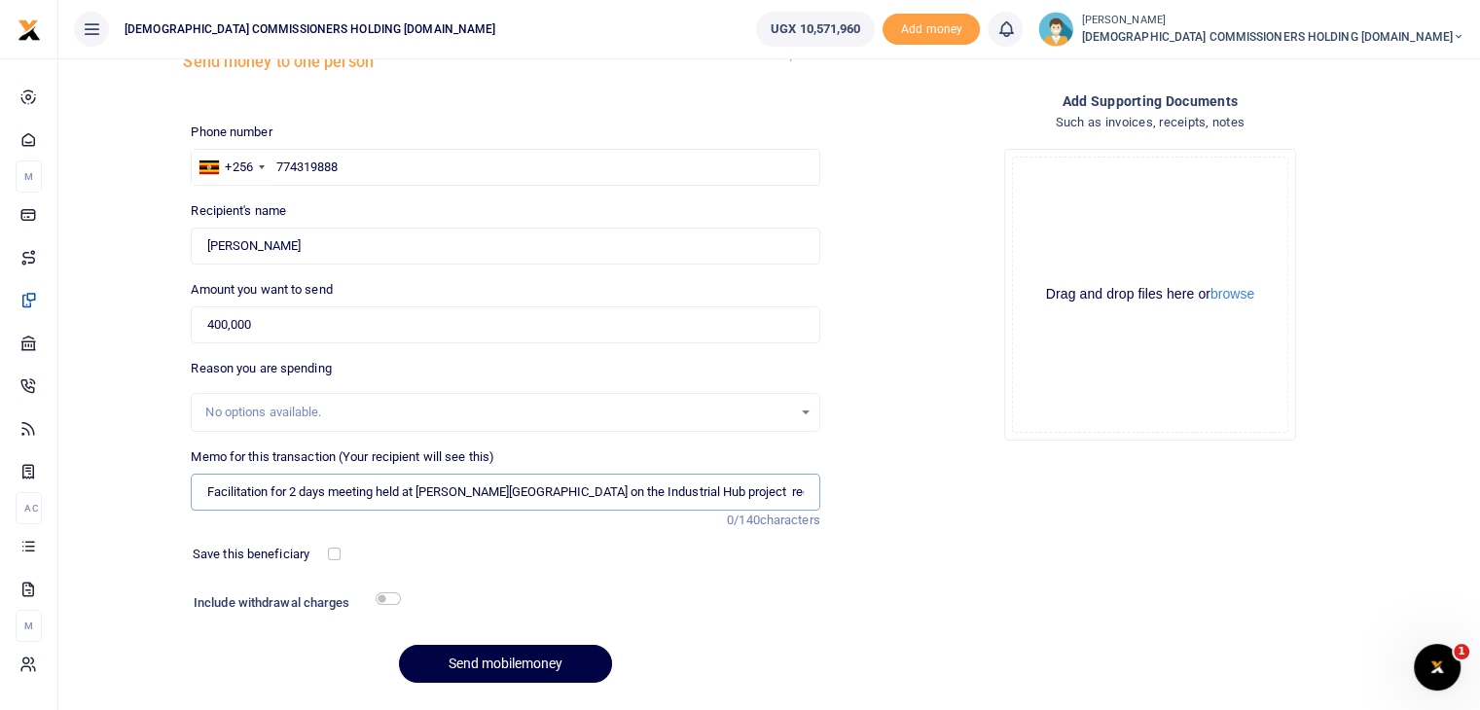
scroll to position [0, 168]
type input "Facilitation for 2 days meeting held at [PERSON_NAME][GEOGRAPHIC_DATA] on the I…"
click at [472, 662] on button "Send mobilemoney" at bounding box center [505, 664] width 213 height 38
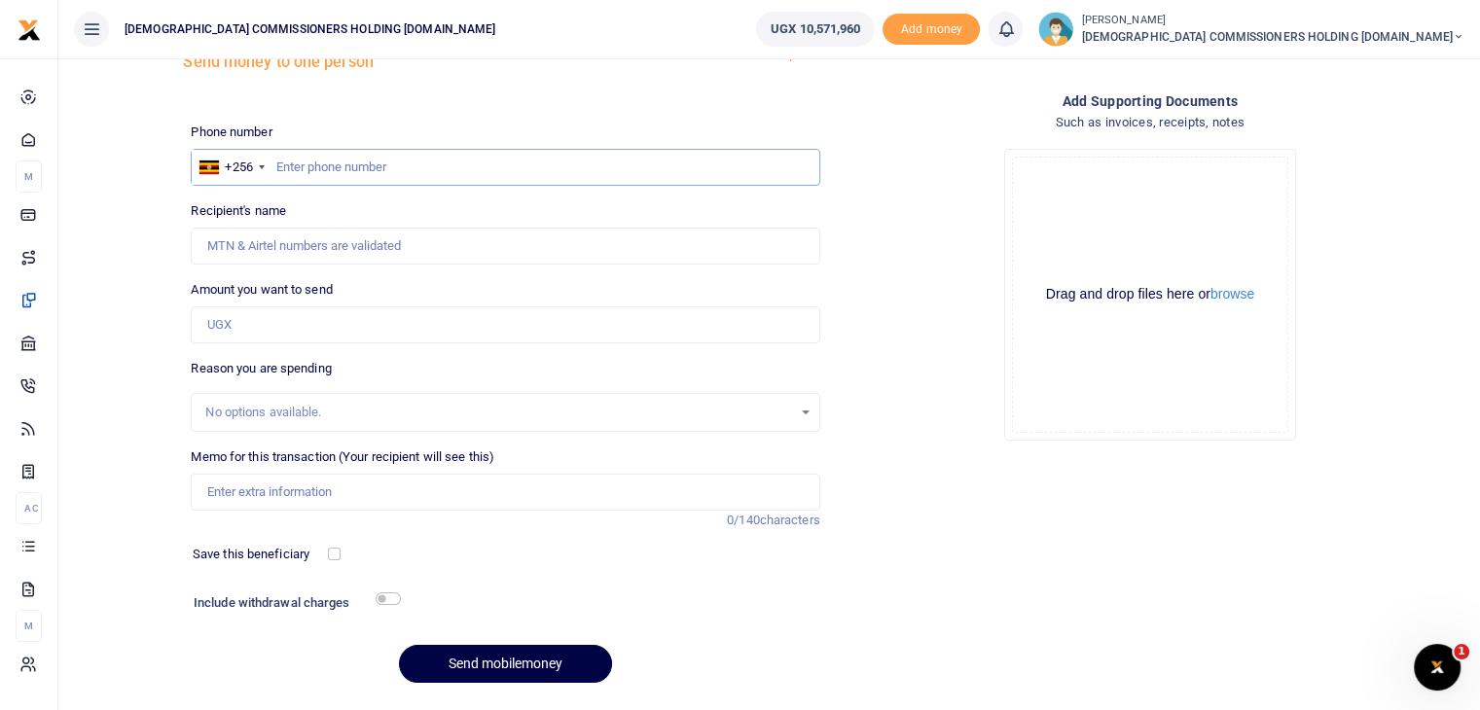
click at [327, 164] on input "text" at bounding box center [505, 167] width 629 height 37
type input "777434575"
type input "Precious Keza"
type input "777434575"
click at [267, 312] on input "Amount you want to send" at bounding box center [505, 324] width 629 height 37
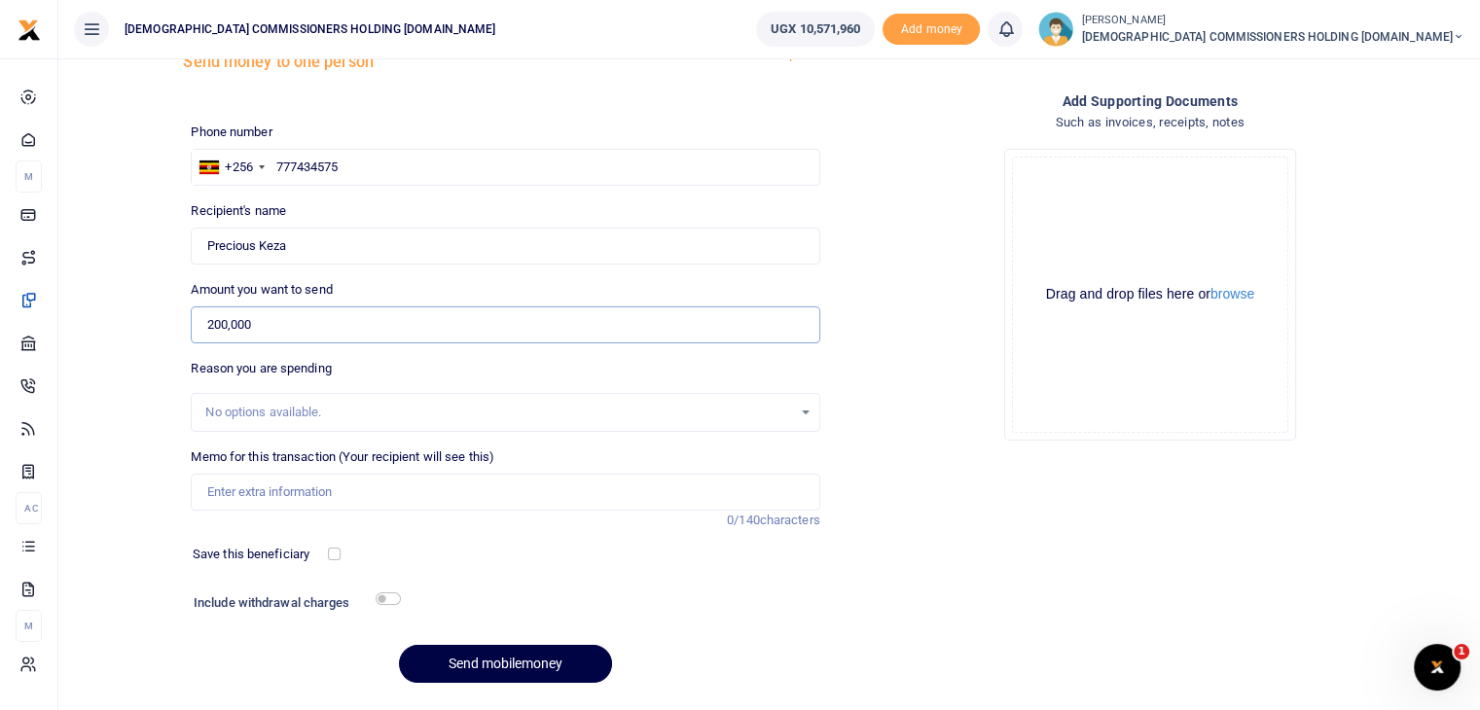
type input "200,000"
click at [276, 494] on input "Memo for this transaction (Your recipient will see this)" at bounding box center [505, 492] width 629 height 37
paste input "Facilitation for 2 days meeting held at [PERSON_NAME][GEOGRAPHIC_DATA] on the I…"
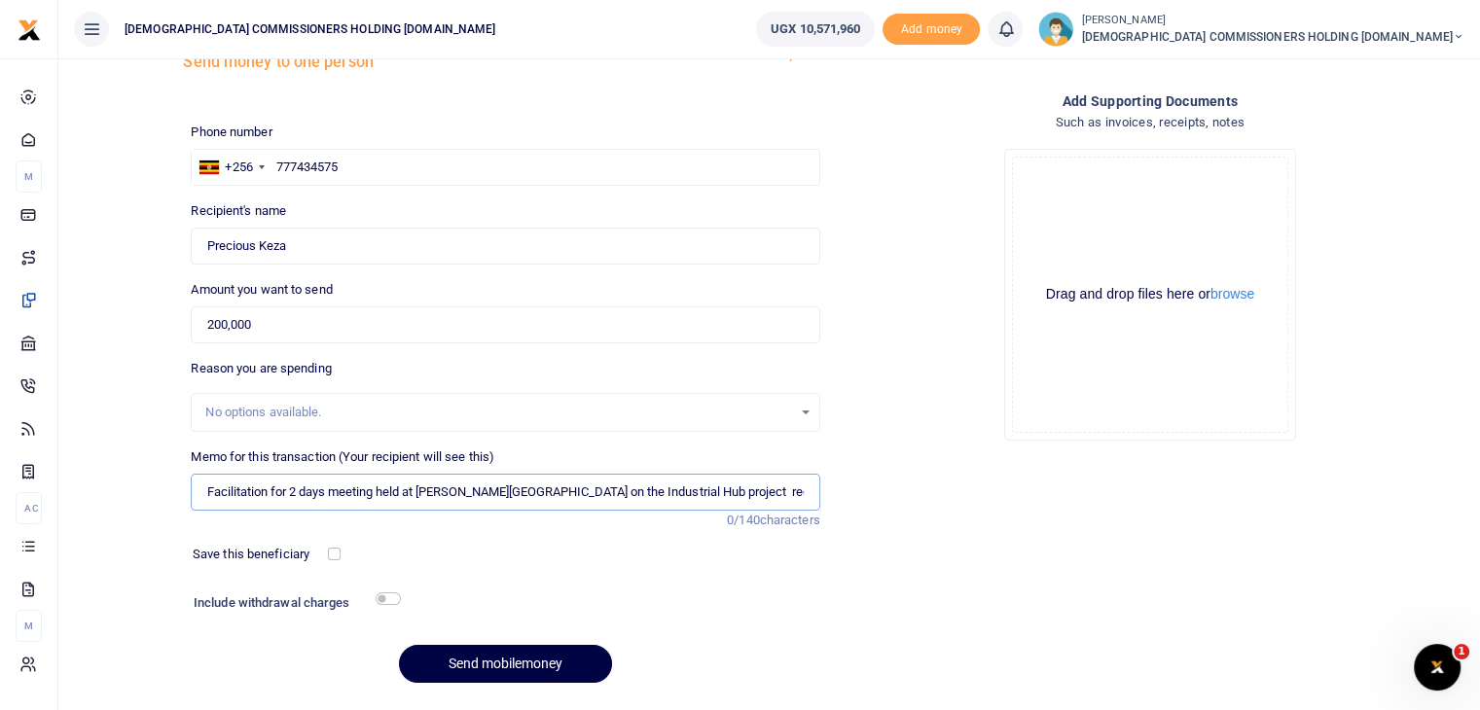
scroll to position [0, 168]
type input "Facilitation for 2 days meeting held at [PERSON_NAME][GEOGRAPHIC_DATA] on the I…"
click at [471, 663] on button "Send mobilemoney" at bounding box center [505, 664] width 213 height 38
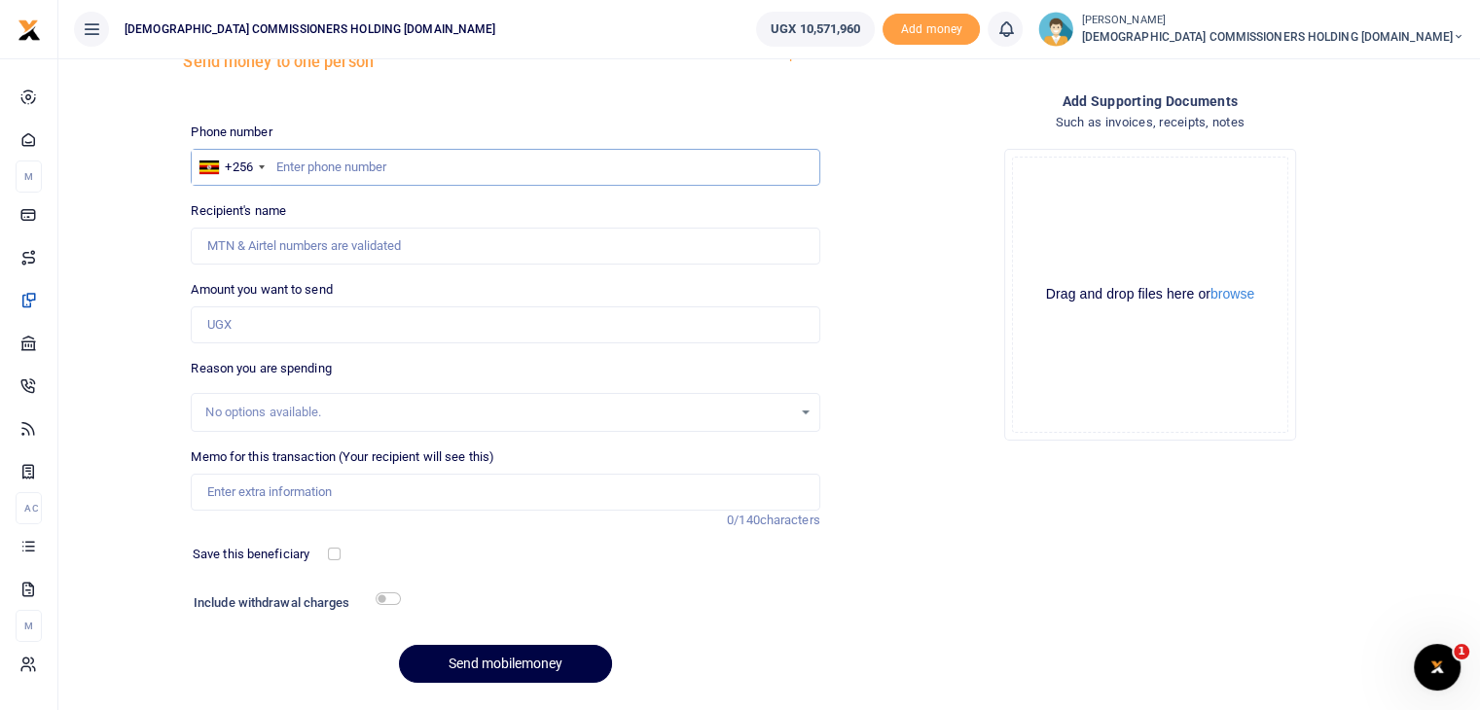
click at [312, 168] on input "text" at bounding box center [505, 167] width 629 height 37
type input "776811814"
type input "[PERSON_NAME]"
type input "776811814"
click at [282, 330] on input "Amount you want to send" at bounding box center [505, 324] width 629 height 37
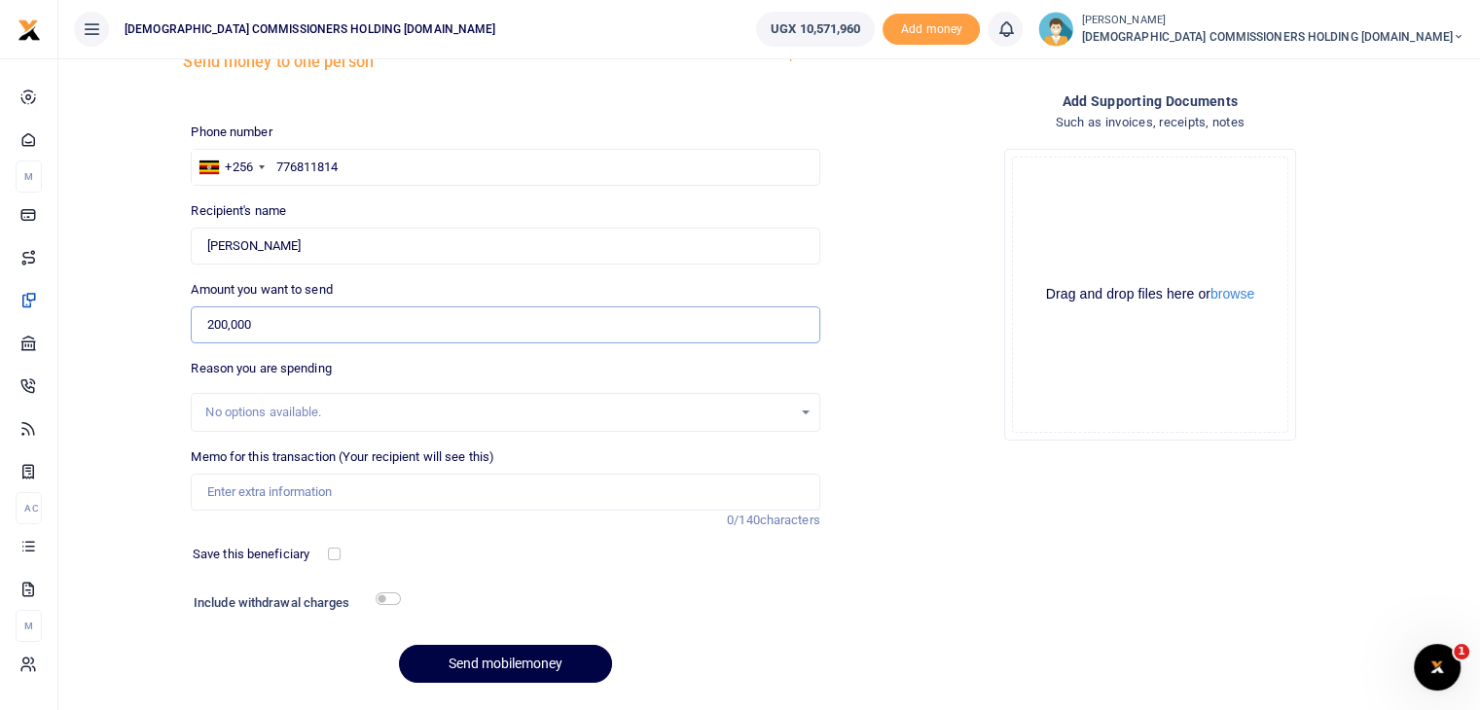
type input "200,000"
click at [317, 488] on input "Memo for this transaction (Your recipient will see this)" at bounding box center [505, 492] width 629 height 37
paste input "Facilitation for 2 days meeting held at [PERSON_NAME][GEOGRAPHIC_DATA] on the I…"
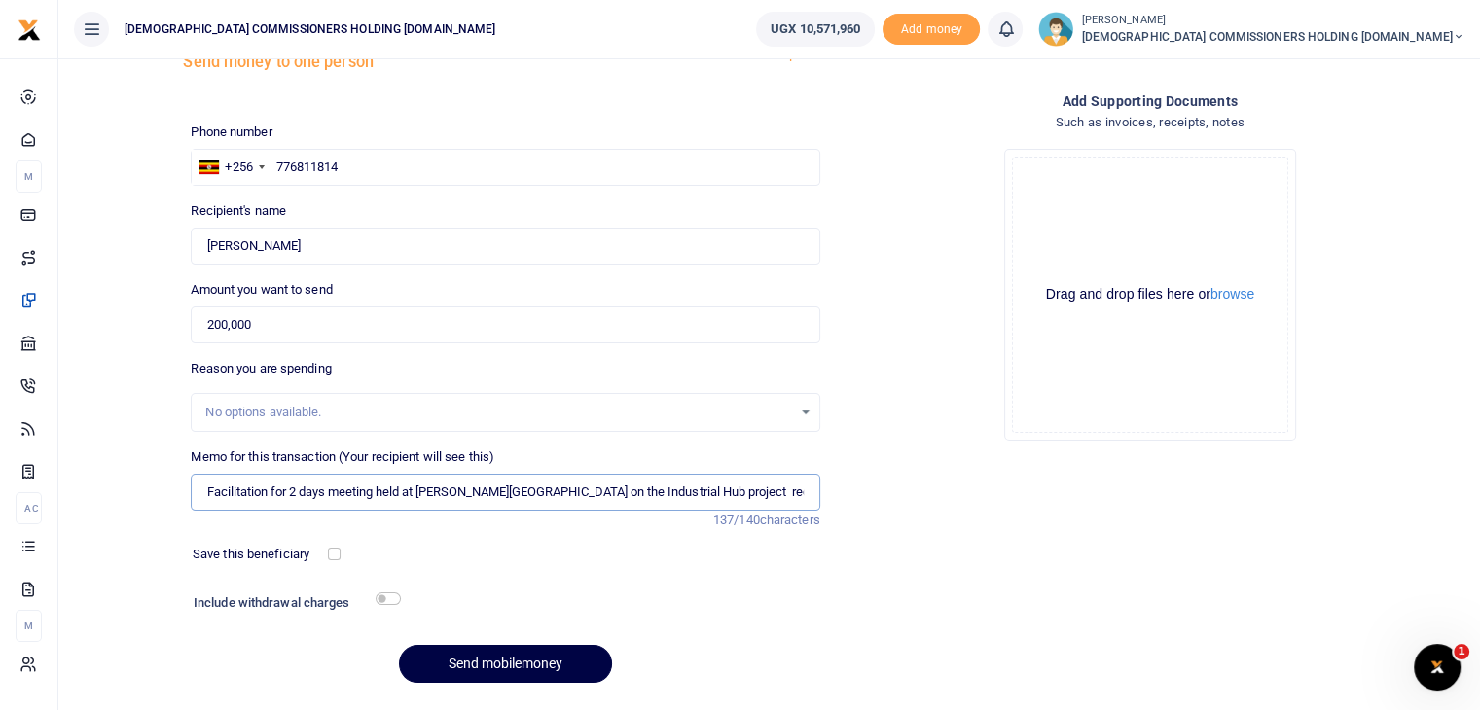
scroll to position [0, 168]
type input "Facilitation for 2 days meeting held at [PERSON_NAME][GEOGRAPHIC_DATA] on the I…"
click at [495, 661] on button "Send mobilemoney" at bounding box center [505, 664] width 213 height 38
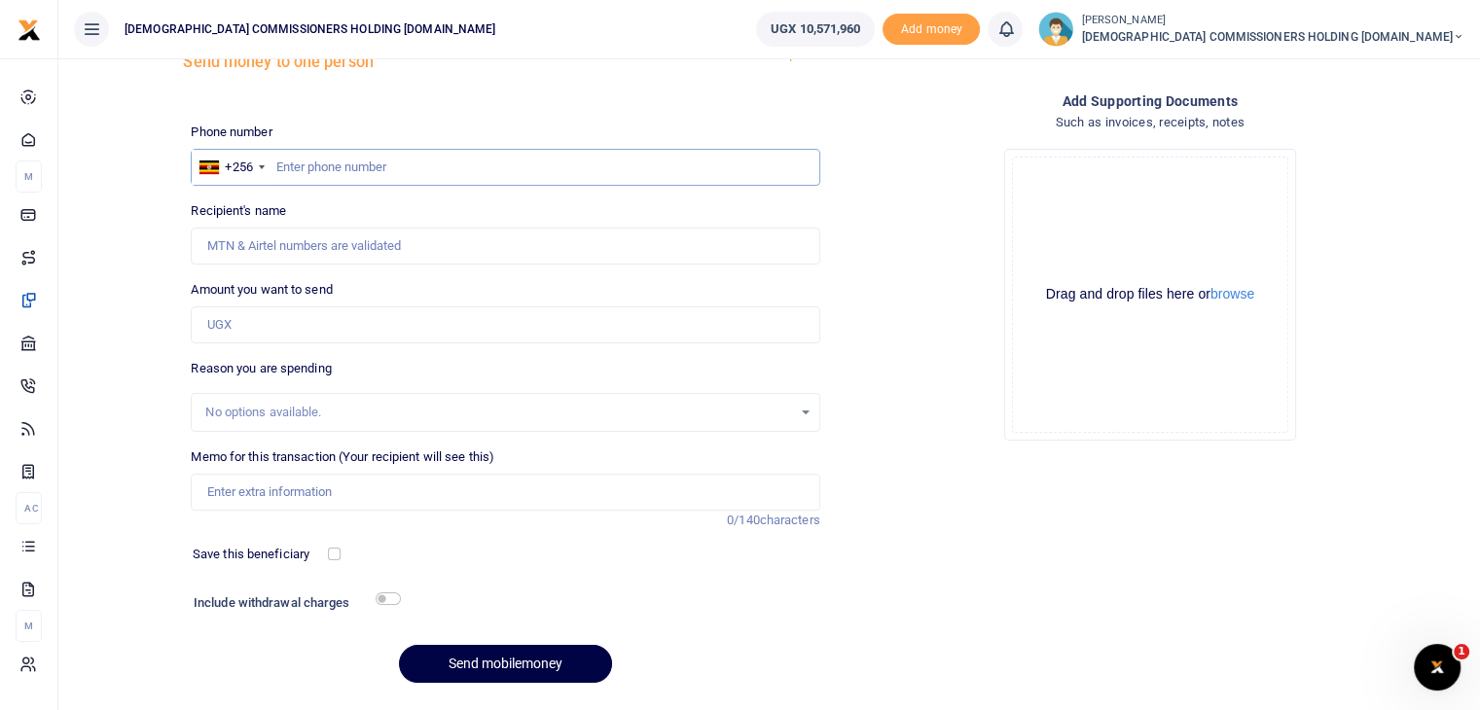
click at [316, 164] on input "text" at bounding box center [505, 167] width 629 height 37
type input "778171805"
type input "[PERSON_NAME]"
type input "778171805"
click at [265, 312] on input "Amount you want to send" at bounding box center [505, 324] width 629 height 37
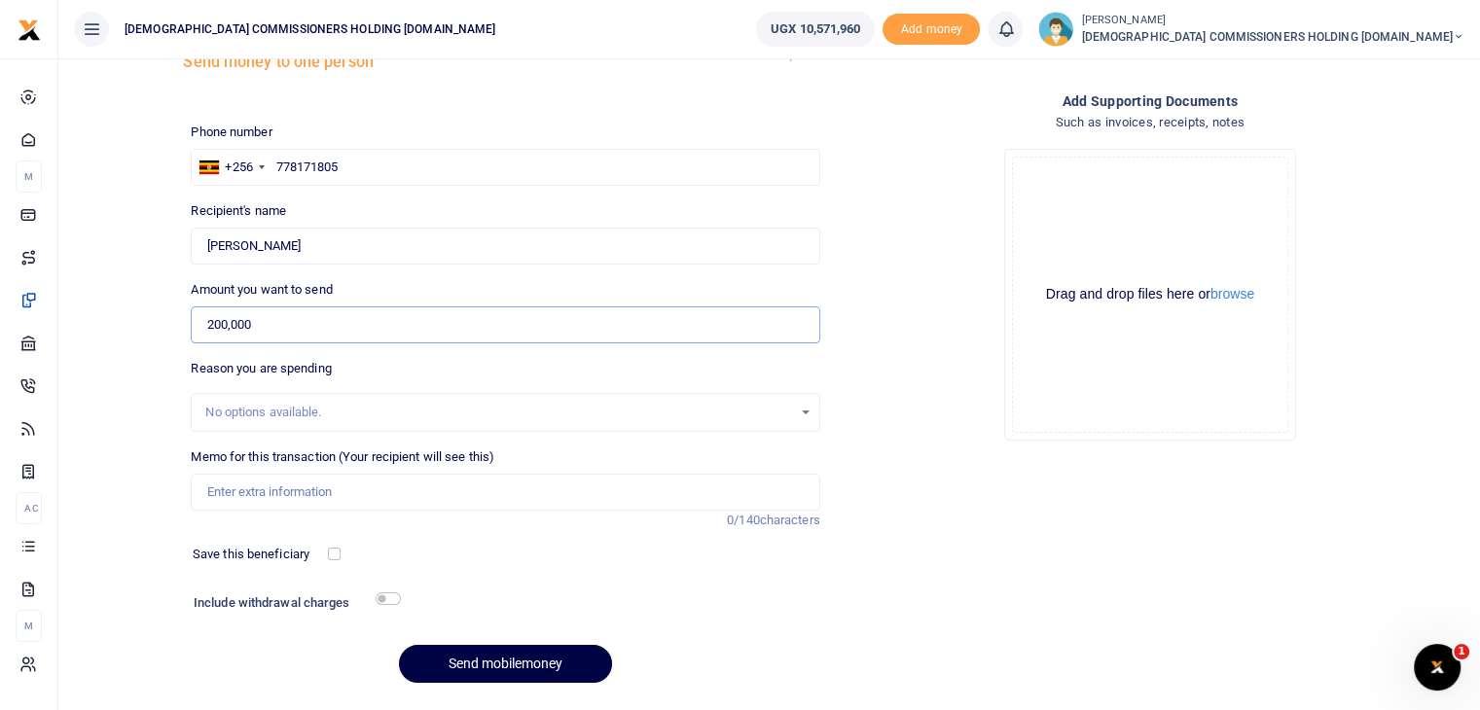
type input "200,000"
click at [241, 487] on input "Memo for this transaction (Your recipient will see this)" at bounding box center [505, 492] width 629 height 37
paste input "Facilitation for 2 days meeting held at [PERSON_NAME][GEOGRAPHIC_DATA] on the I…"
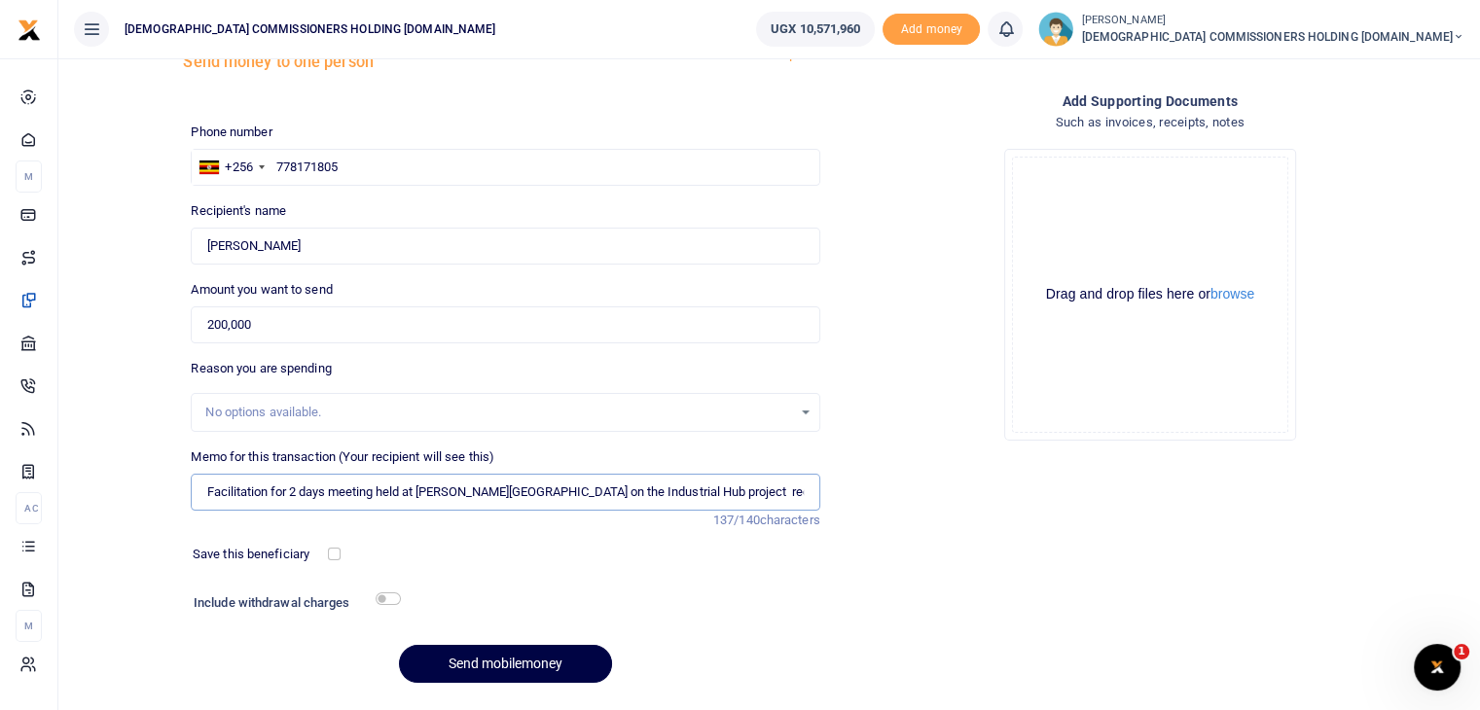
scroll to position [0, 168]
type input "Facilitation for 2 days meeting held at [PERSON_NAME][GEOGRAPHIC_DATA] on the I…"
click at [492, 661] on button "Send mobilemoney" at bounding box center [505, 664] width 213 height 38
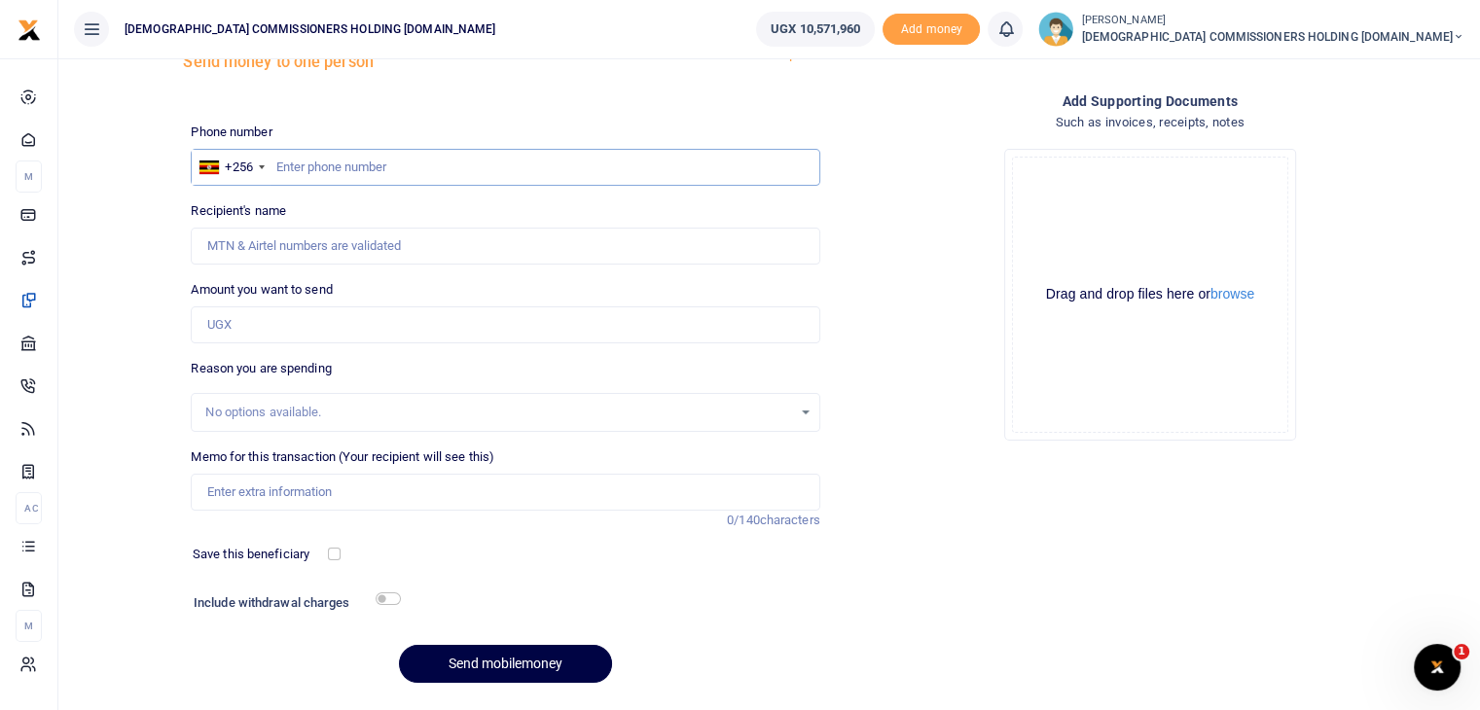
click at [349, 164] on input "text" at bounding box center [505, 167] width 629 height 37
type input "773520637"
type input "Ben Geoffrey Twikirize"
type input "773520637"
click at [280, 337] on input "Amount you want to send" at bounding box center [505, 324] width 629 height 37
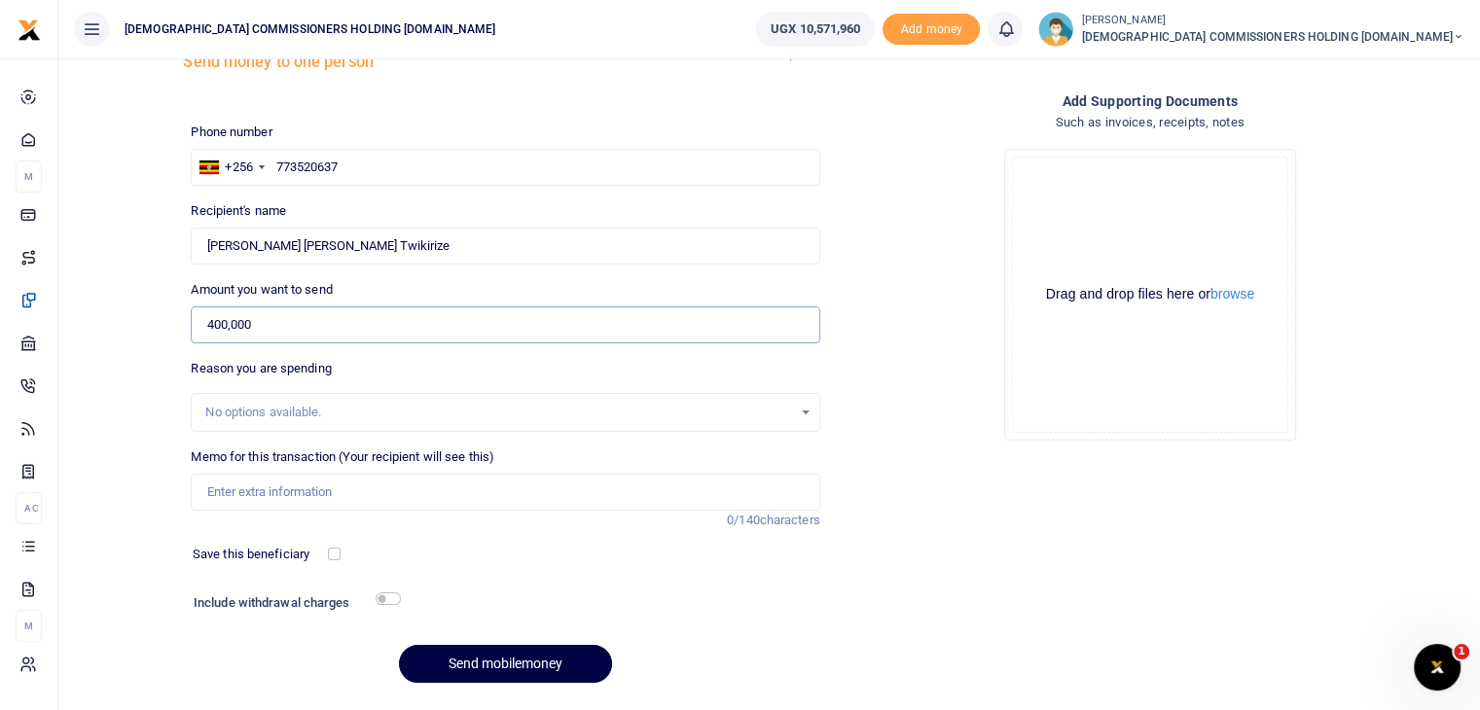
type input "400,000"
click at [269, 485] on input "Memo for this transaction (Your recipient will see this)" at bounding box center [505, 492] width 629 height 37
paste input "Facilitation for 2 days meeting held at [PERSON_NAME][GEOGRAPHIC_DATA] on the I…"
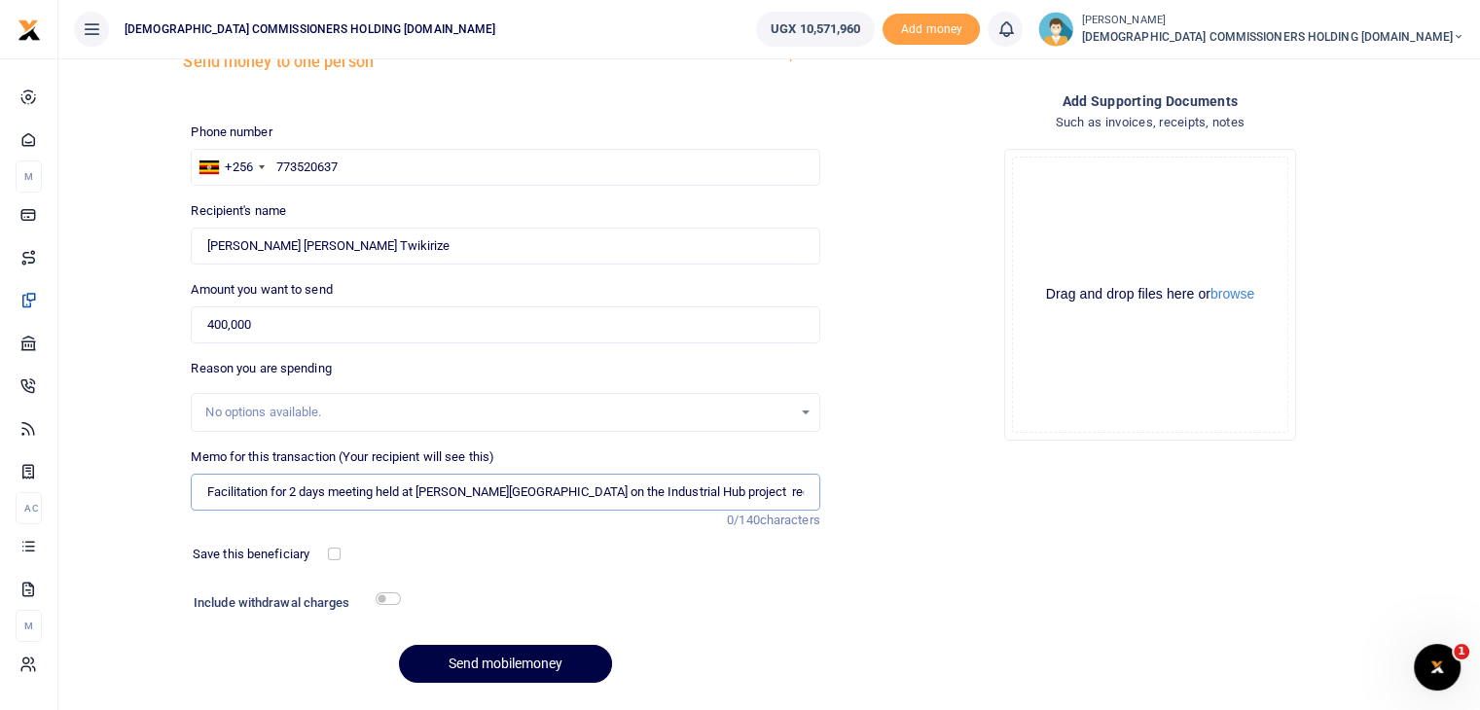
scroll to position [0, 168]
type input "Facilitation for 2 days meeting held at [PERSON_NAME][GEOGRAPHIC_DATA] on the I…"
click at [498, 662] on button "Send mobilemoney" at bounding box center [505, 664] width 213 height 38
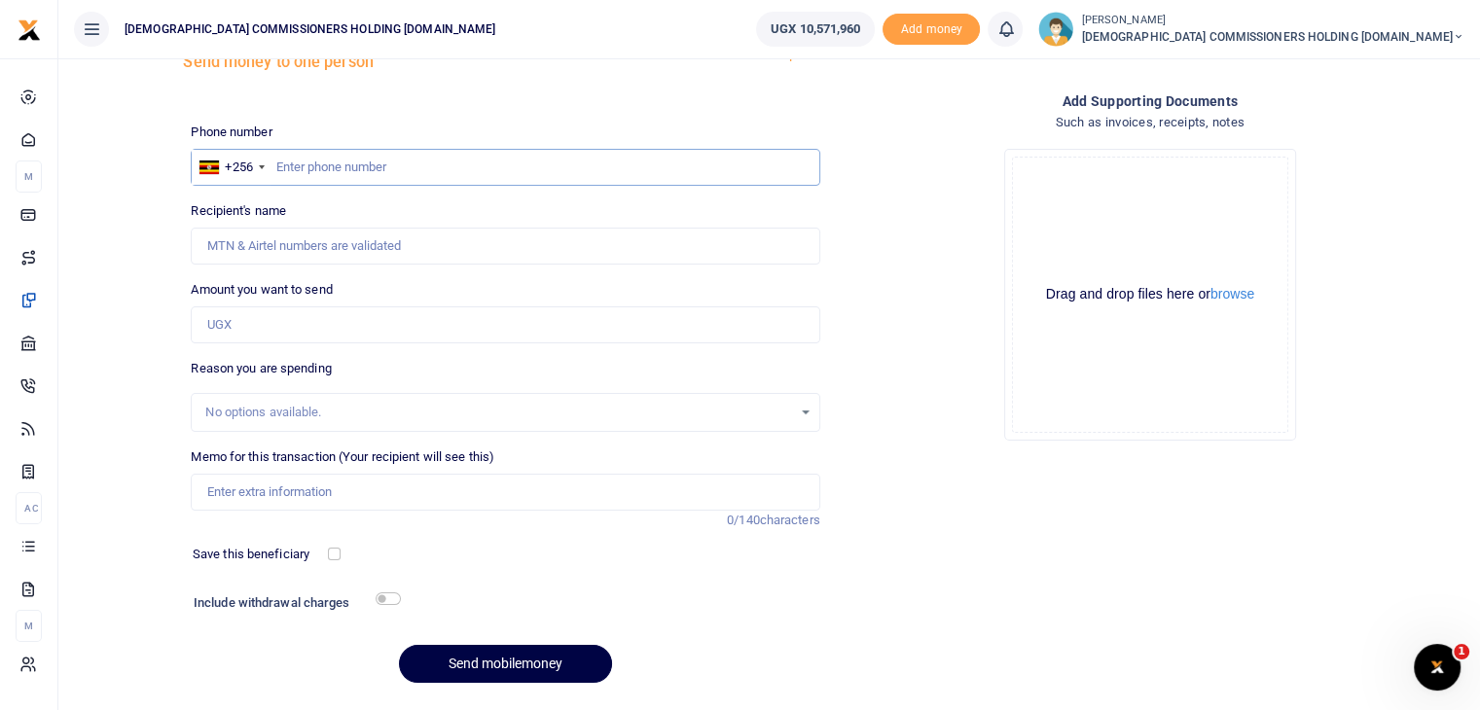
click at [350, 167] on input "text" at bounding box center [505, 167] width 629 height 37
type input "782156002"
type input "Meron Bukoni Namara"
type input "782156002"
click at [264, 329] on input "Amount you want to send" at bounding box center [505, 324] width 629 height 37
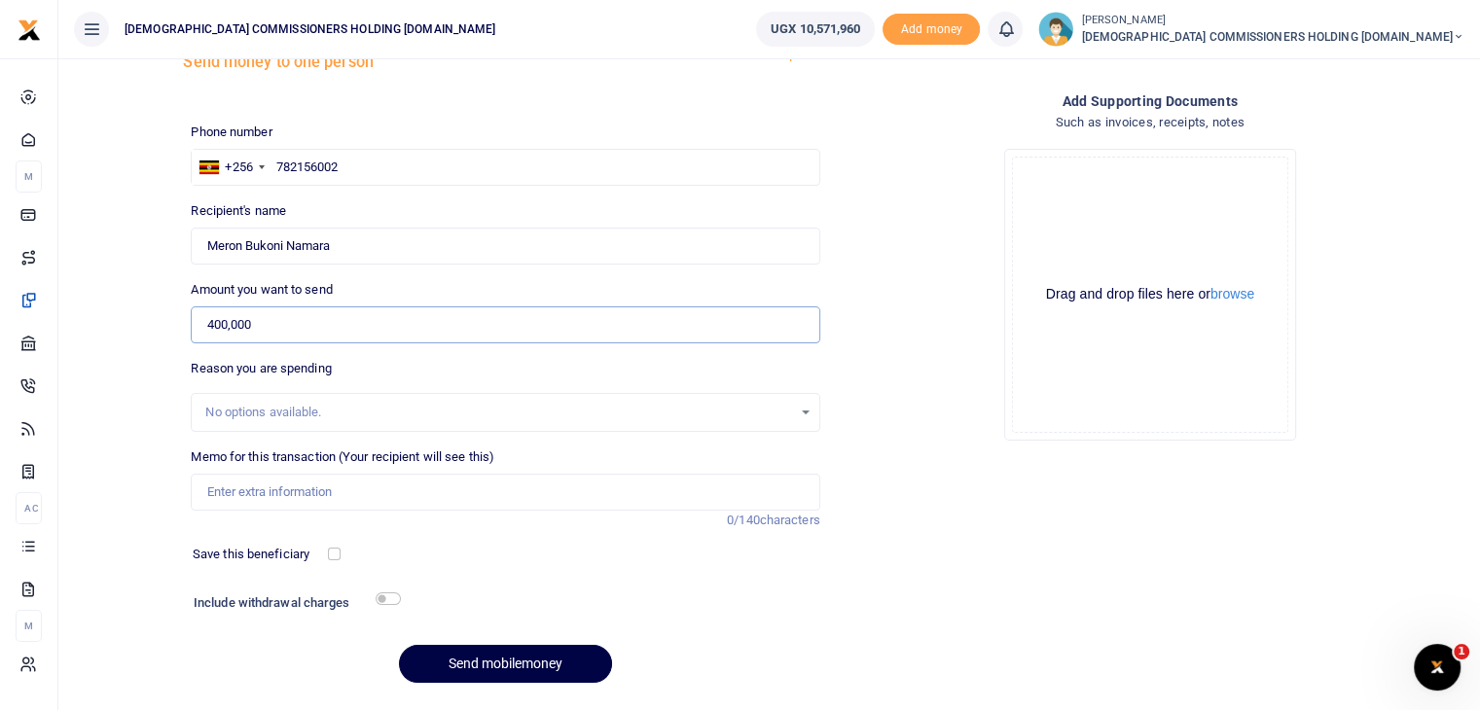
type input "400,000"
click at [242, 499] on input "Memo for this transaction (Your recipient will see this)" at bounding box center [505, 492] width 629 height 37
paste input "Facilitation for 2 days meeting held at [PERSON_NAME][GEOGRAPHIC_DATA] on the I…"
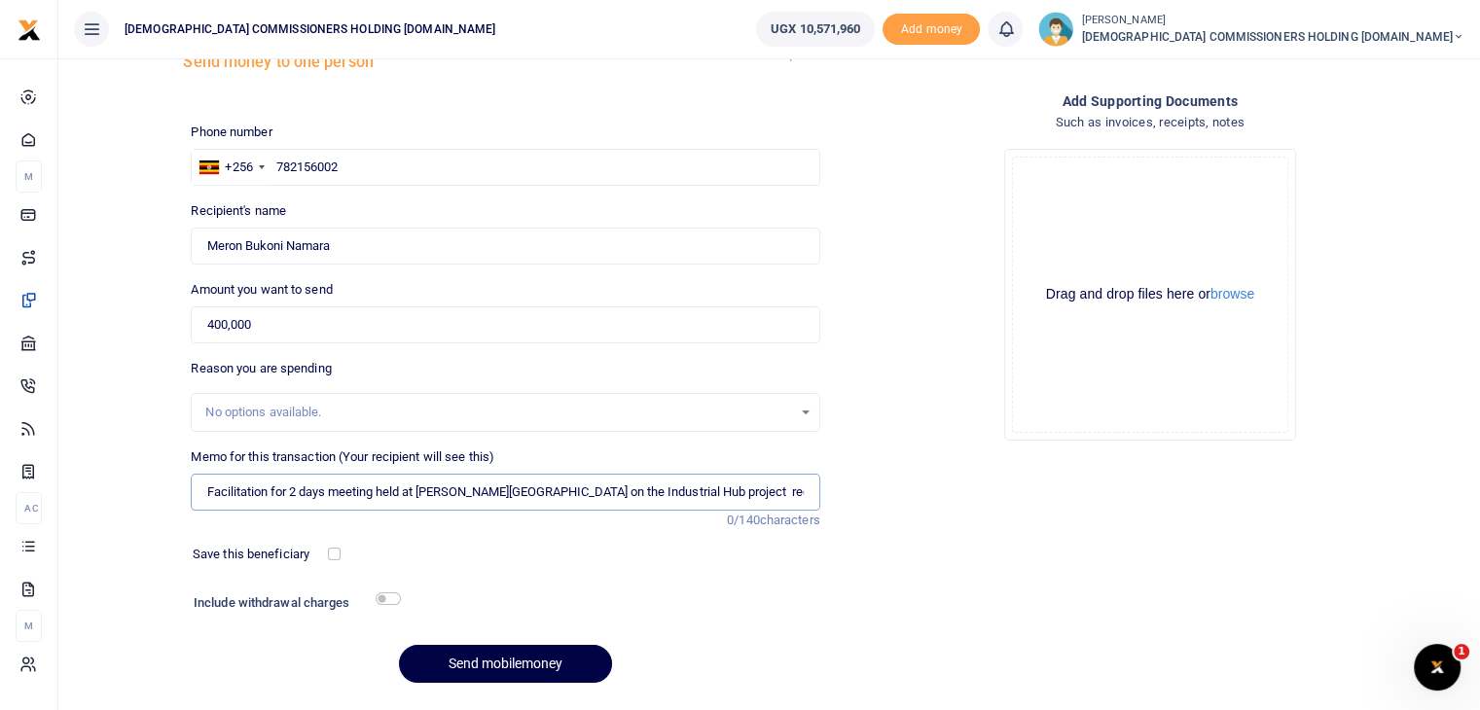
scroll to position [0, 168]
type input "Facilitation for 2 days meeting held at [PERSON_NAME][GEOGRAPHIC_DATA] on the I…"
click at [475, 666] on button "Send mobilemoney" at bounding box center [505, 664] width 213 height 38
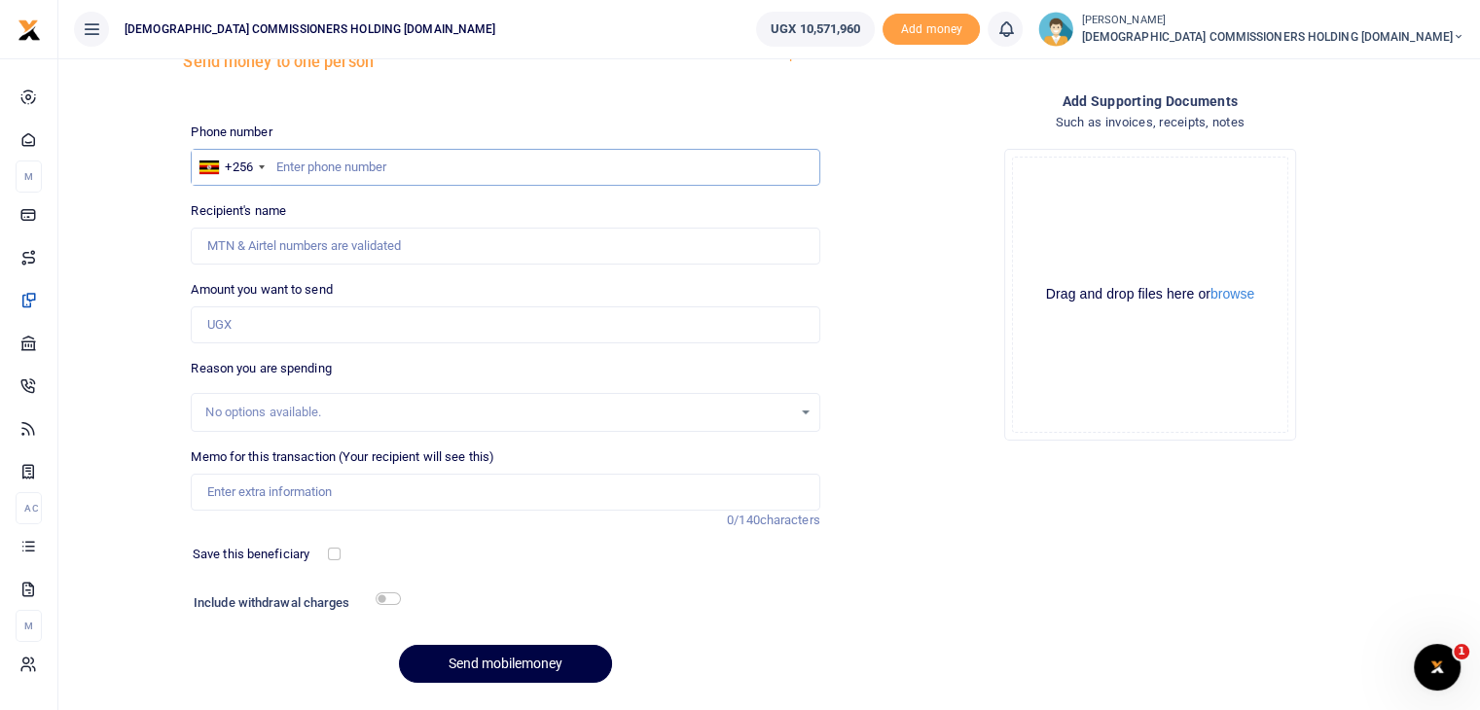
click at [300, 171] on input "text" at bounding box center [505, 167] width 629 height 37
type input "752600331"
type input "[PERSON_NAME]"
type input "752600331"
click at [280, 322] on input "Amount you want to send" at bounding box center [505, 324] width 629 height 37
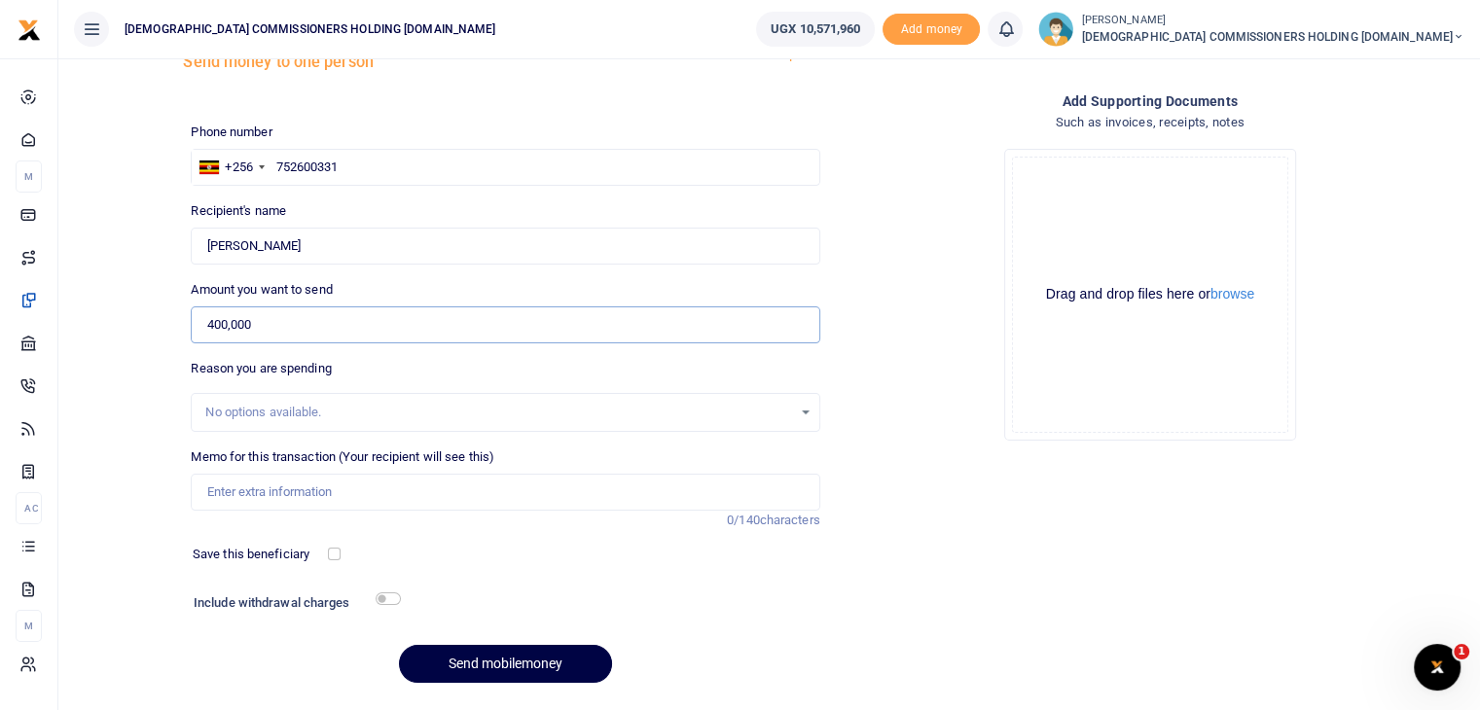
type input "400,000"
click at [280, 492] on input "Memo for this transaction (Your recipient will see this)" at bounding box center [505, 492] width 629 height 37
paste input "Facilitation for 2 days meeting held at [PERSON_NAME][GEOGRAPHIC_DATA] on the I…"
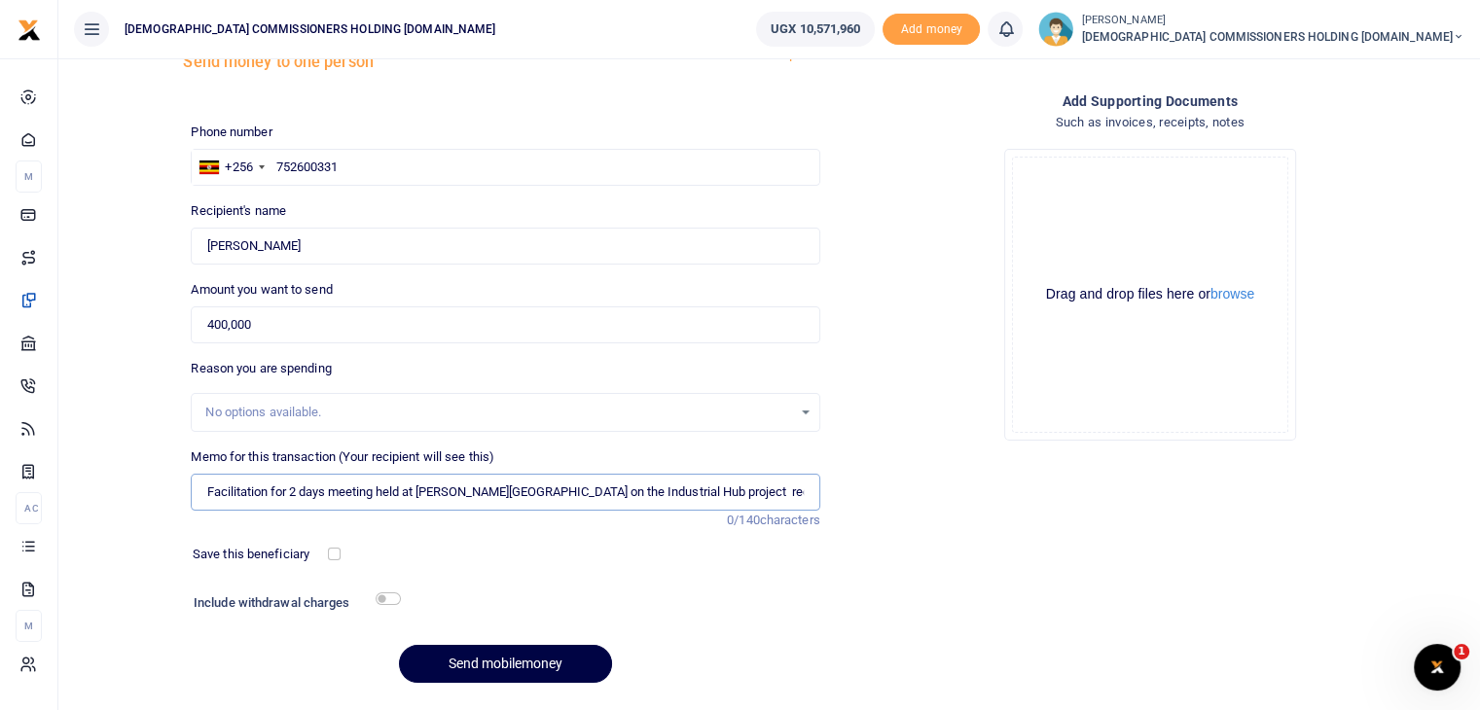
scroll to position [0, 168]
type input "Facilitation for 2 days meeting held at [PERSON_NAME][GEOGRAPHIC_DATA] on the I…"
click at [482, 657] on button "Send mobilemoney" at bounding box center [505, 664] width 213 height 38
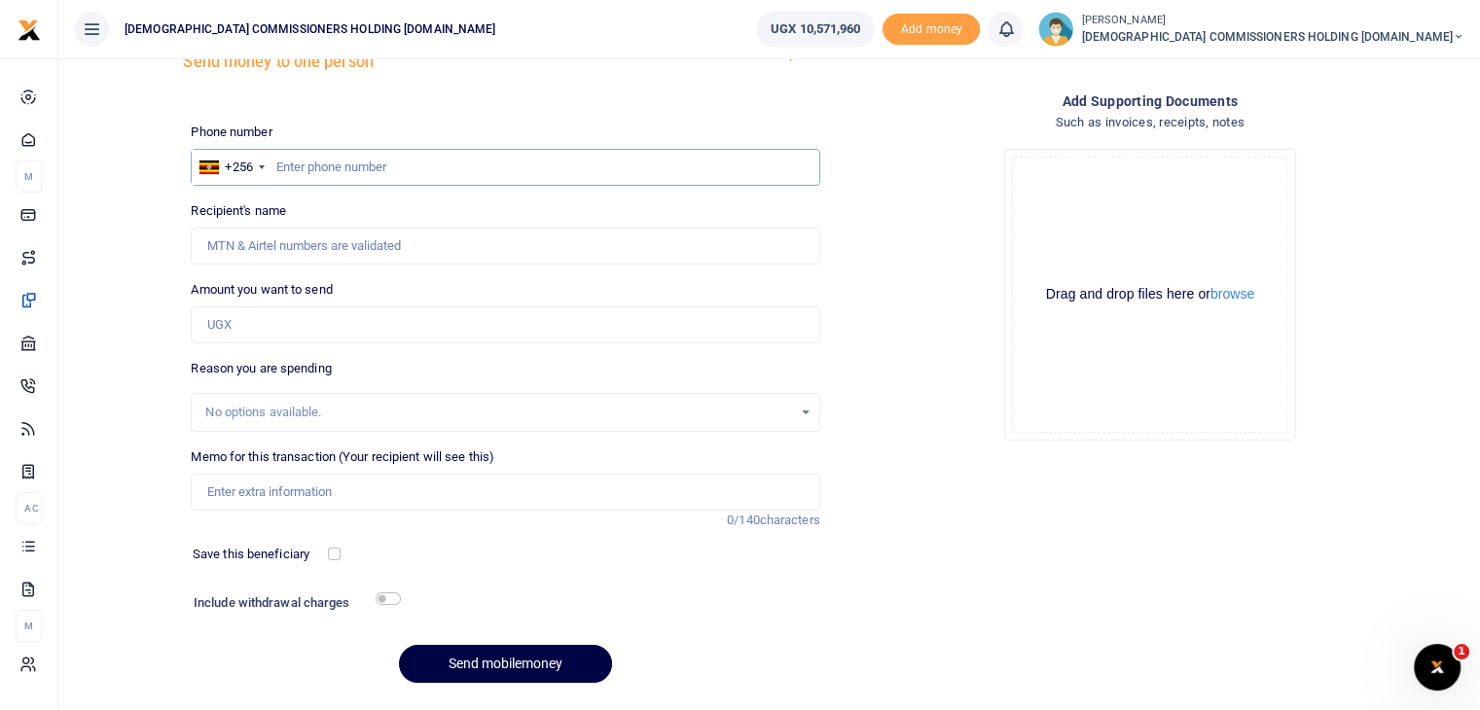
click at [343, 172] on input "text" at bounding box center [505, 167] width 629 height 37
type input "704401042"
type input "Naisanga [PERSON_NAME]"
type input "704401042"
click at [261, 326] on input "Amount you want to send" at bounding box center [505, 324] width 629 height 37
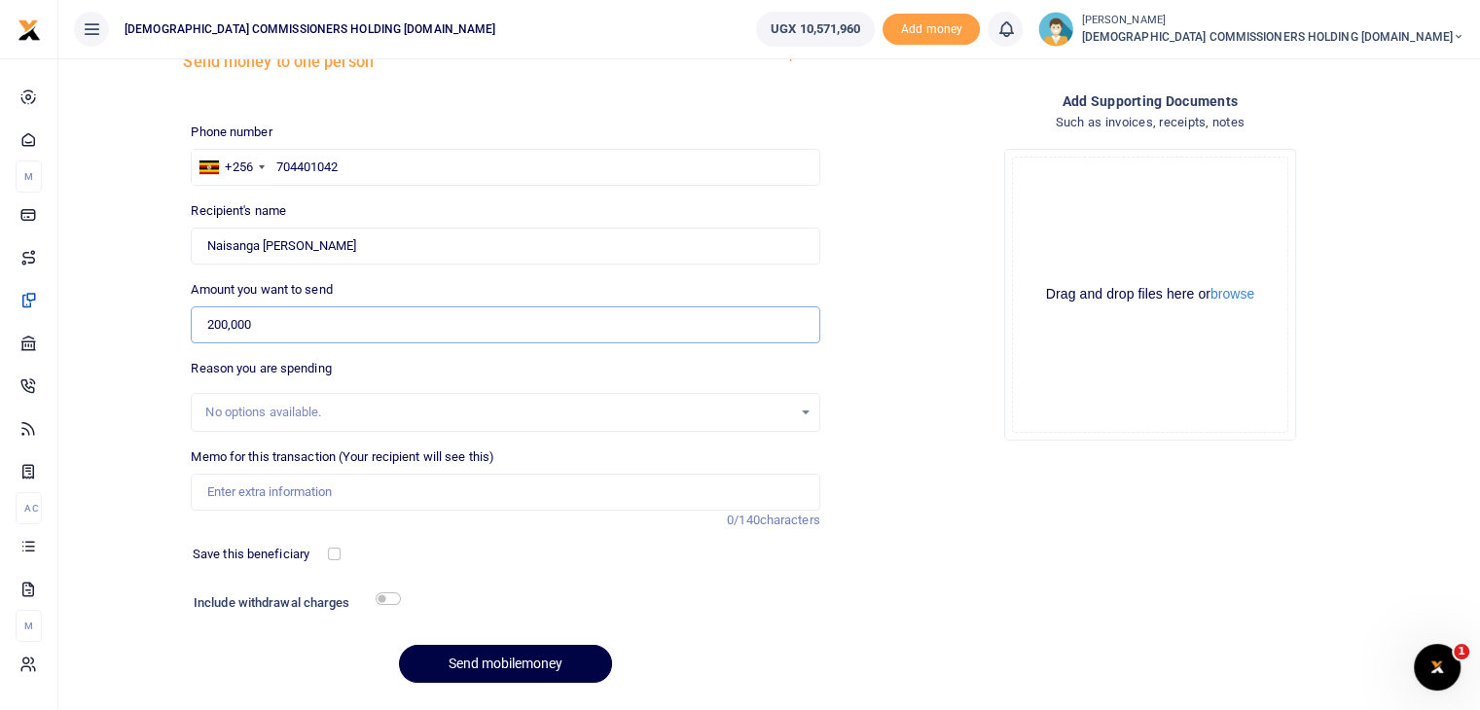
type input "200,000"
click at [259, 494] on input "Memo for this transaction (Your recipient will see this)" at bounding box center [505, 492] width 629 height 37
paste input "Facilitation for 2 days meeting held at [PERSON_NAME][GEOGRAPHIC_DATA] on the I…"
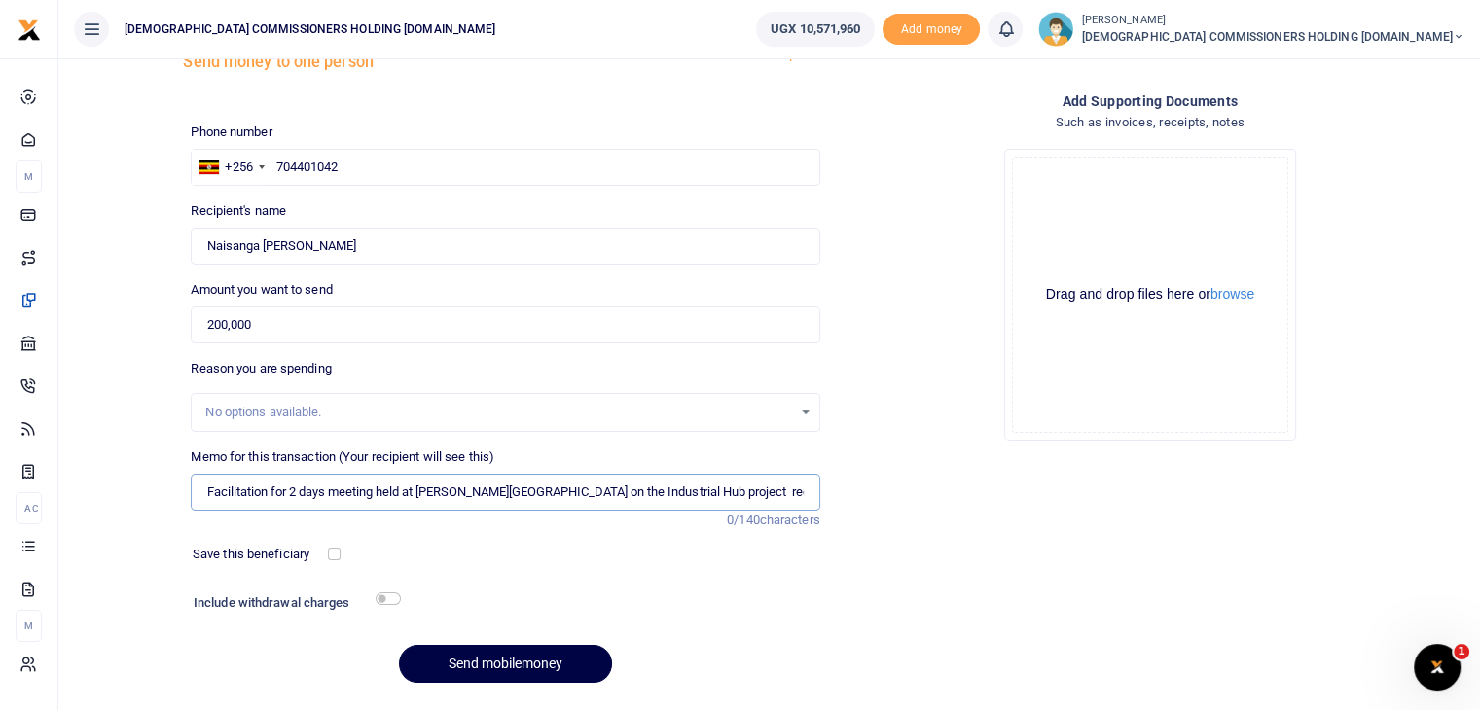
scroll to position [0, 168]
type input "Facilitation for 2 days meeting held at [PERSON_NAME][GEOGRAPHIC_DATA] on the I…"
click at [482, 660] on button "Send mobilemoney" at bounding box center [505, 664] width 213 height 38
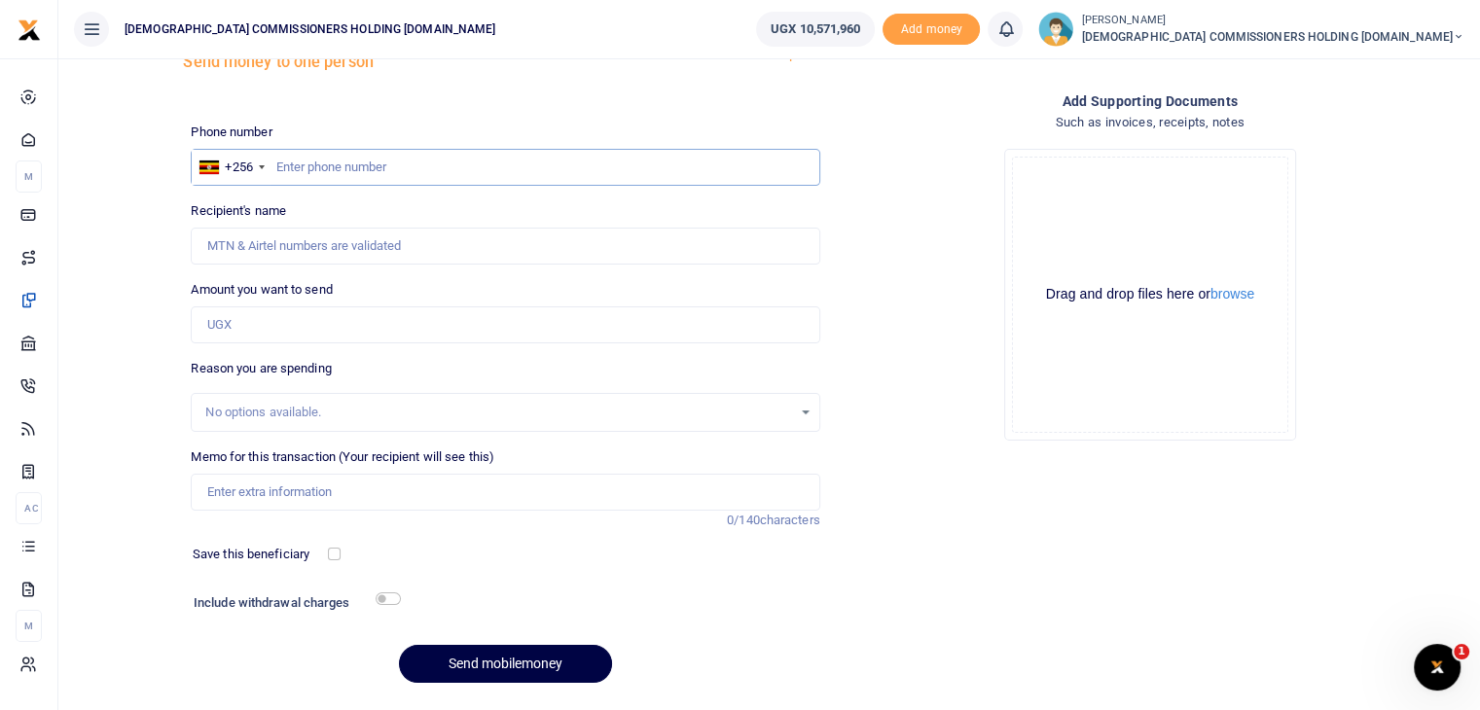
click at [331, 173] on input "text" at bounding box center [505, 167] width 629 height 37
type input "787475558"
type input "Swithin Beijuka"
type input "787475558"
click at [267, 331] on input "Amount you want to send" at bounding box center [505, 324] width 629 height 37
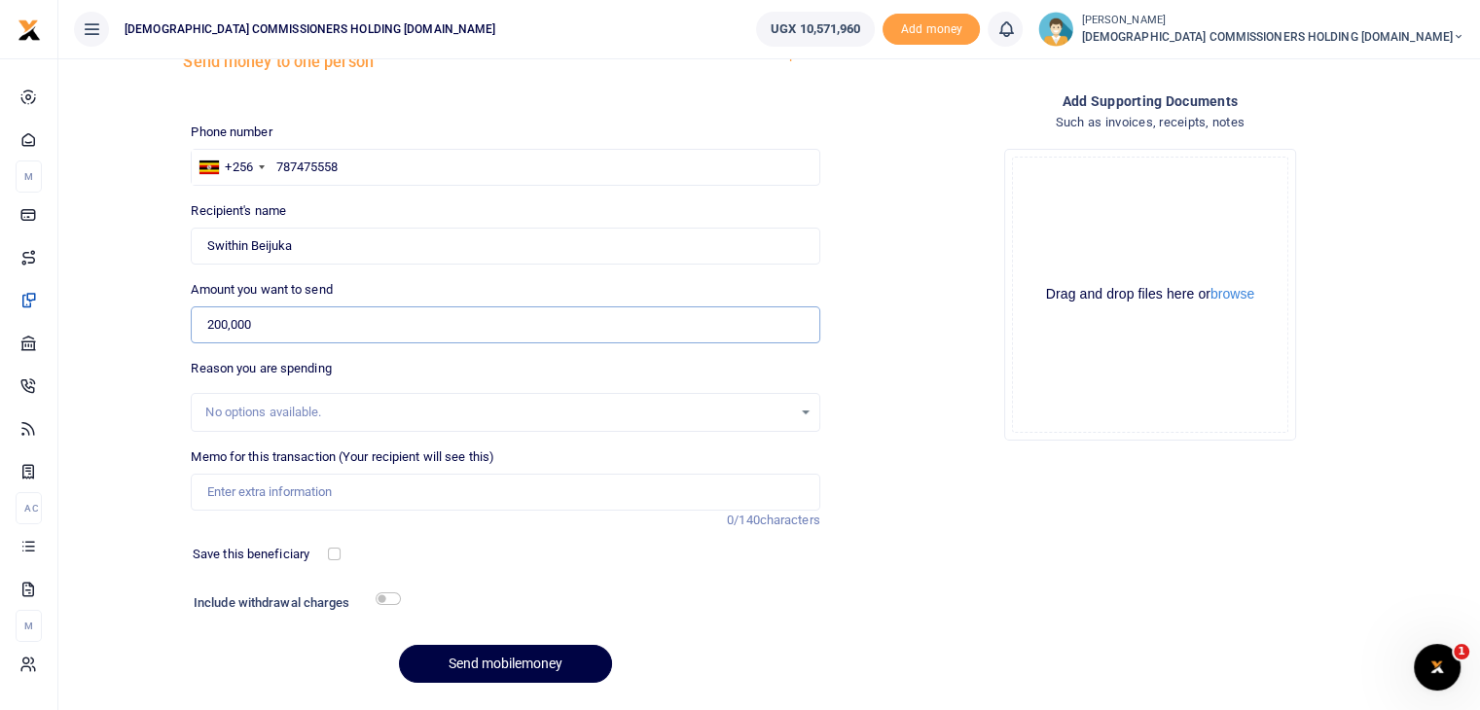
type input "200,000"
click at [260, 491] on input "Memo for this transaction (Your recipient will see this)" at bounding box center [505, 492] width 629 height 37
paste input "Facilitation for 2 days meeting held at Eliana Hotel on the Industrial Hub proj…"
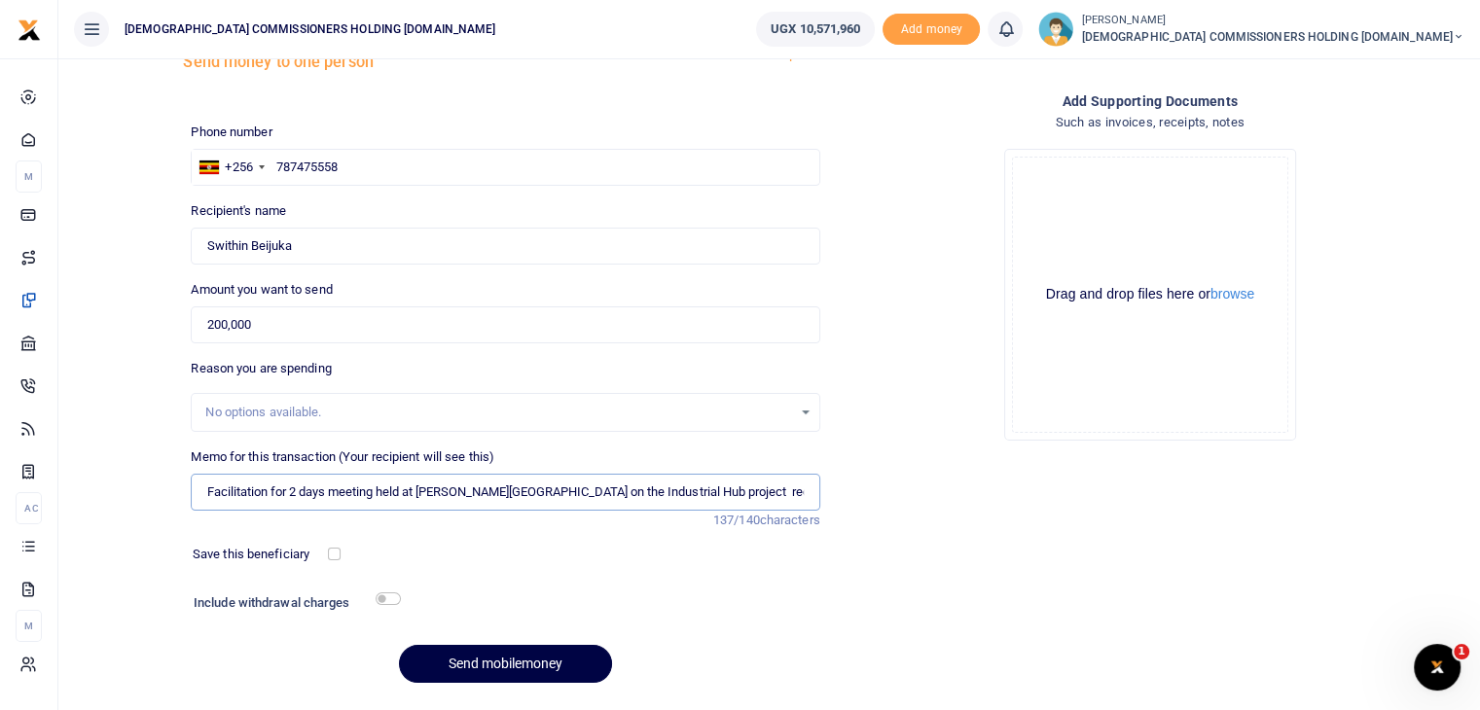
scroll to position [0, 168]
type input "Facilitation for 2 days meeting held at Eliana Hotel on the Industrial Hub proj…"
click at [490, 664] on button "Send mobilemoney" at bounding box center [505, 664] width 213 height 38
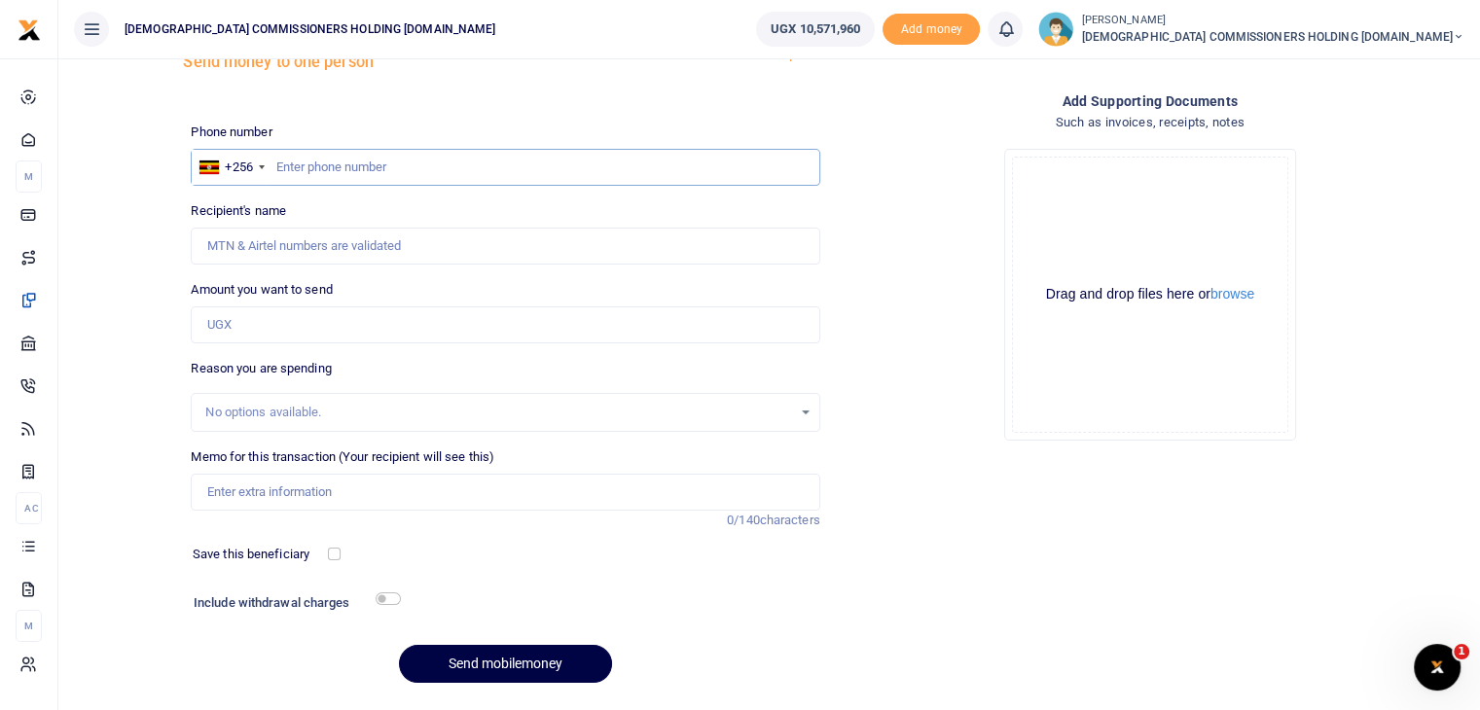
click at [341, 172] on input "text" at bounding box center [505, 167] width 629 height 37
type input "772838987"
type input "Lucy Akwero"
type input "7"
type input "772361051"
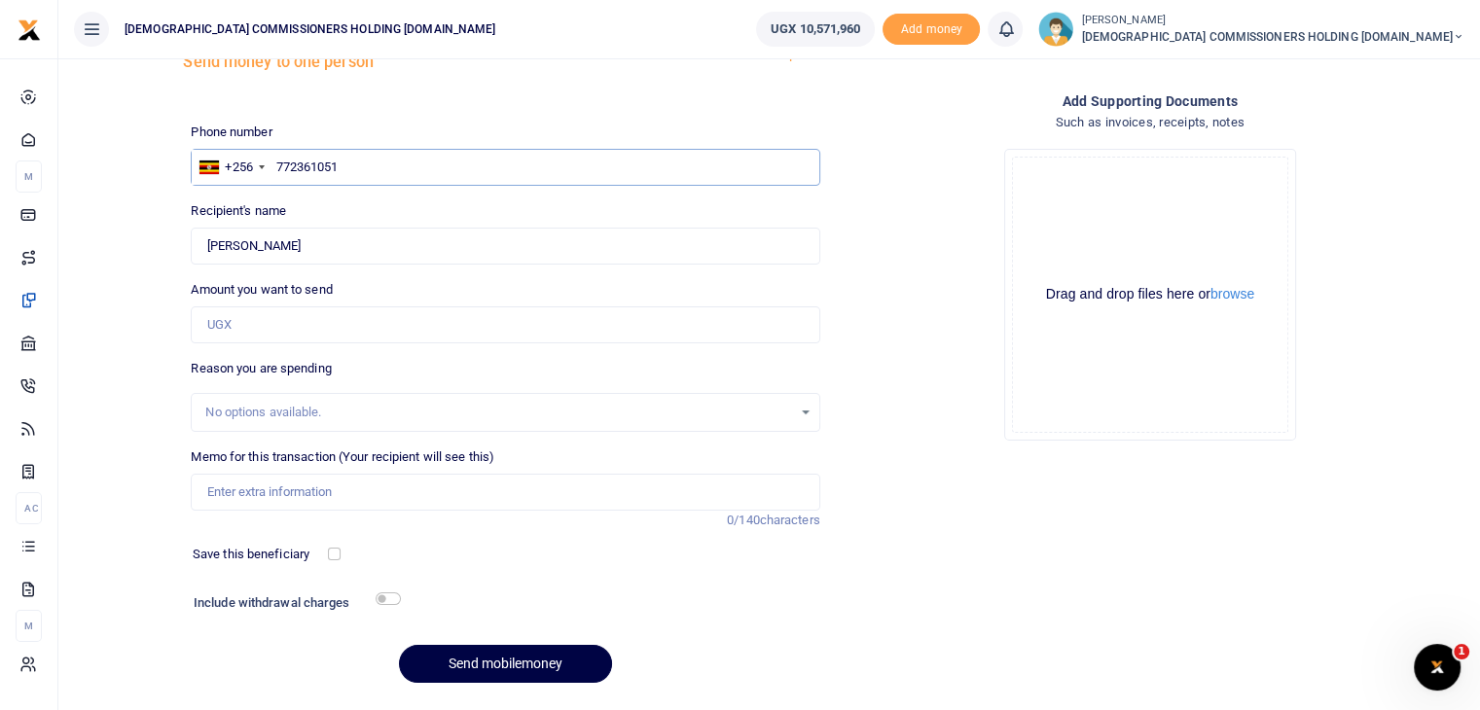
type input "Baralemwa Edward"
type input "772361051"
click at [266, 317] on input "Amount you want to send" at bounding box center [505, 324] width 629 height 37
type input "400,000"
click at [257, 486] on input "Memo for this transaction (Your recipient will see this)" at bounding box center [505, 492] width 629 height 37
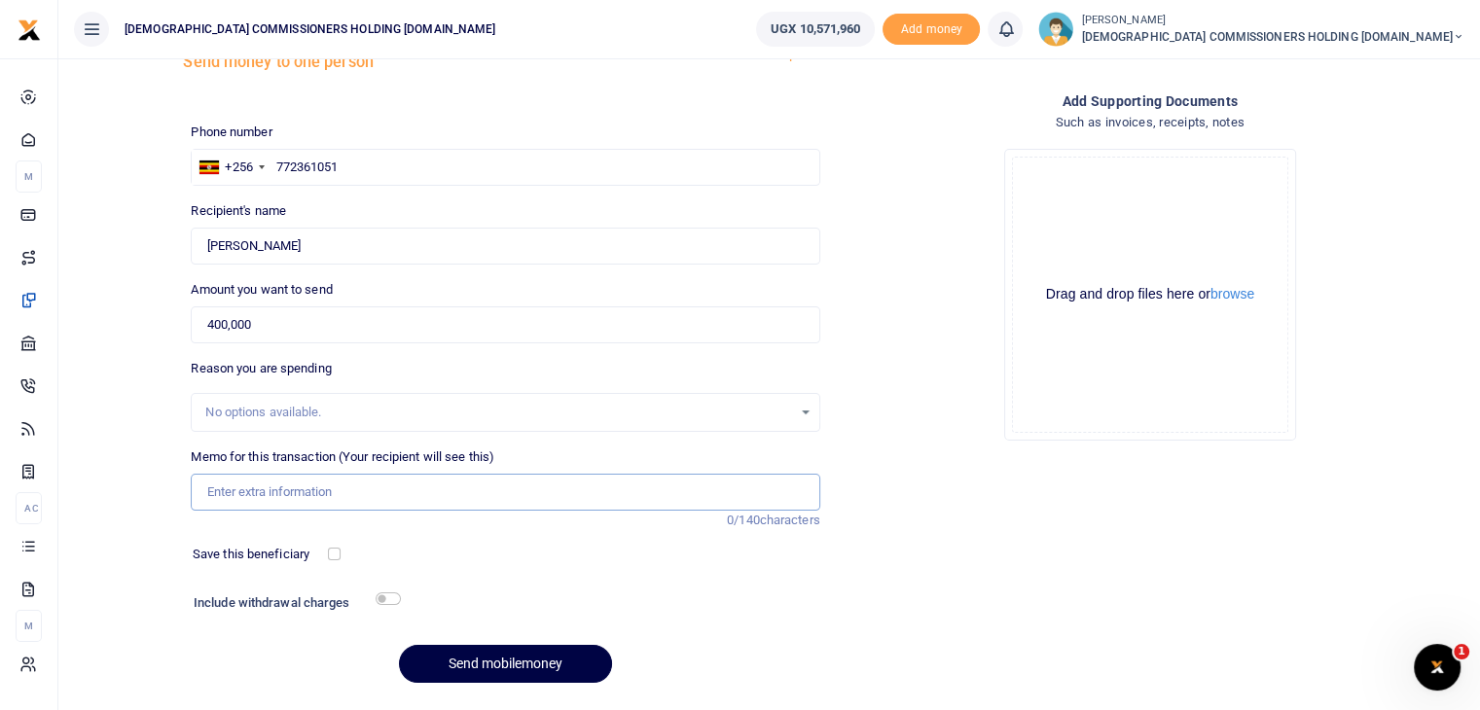
paste input "Facilitation for 2 days meeting held at [PERSON_NAME][GEOGRAPHIC_DATA] on the I…"
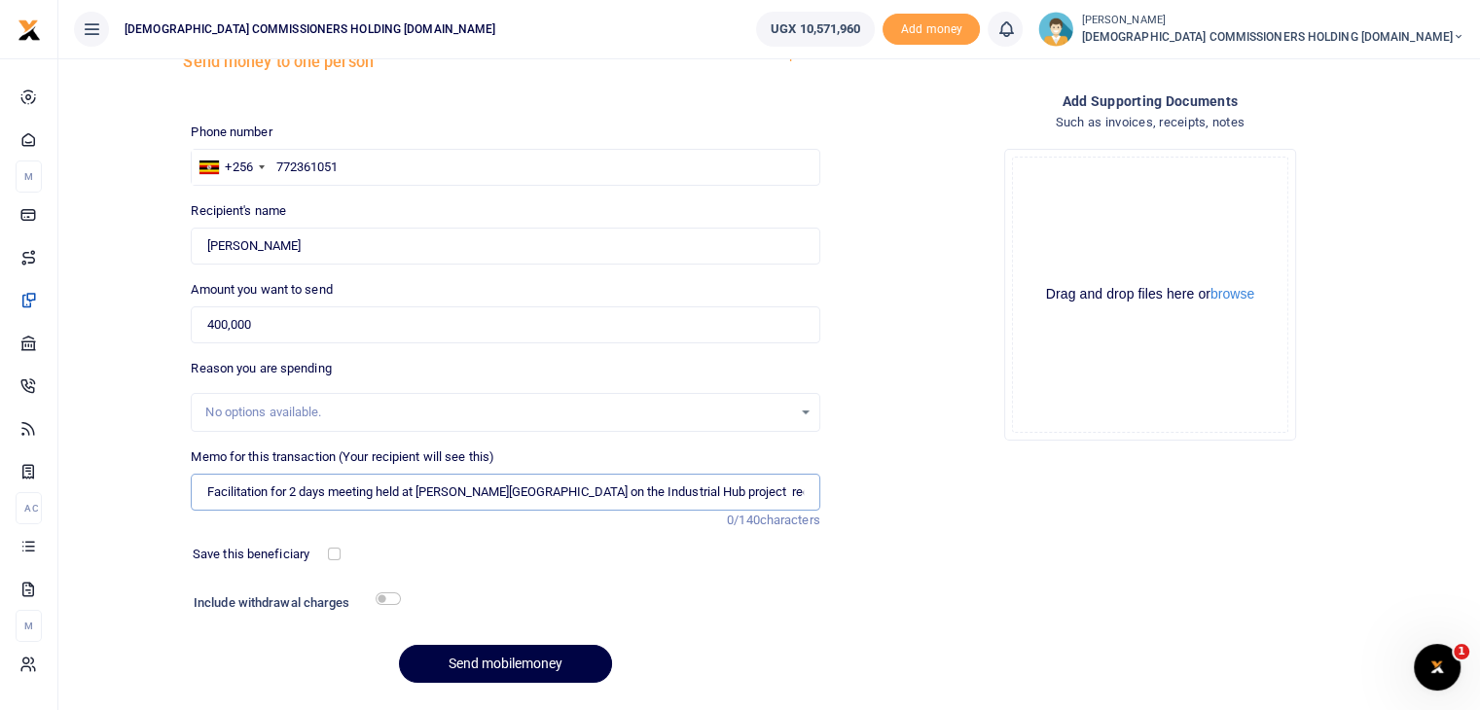
scroll to position [0, 168]
type input "Facilitation for 2 days meeting held at [PERSON_NAME][GEOGRAPHIC_DATA] on the I…"
click at [481, 659] on button "Send mobilemoney" at bounding box center [505, 664] width 213 height 38
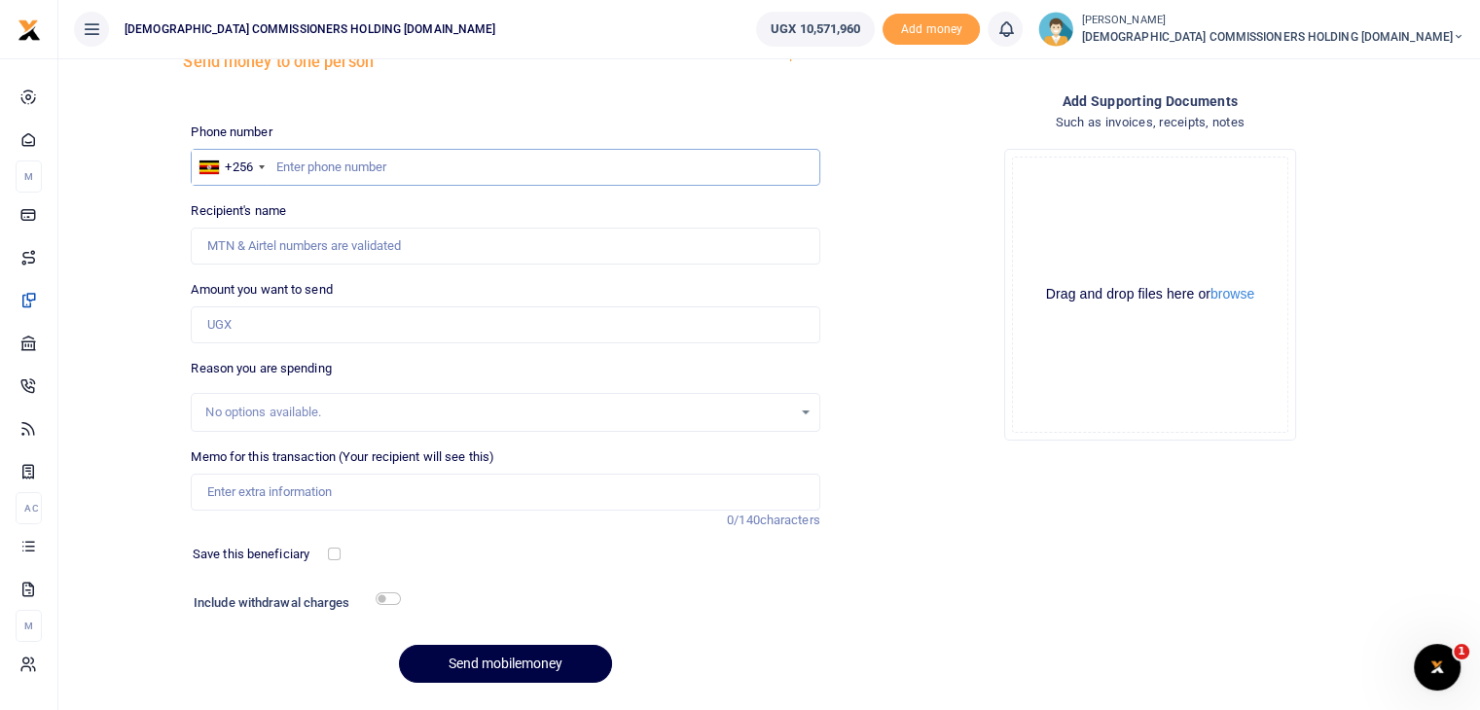
click at [394, 154] on input "text" at bounding box center [505, 167] width 629 height 37
type input "759887519"
type input "[PERSON_NAME]"
click at [365, 174] on input "759887519" at bounding box center [505, 167] width 629 height 37
type input "7"
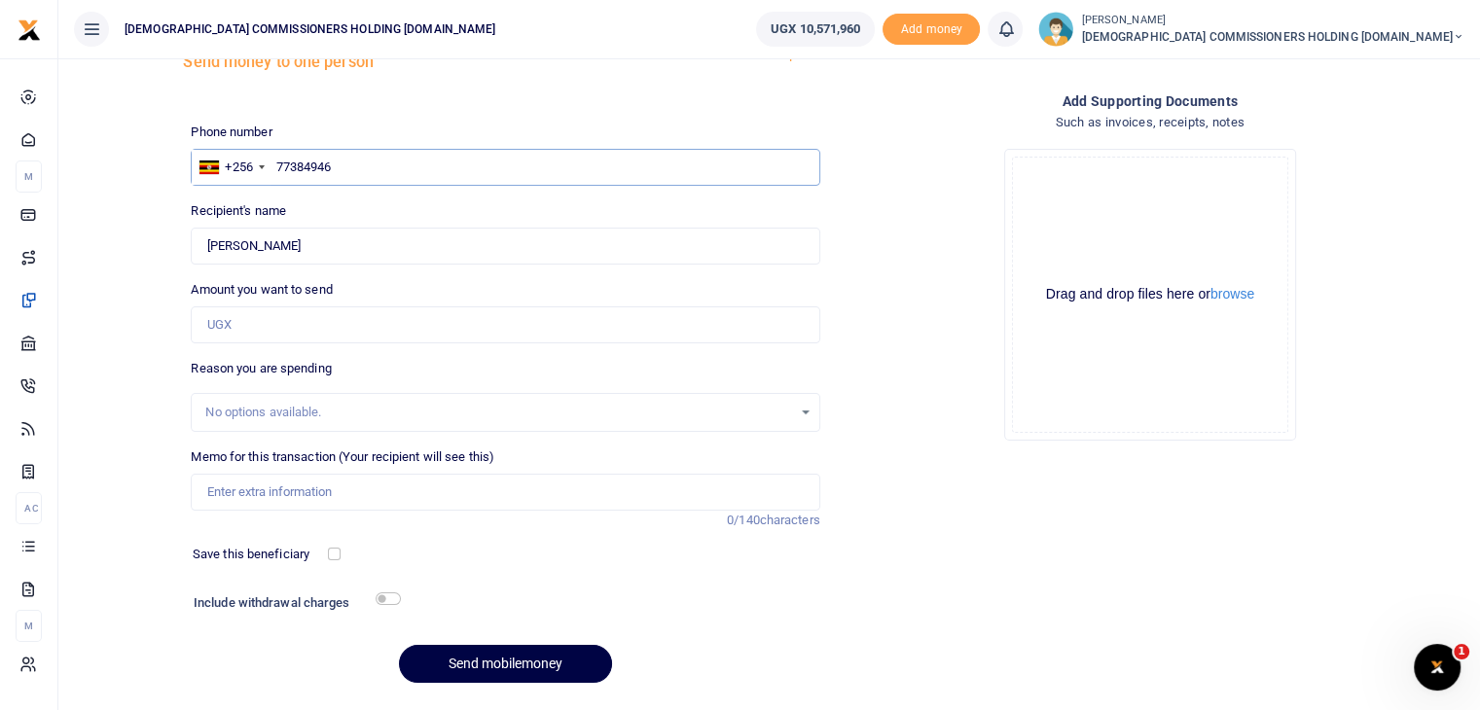
type input "773849460"
type input "[PERSON_NAME]"
type input "773849460"
click at [272, 319] on input "Amount you want to send" at bounding box center [505, 324] width 629 height 37
type input "400,000"
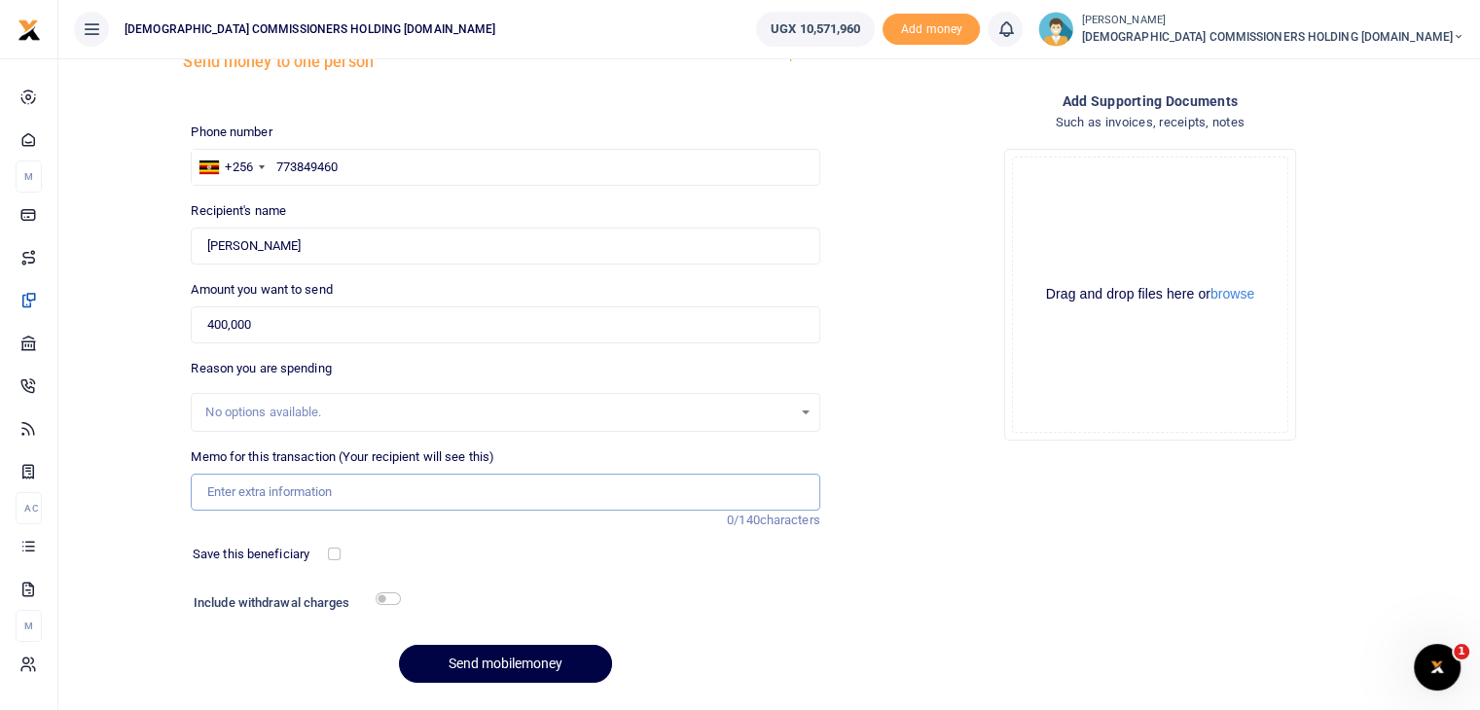
click at [262, 490] on input "Memo for this transaction (Your recipient will see this)" at bounding box center [505, 492] width 629 height 37
paste input "Facilitation for 2 days meeting held at [PERSON_NAME][GEOGRAPHIC_DATA] on the I…"
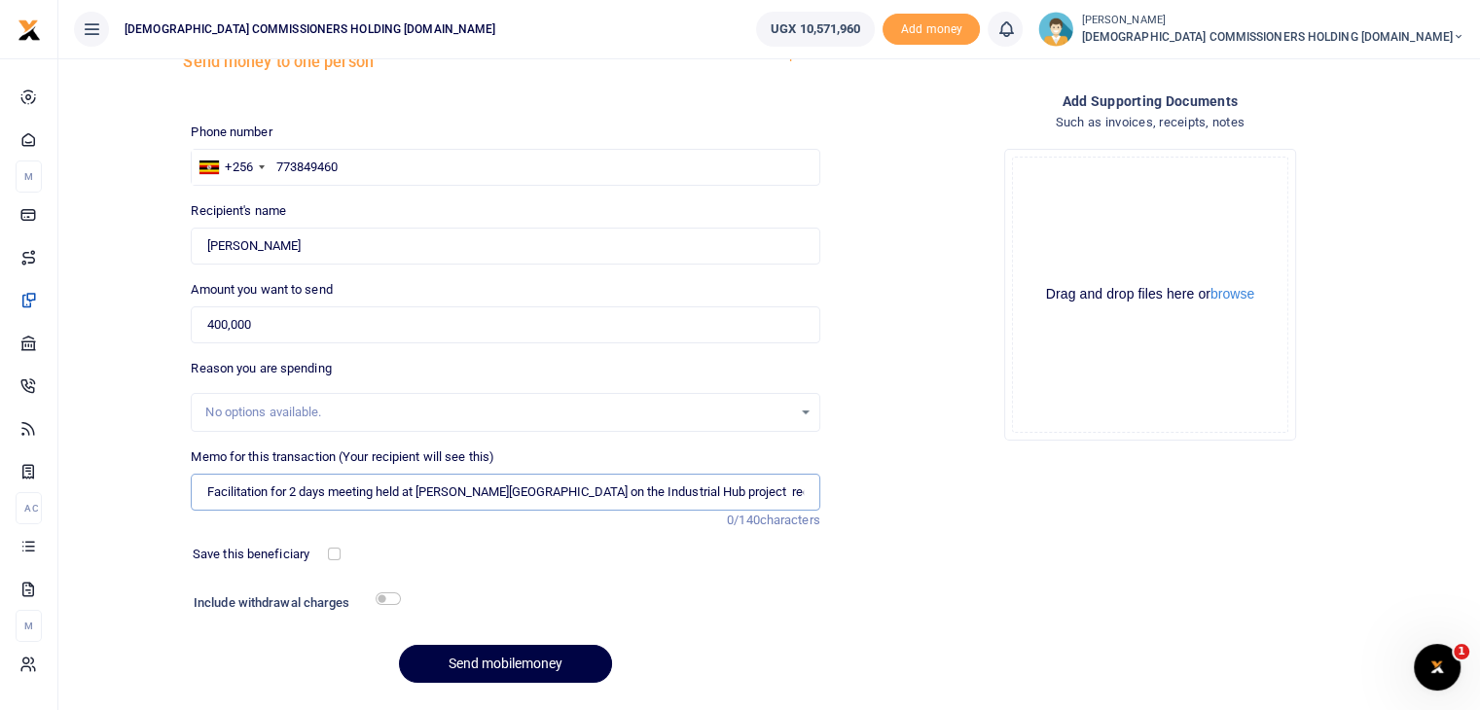
scroll to position [0, 168]
type input "Facilitation for 2 days meeting held at [PERSON_NAME][GEOGRAPHIC_DATA] on the I…"
click at [493, 666] on button "Send mobilemoney" at bounding box center [505, 664] width 213 height 38
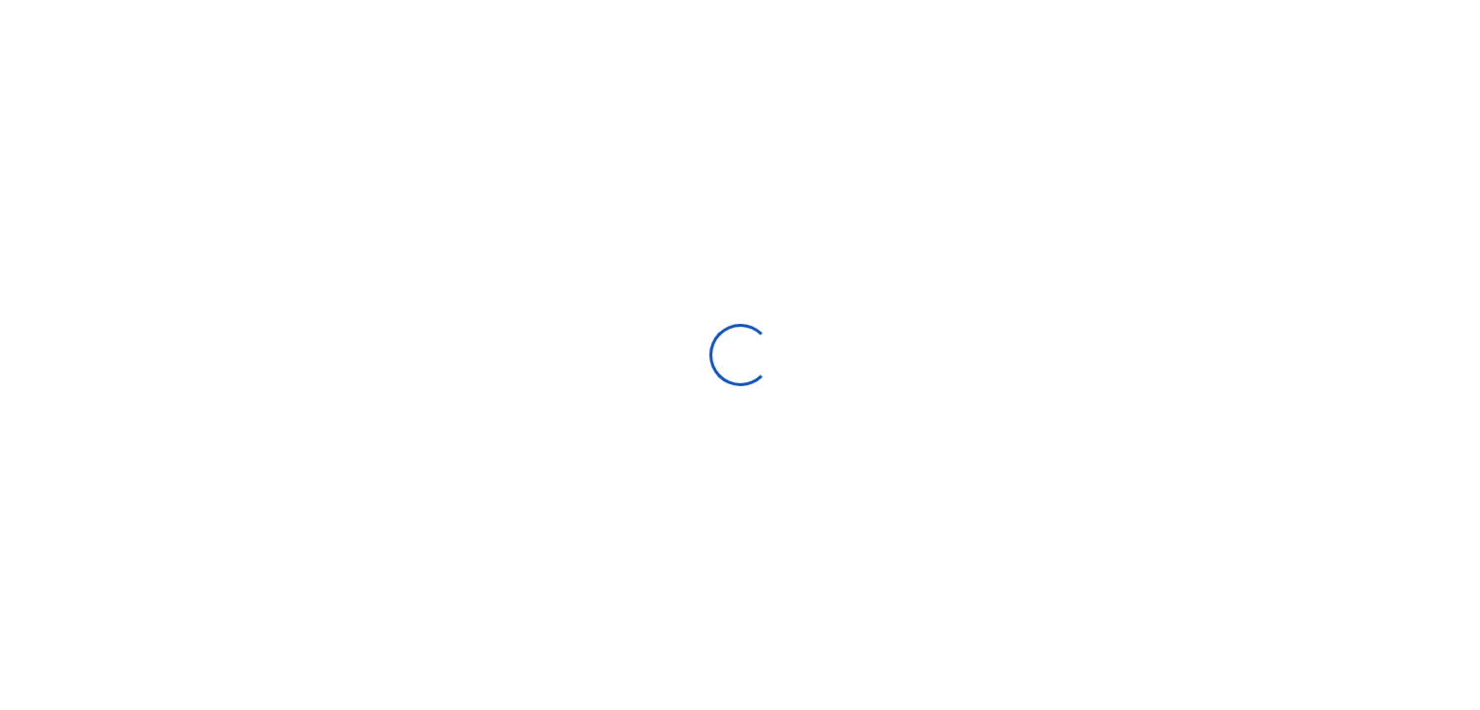
scroll to position [78, 0]
select select
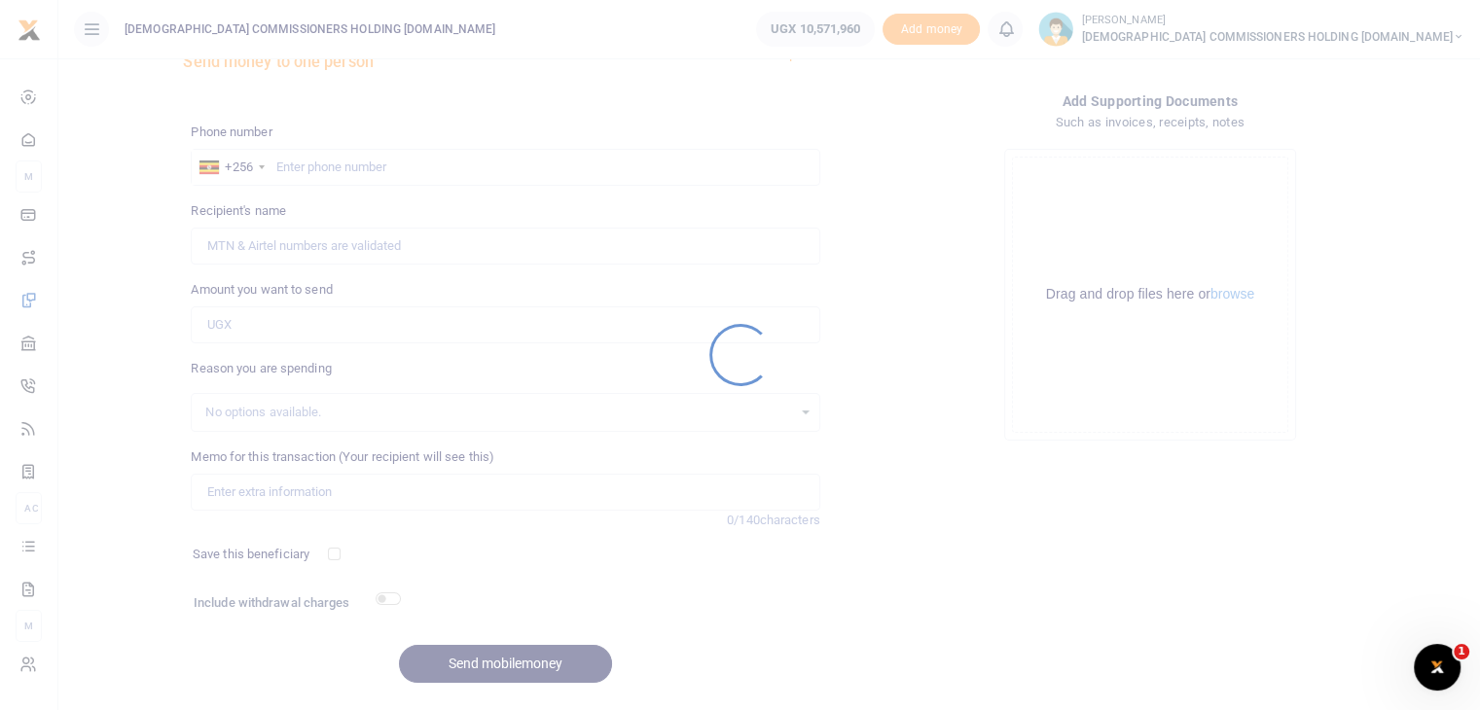
scroll to position [0, 0]
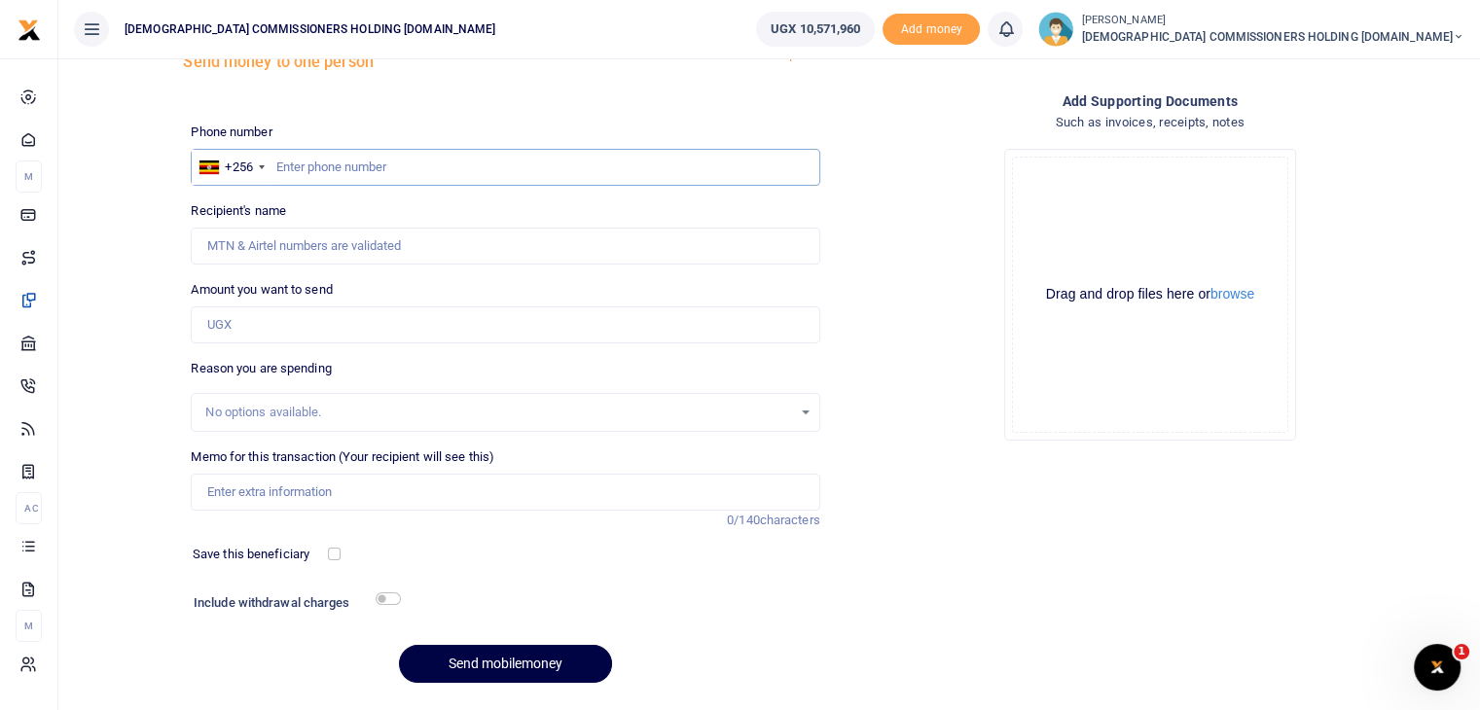
click at [329, 168] on input "text" at bounding box center [505, 167] width 629 height 37
type input "772480091"
type input "Agaba Patrick"
type input "772480091"
click at [260, 323] on input "Amount you want to send" at bounding box center [505, 324] width 629 height 37
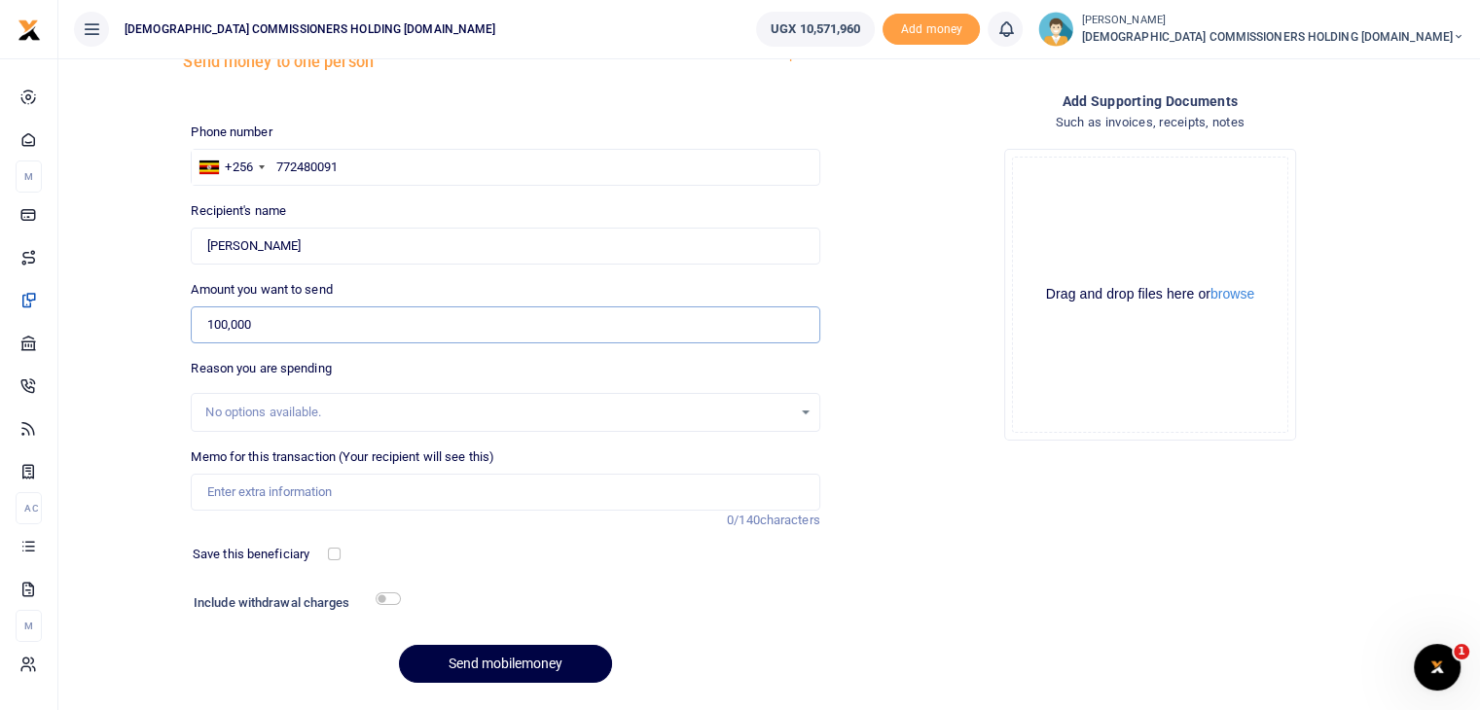
type input "100,000"
click at [257, 485] on input "Memo for this transaction (Your recipient will see this)" at bounding box center [505, 492] width 629 height 37
paste input "Facilitation for 2 days meeting held at Eliana Hotel on the Industrial Hub proj…"
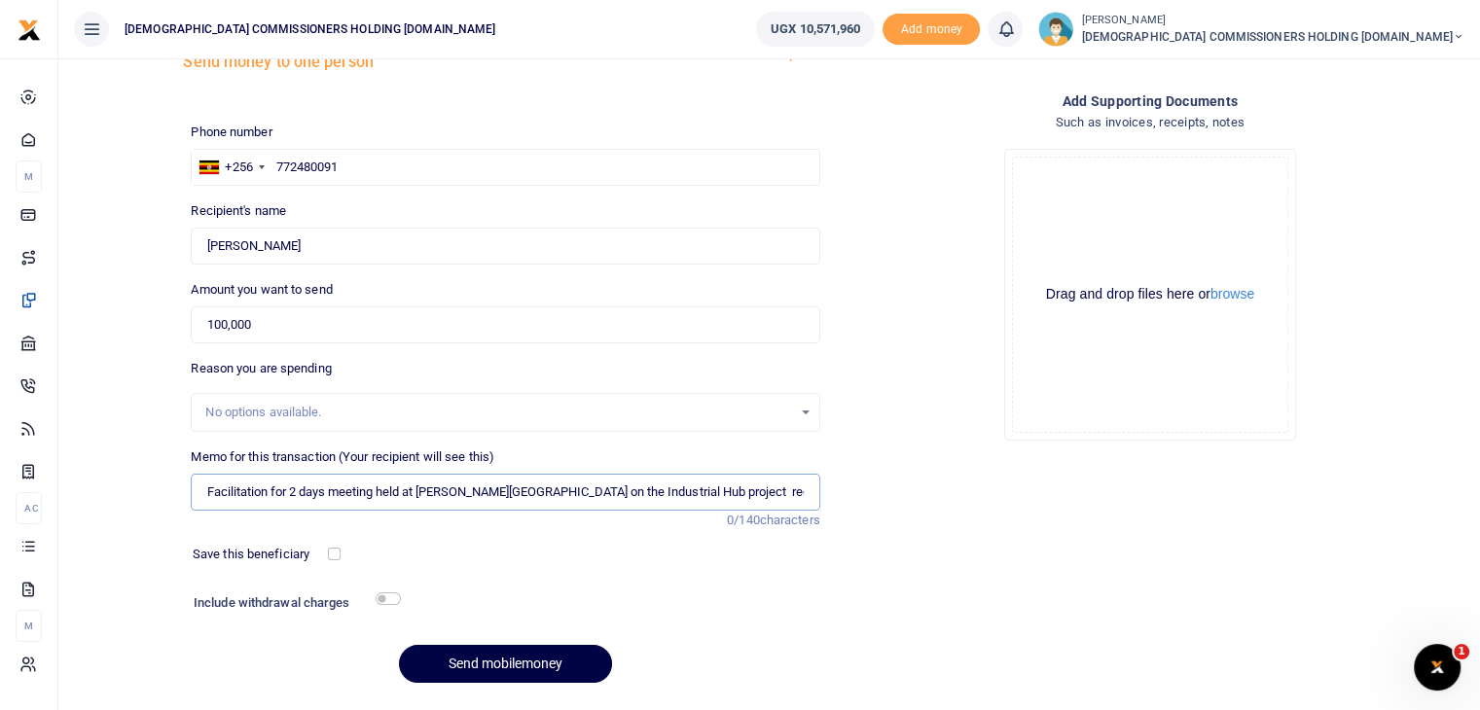
scroll to position [0, 168]
click at [245, 491] on input "Facilitation for 2 days meeting held at Eliana Hotel on the Industrial Hub proj…" at bounding box center [505, 492] width 629 height 37
type input "Facilitation for 2 days meeting held at Eliana Hotel on the Industrial Hub proj…"
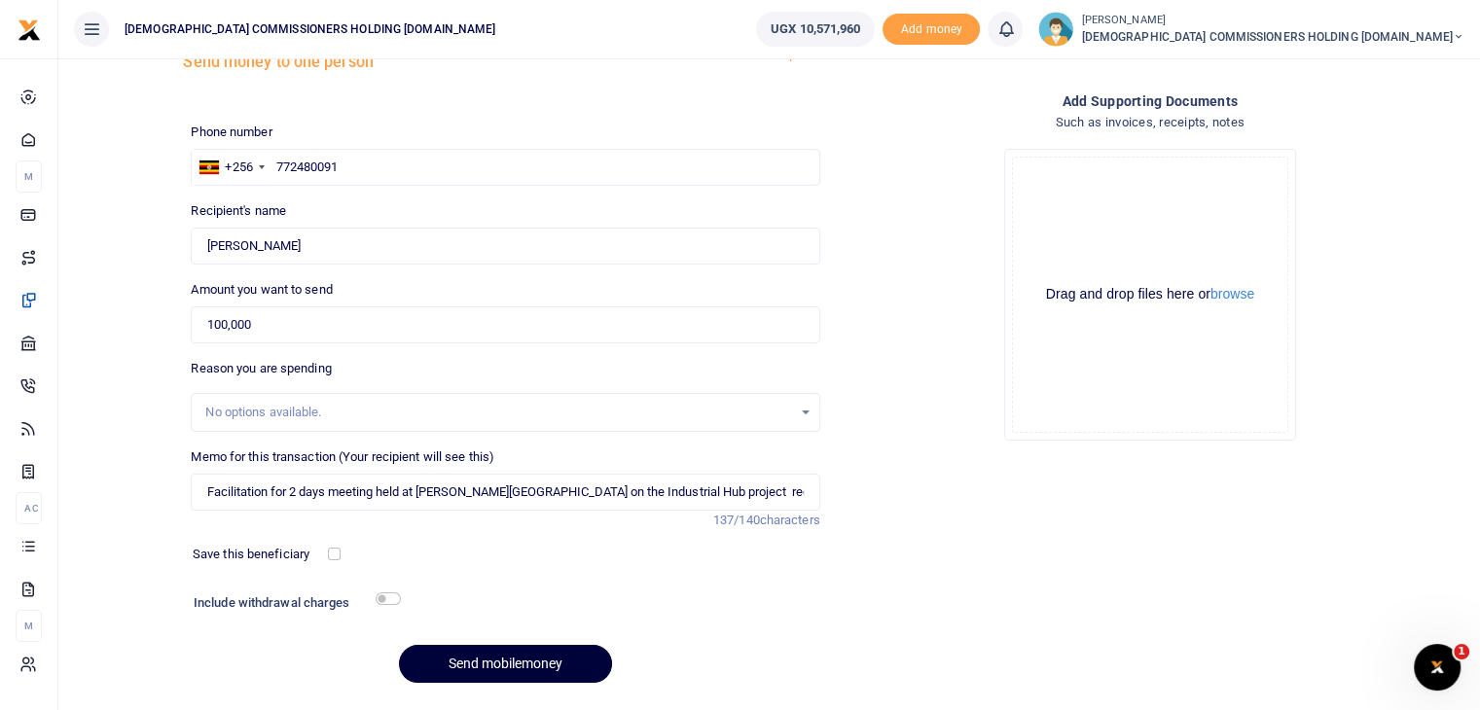
click at [491, 662] on button "Send mobilemoney" at bounding box center [505, 664] width 213 height 38
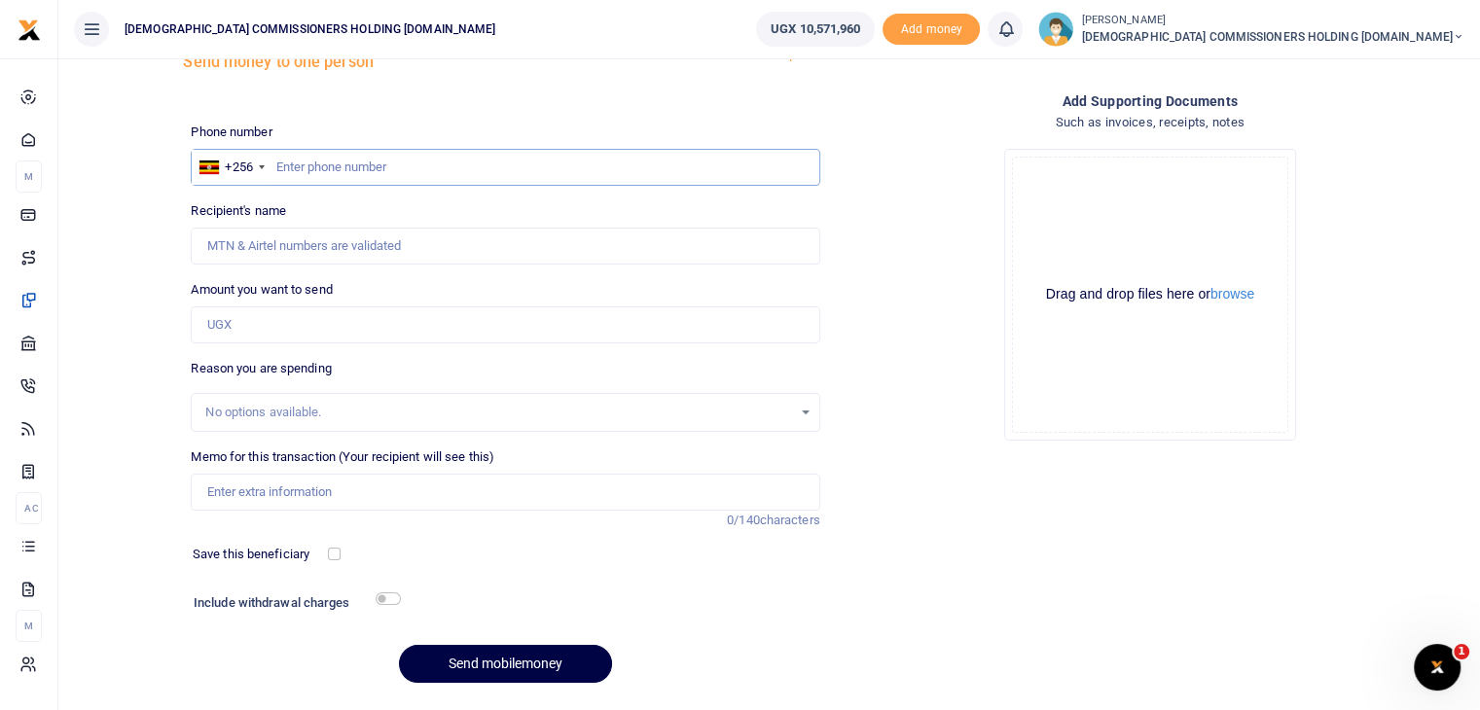
click at [294, 170] on input "text" at bounding box center [505, 167] width 629 height 37
type input "782453658"
type input "[PERSON_NAME]"
type input "782453658"
click at [262, 323] on input "Amount you want to send" at bounding box center [505, 324] width 629 height 37
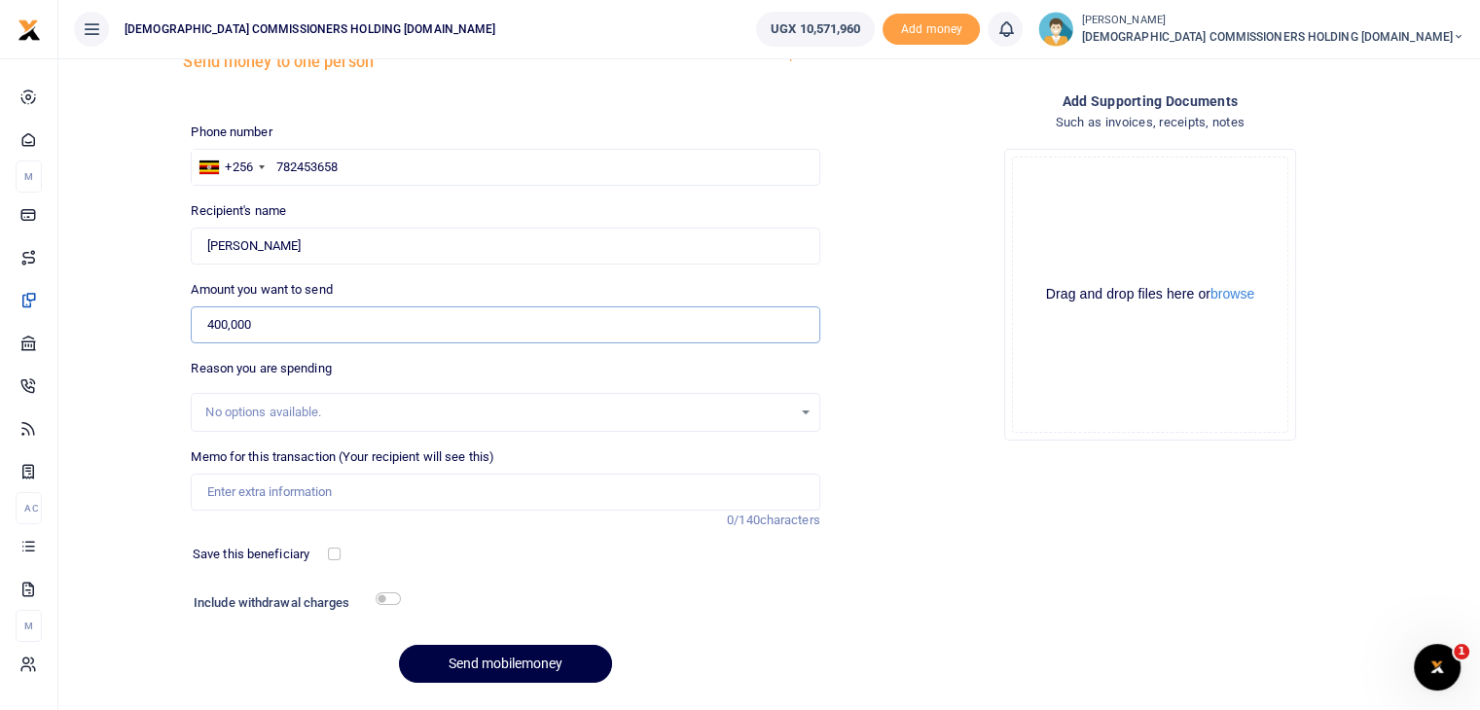
type input "400,000"
click at [261, 487] on input "Memo for this transaction (Your recipient will see this)" at bounding box center [505, 492] width 629 height 37
paste input "Facilitation for 2 days meeting held at [PERSON_NAME][GEOGRAPHIC_DATA] on the I…"
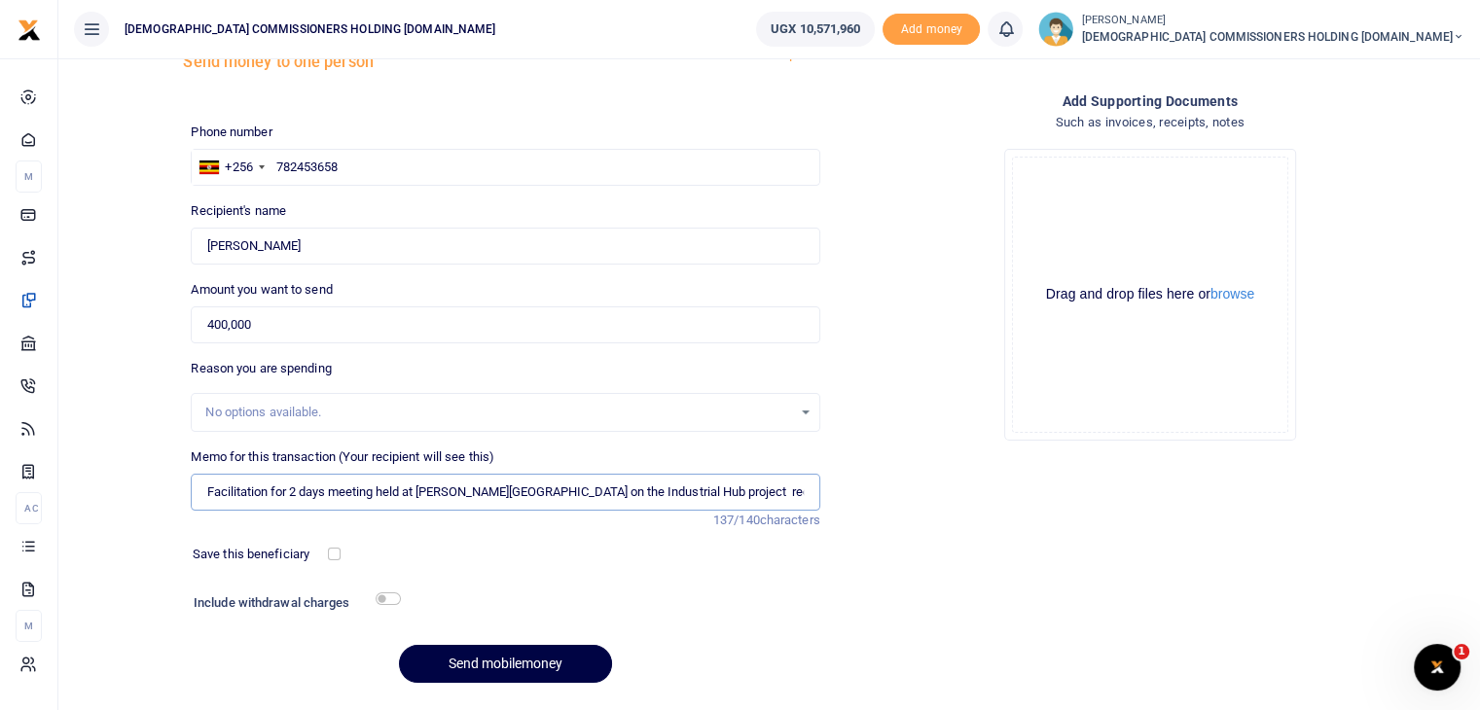
scroll to position [0, 168]
type input "Facilitation for 2 days meeting held at [PERSON_NAME][GEOGRAPHIC_DATA] on the I…"
click at [493, 662] on button "Send mobilemoney" at bounding box center [505, 664] width 213 height 38
